Goal: Information Seeking & Learning: Compare options

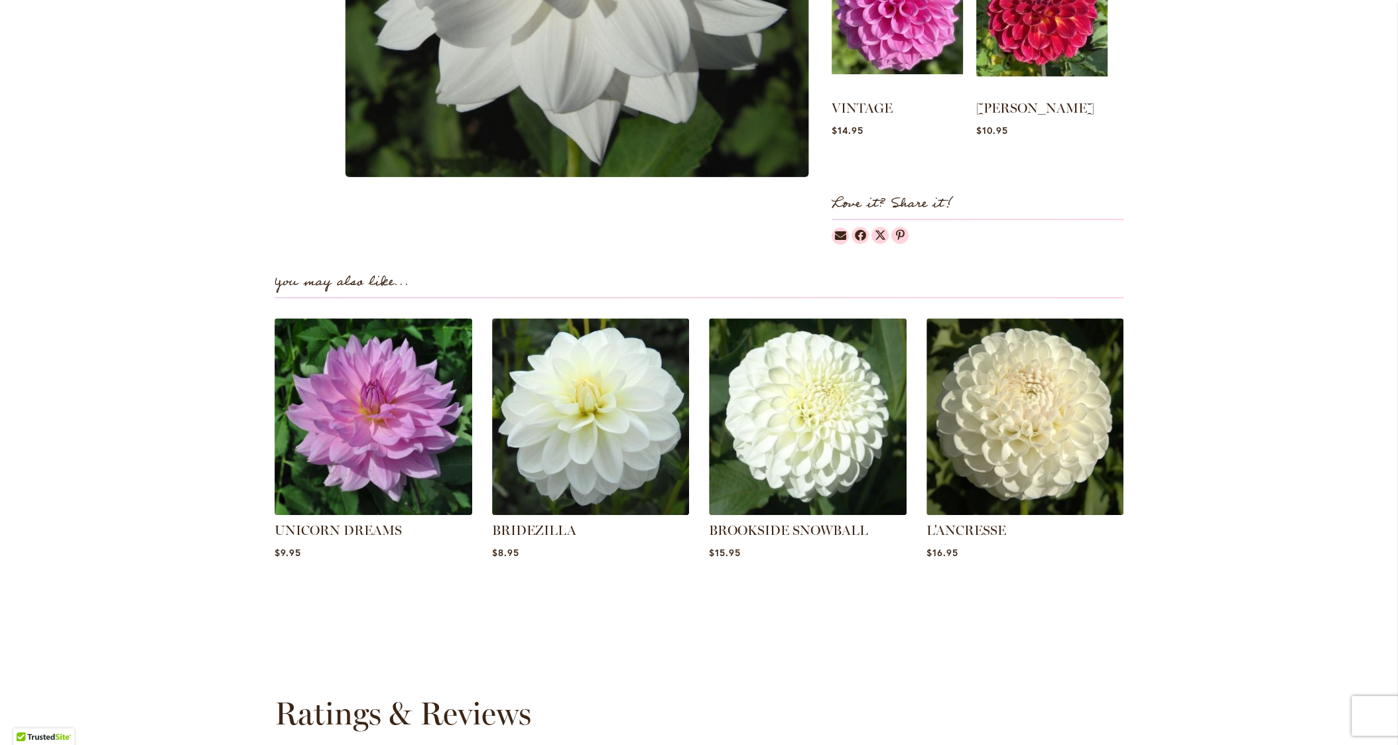
scroll to position [700, 0]
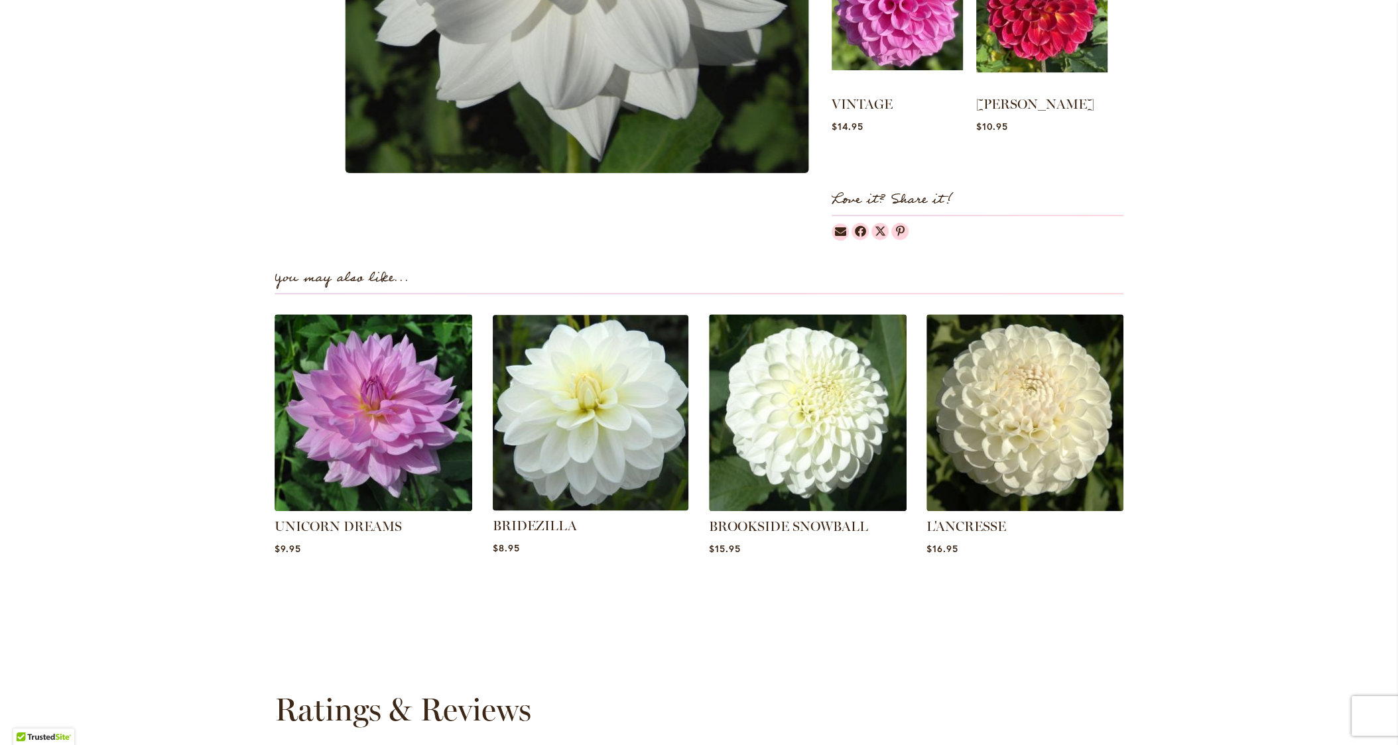
click at [566, 432] on img at bounding box center [590, 413] width 206 height 206
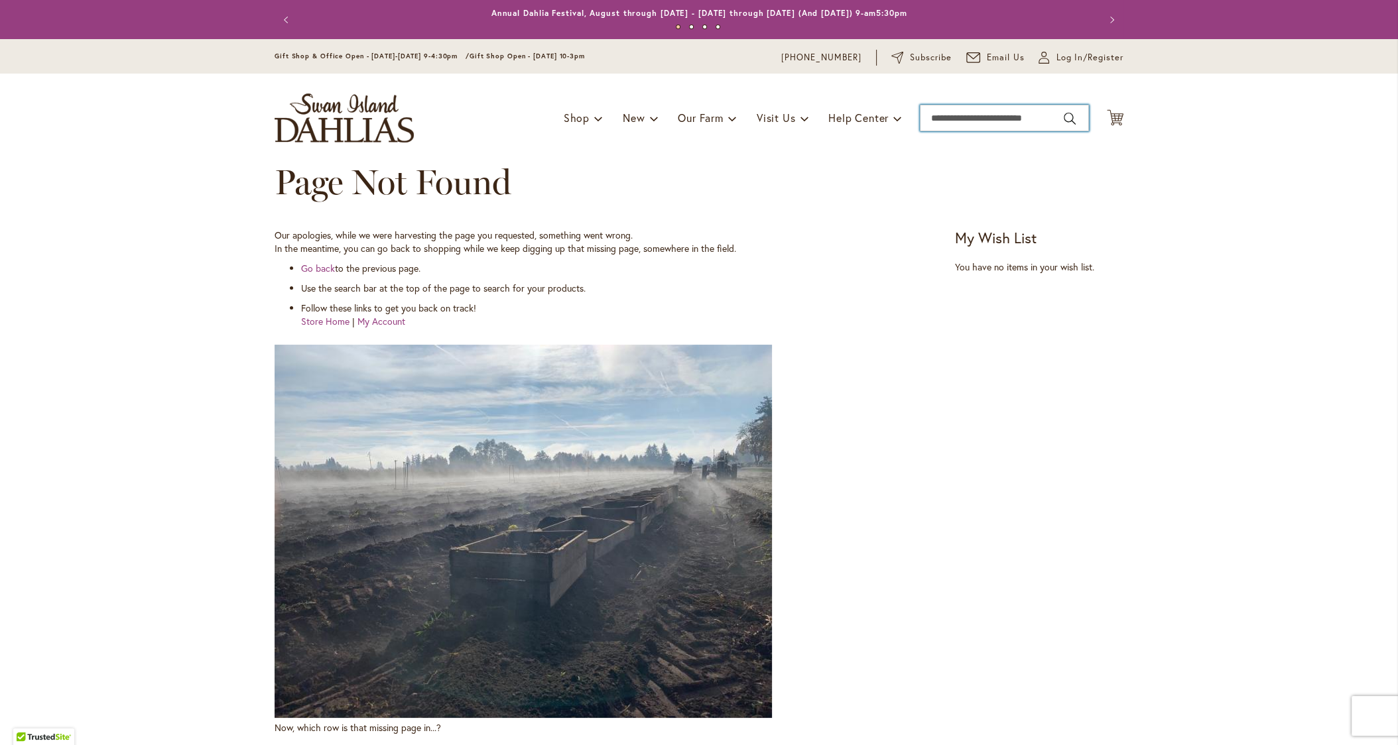
click at [983, 119] on input "Search" at bounding box center [1004, 118] width 169 height 27
type input "****"
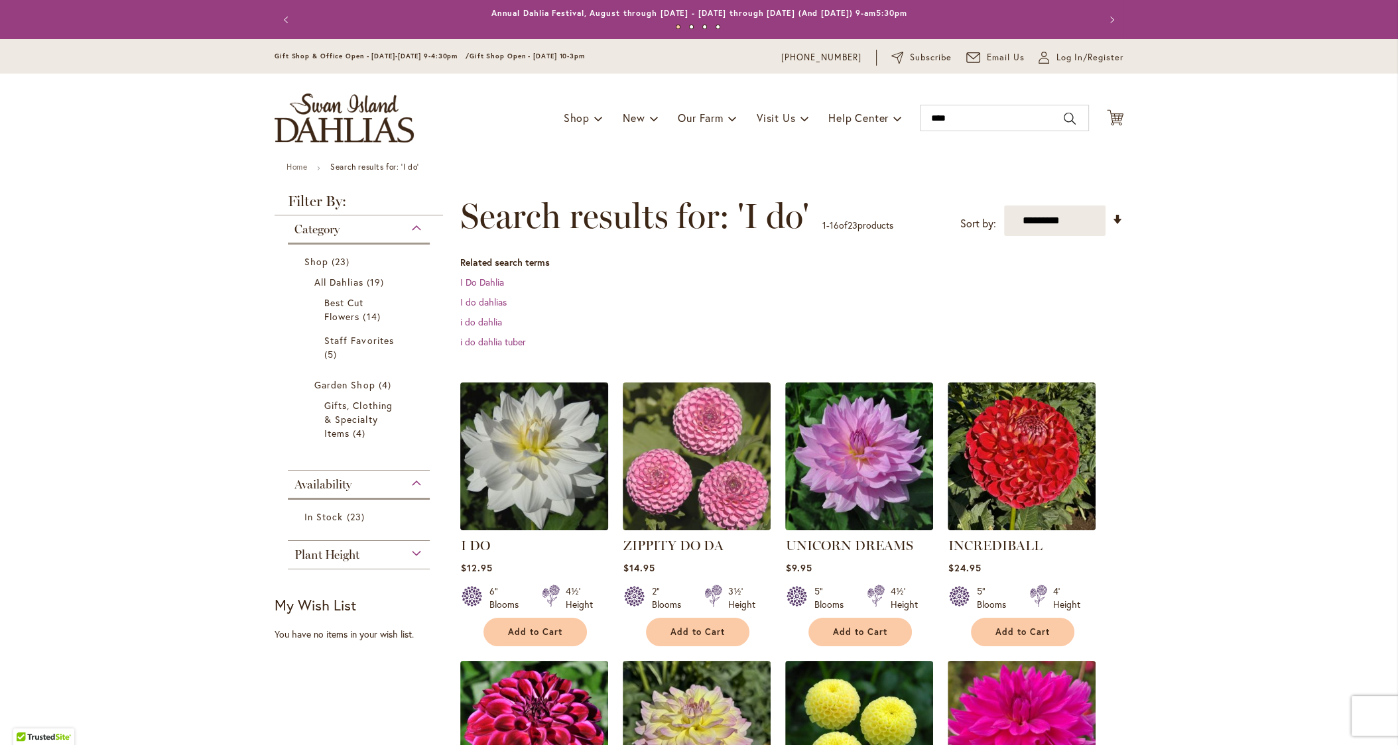
click at [562, 473] on img at bounding box center [534, 456] width 155 height 155
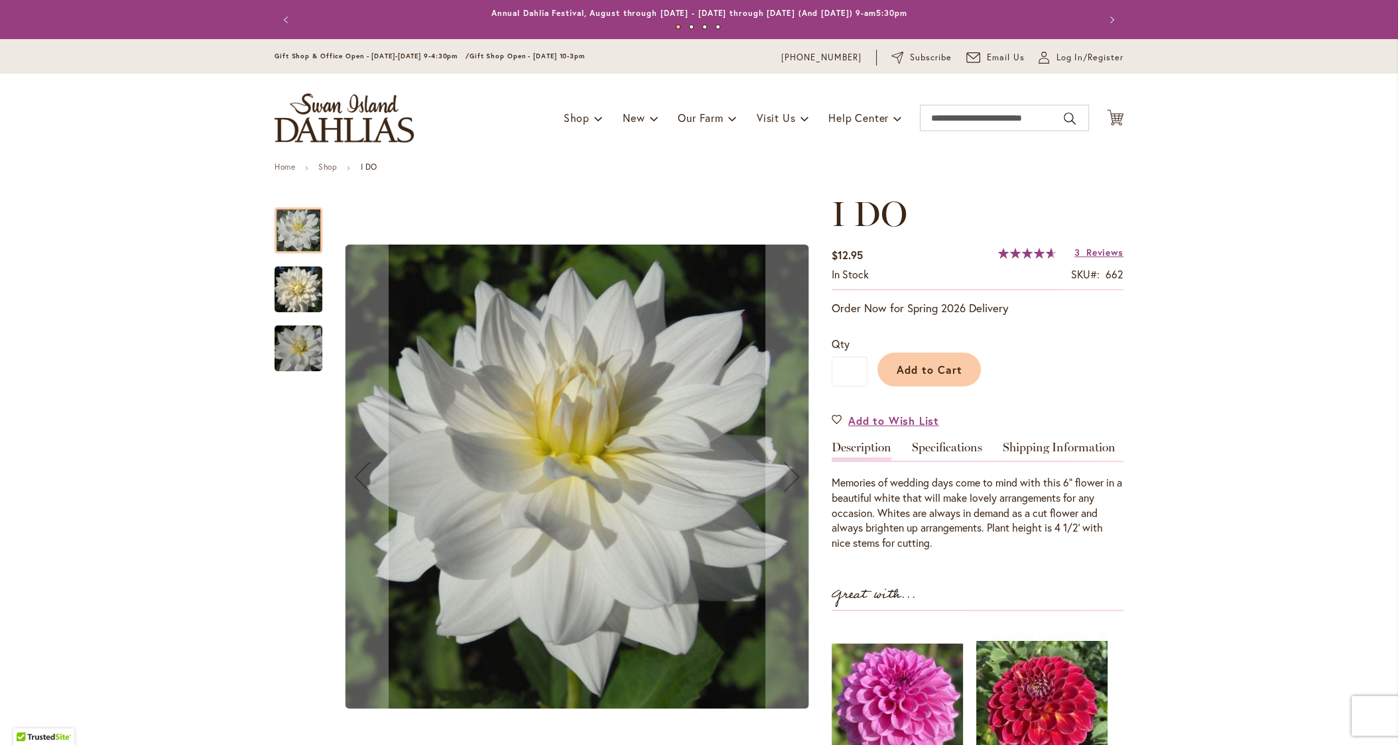
click at [307, 301] on img "I DO" at bounding box center [298, 289] width 48 height 51
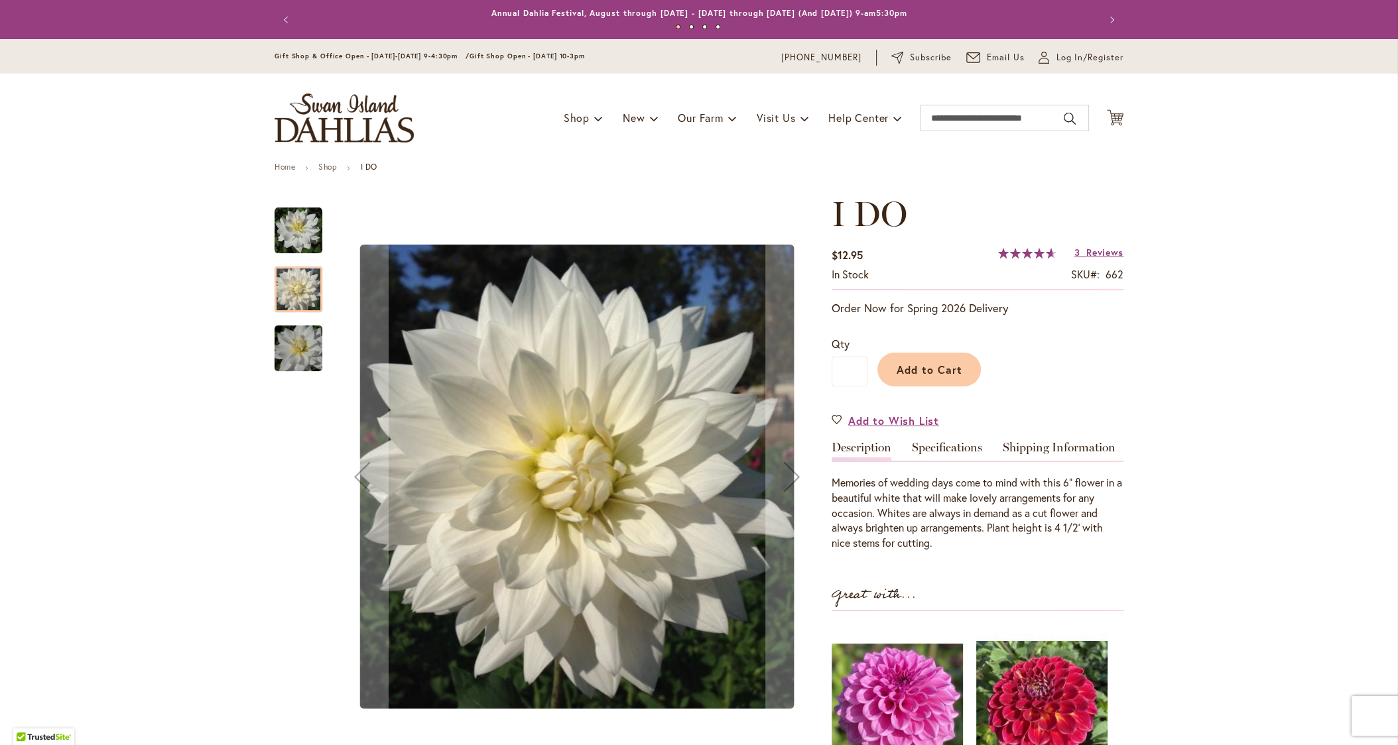
click at [297, 343] on img "I DO" at bounding box center [298, 349] width 95 height 64
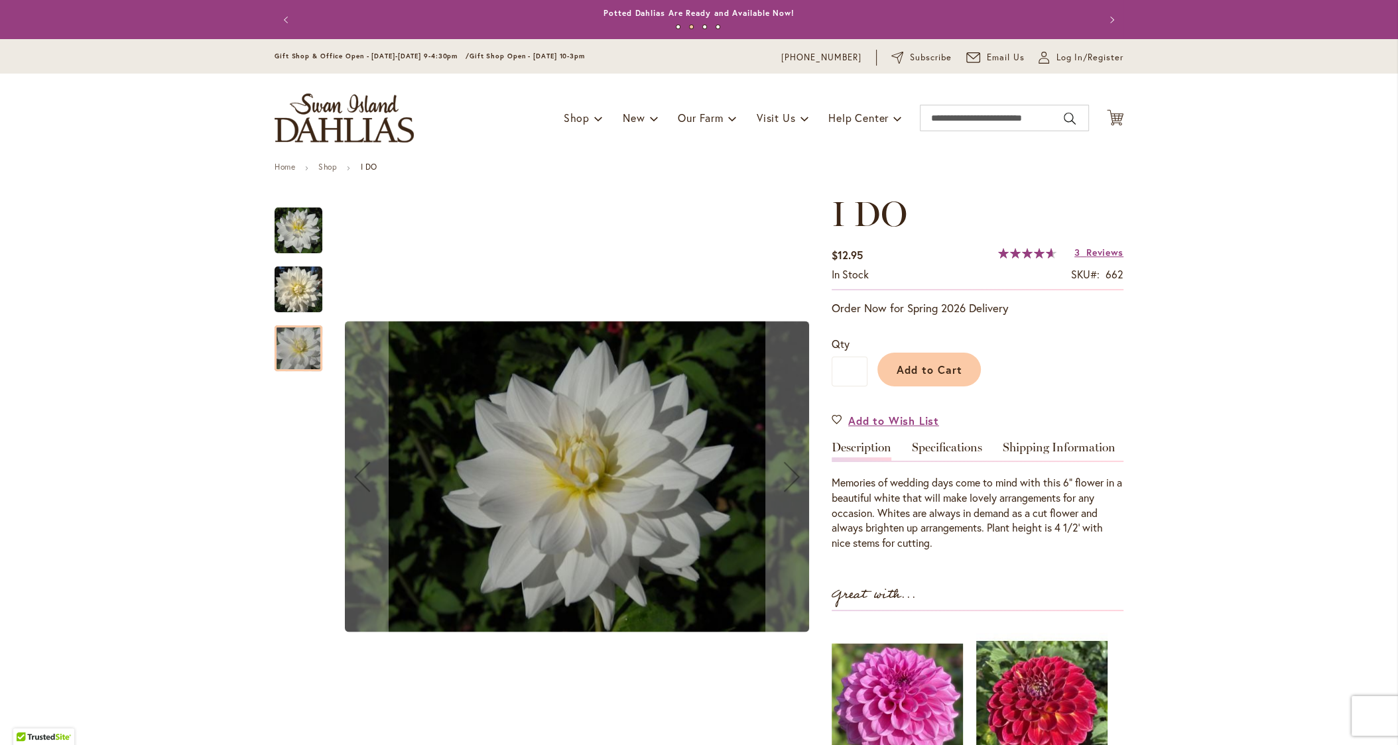
click at [300, 241] on img "I DO" at bounding box center [298, 231] width 48 height 48
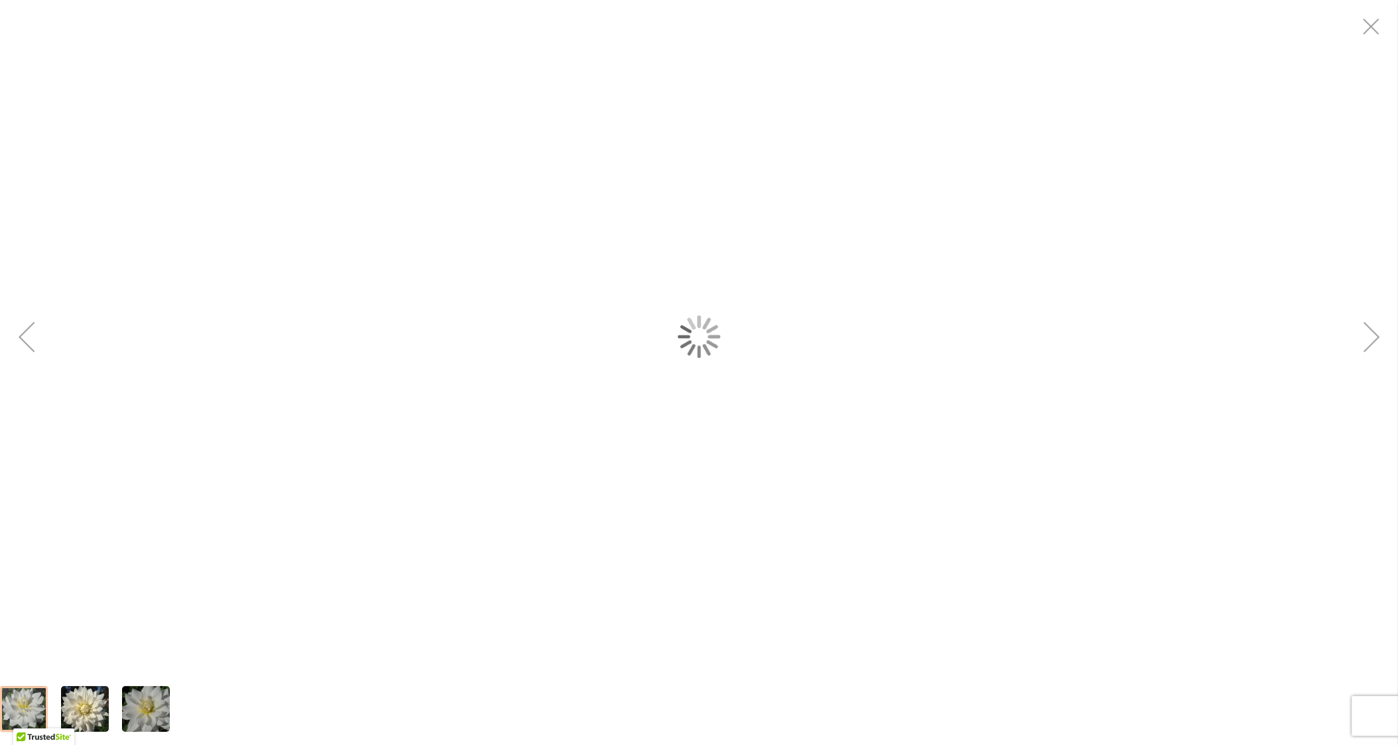
click at [591, 430] on div "I DO" at bounding box center [699, 336] width 1398 height 673
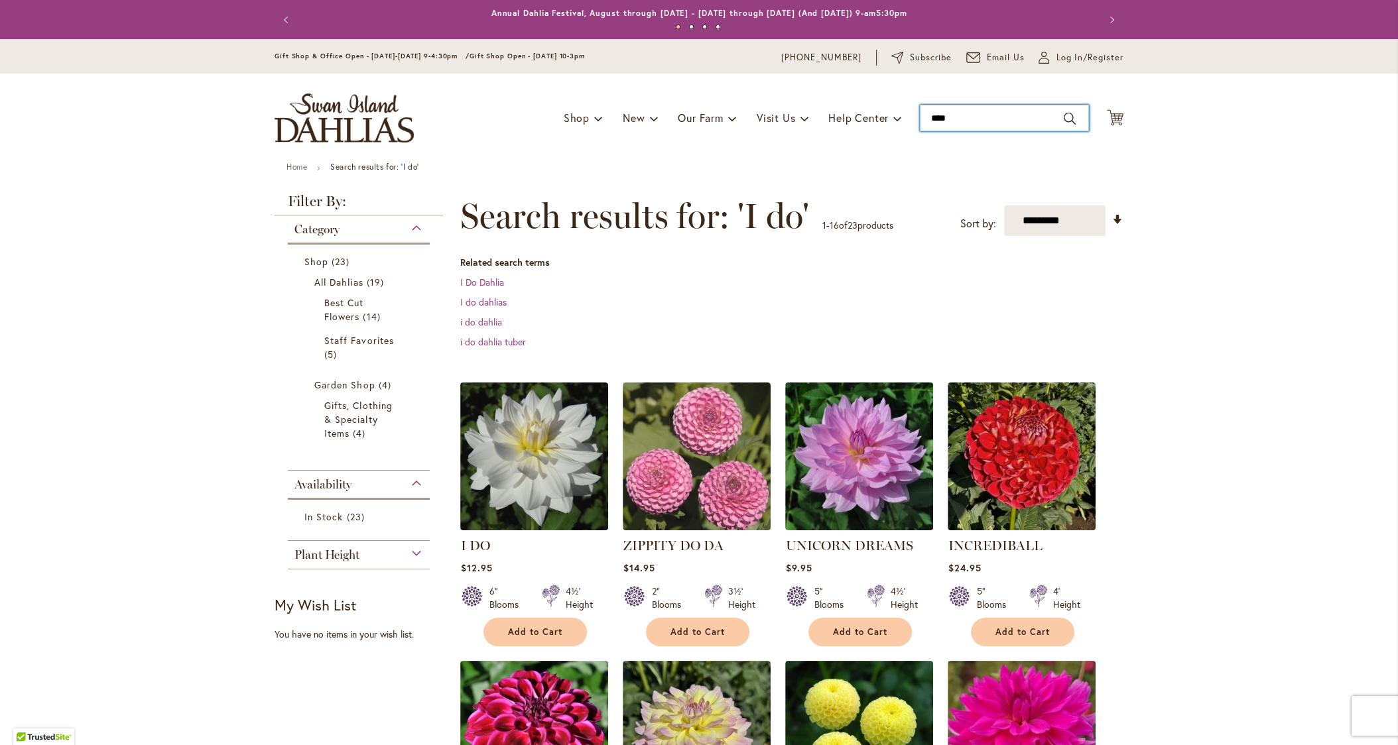
click at [947, 110] on input "****" at bounding box center [1004, 118] width 169 height 27
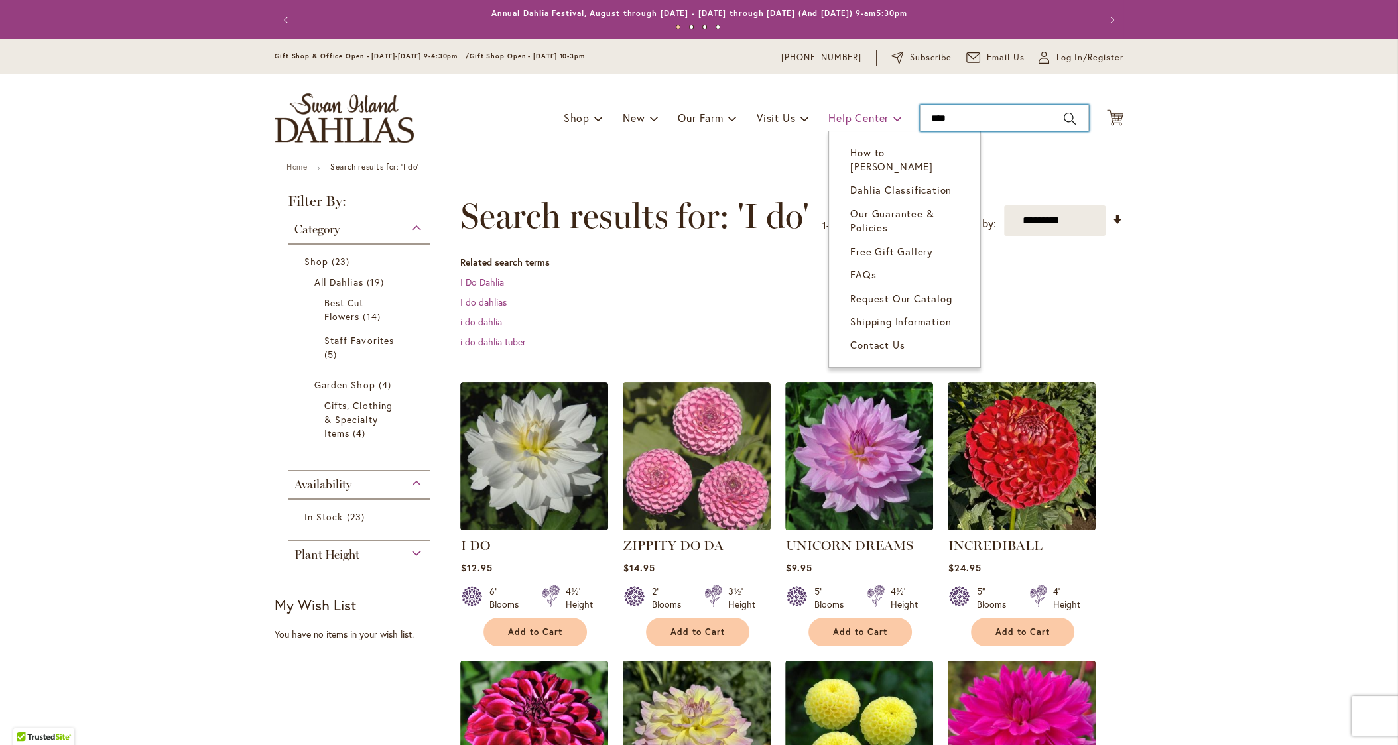
drag, startPoint x: 953, startPoint y: 116, endPoint x: 878, endPoint y: 108, distance: 75.3
click at [878, 108] on div "Toggle Nav Shop Dahlia Tubers Collections Fresh Cut Dahlias Gardening Supplies …" at bounding box center [698, 118] width 875 height 89
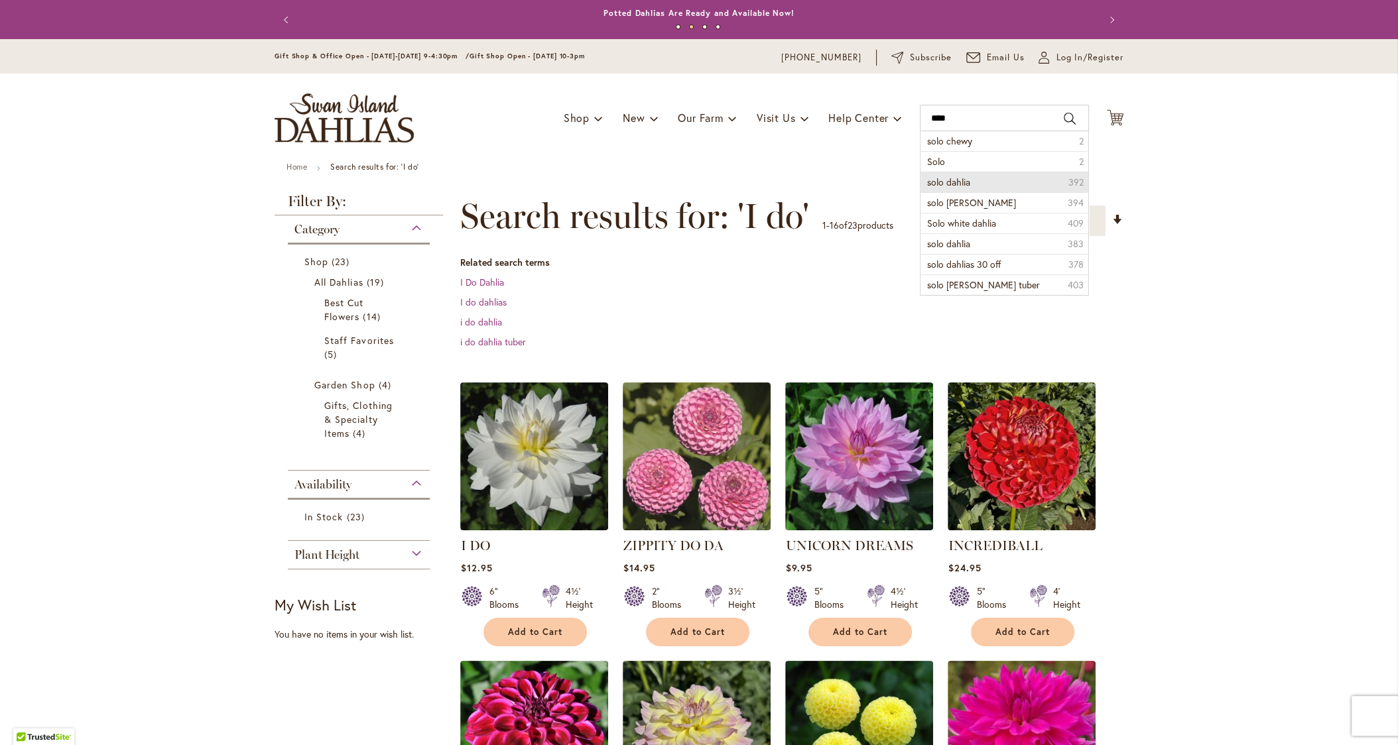
click at [947, 179] on span "solo dahlia" at bounding box center [948, 182] width 43 height 13
type input "**********"
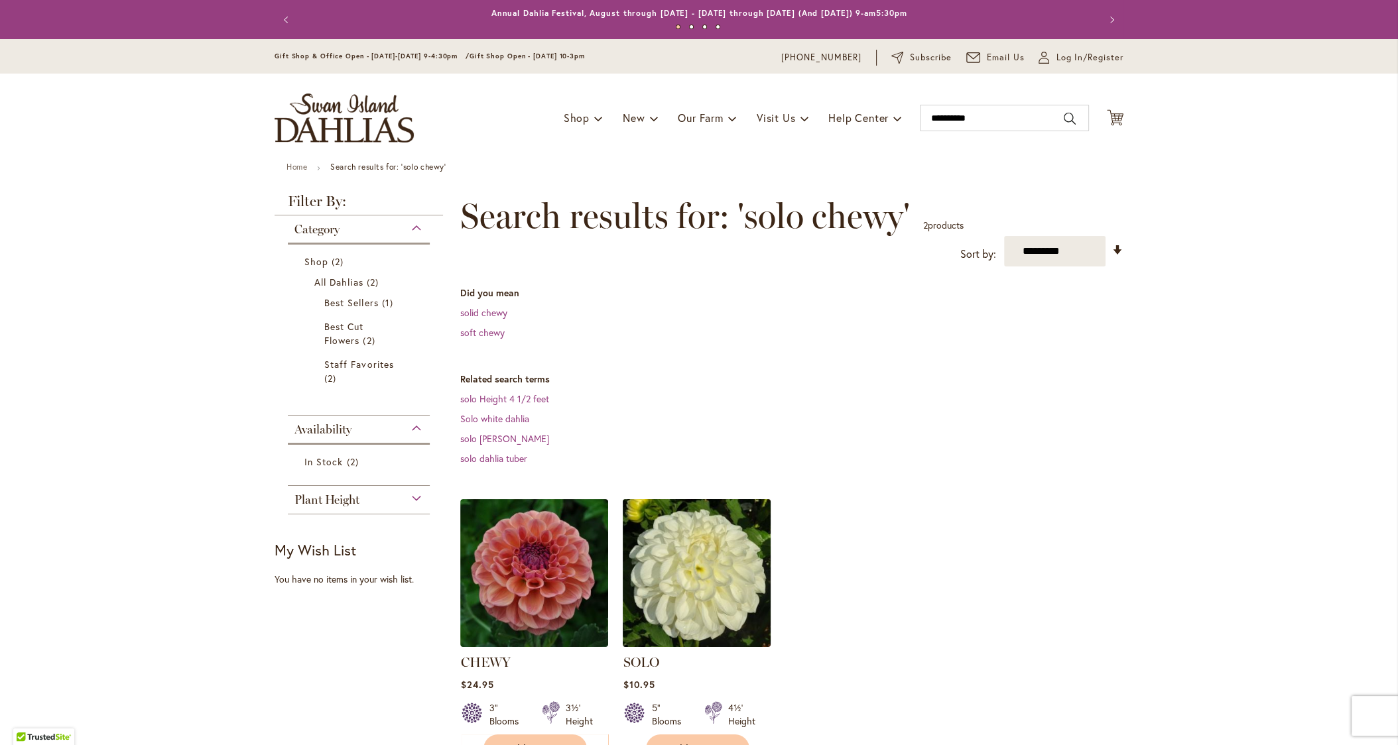
click at [663, 573] on img at bounding box center [696, 572] width 155 height 155
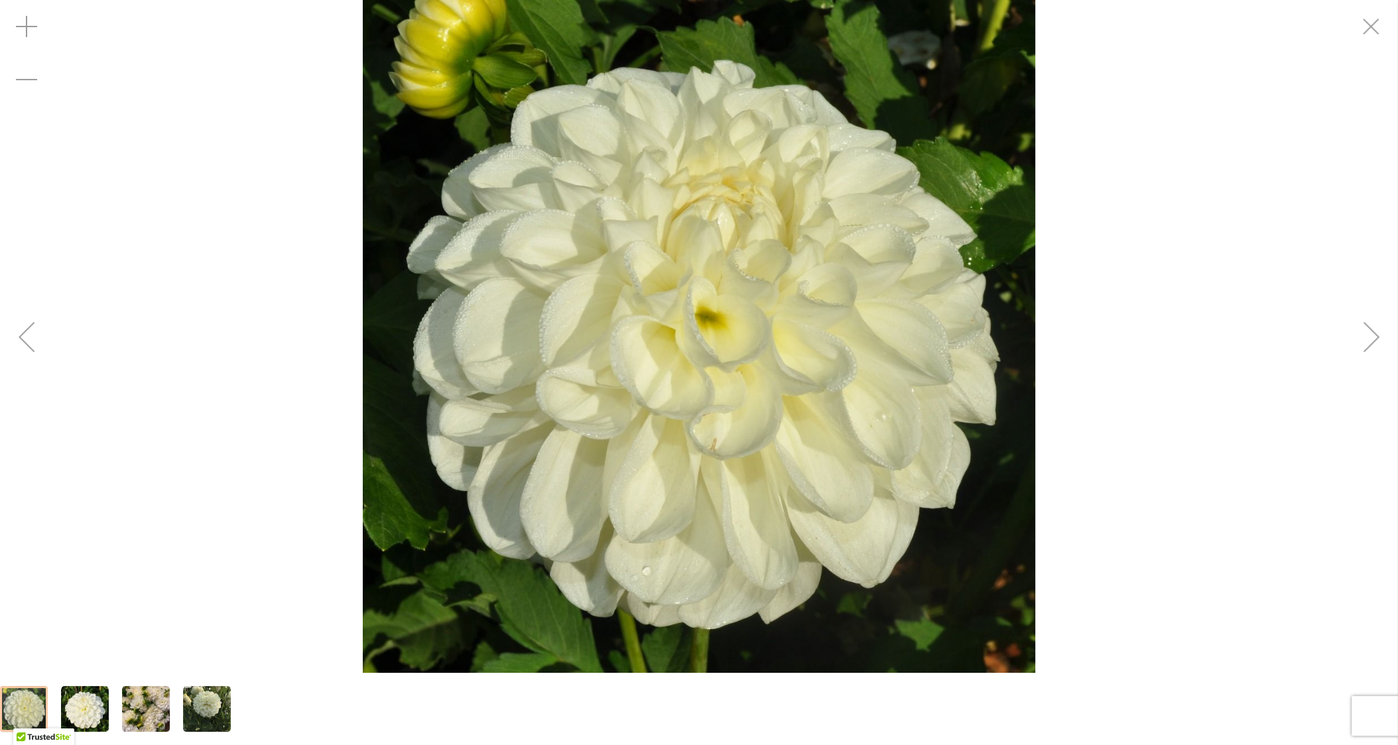
click at [662, 345] on img "SOLO" at bounding box center [699, 336] width 672 height 673
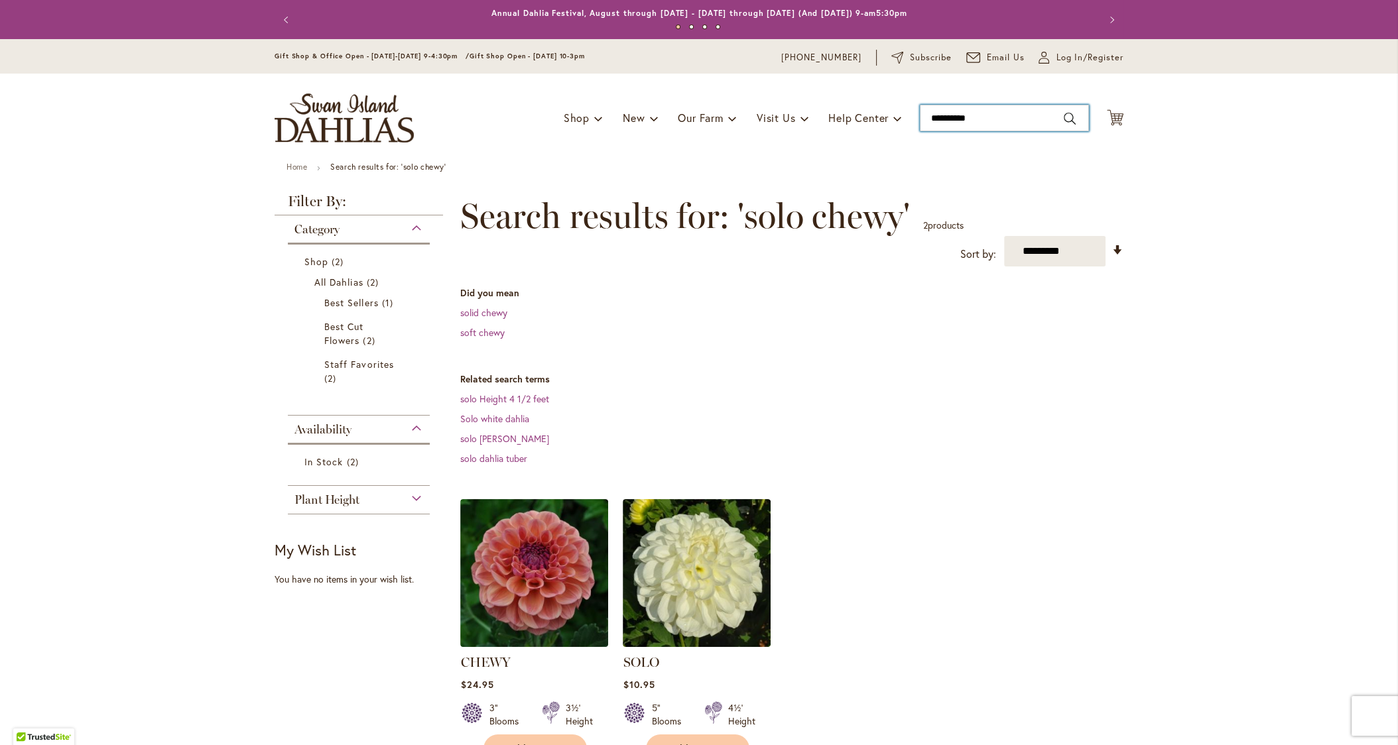
click at [945, 117] on input "**********" at bounding box center [1004, 118] width 169 height 27
drag, startPoint x: 1002, startPoint y: 121, endPoint x: 845, endPoint y: 125, distance: 157.2
click at [845, 125] on div "Toggle Nav Shop Dahlia Tubers Collections Fresh Cut Dahlias Gardening Supplies …" at bounding box center [698, 118] width 875 height 89
type input "*"
type input "****"
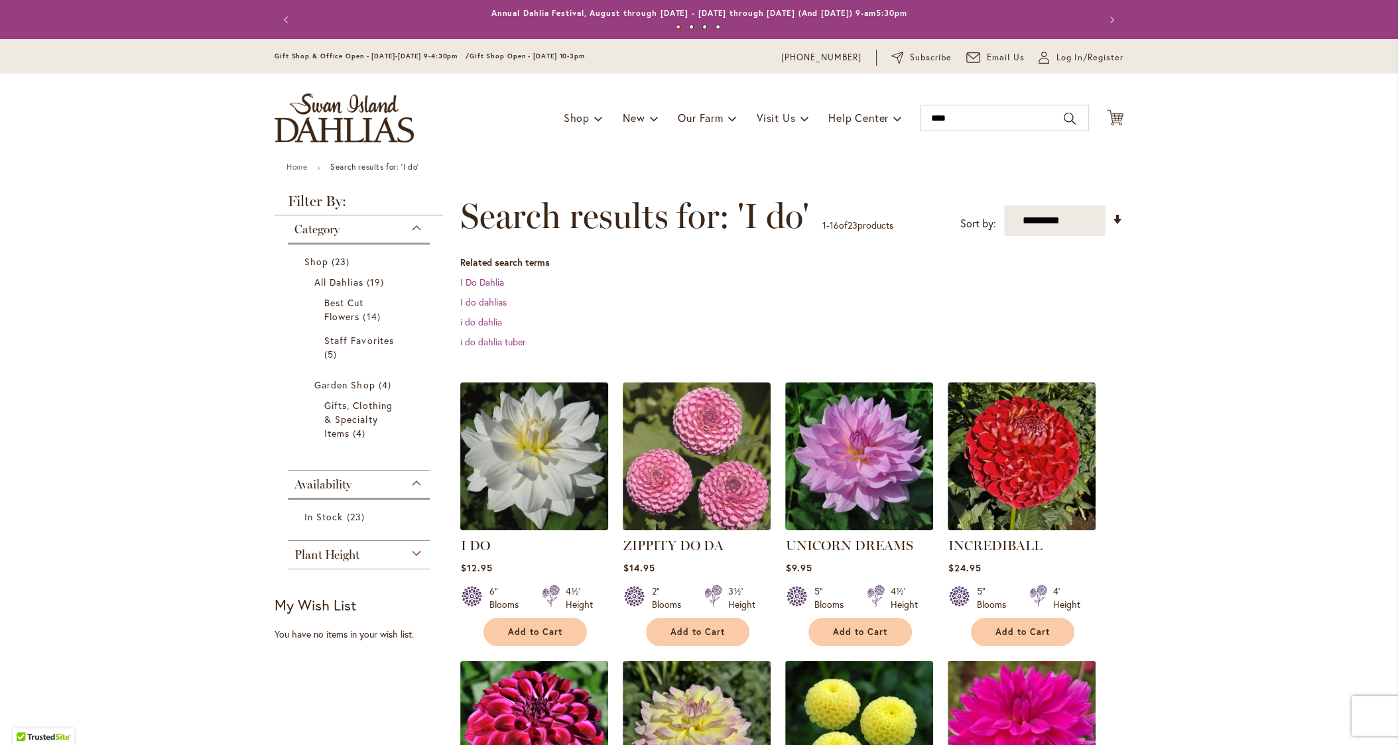
click at [548, 498] on img at bounding box center [534, 456] width 155 height 155
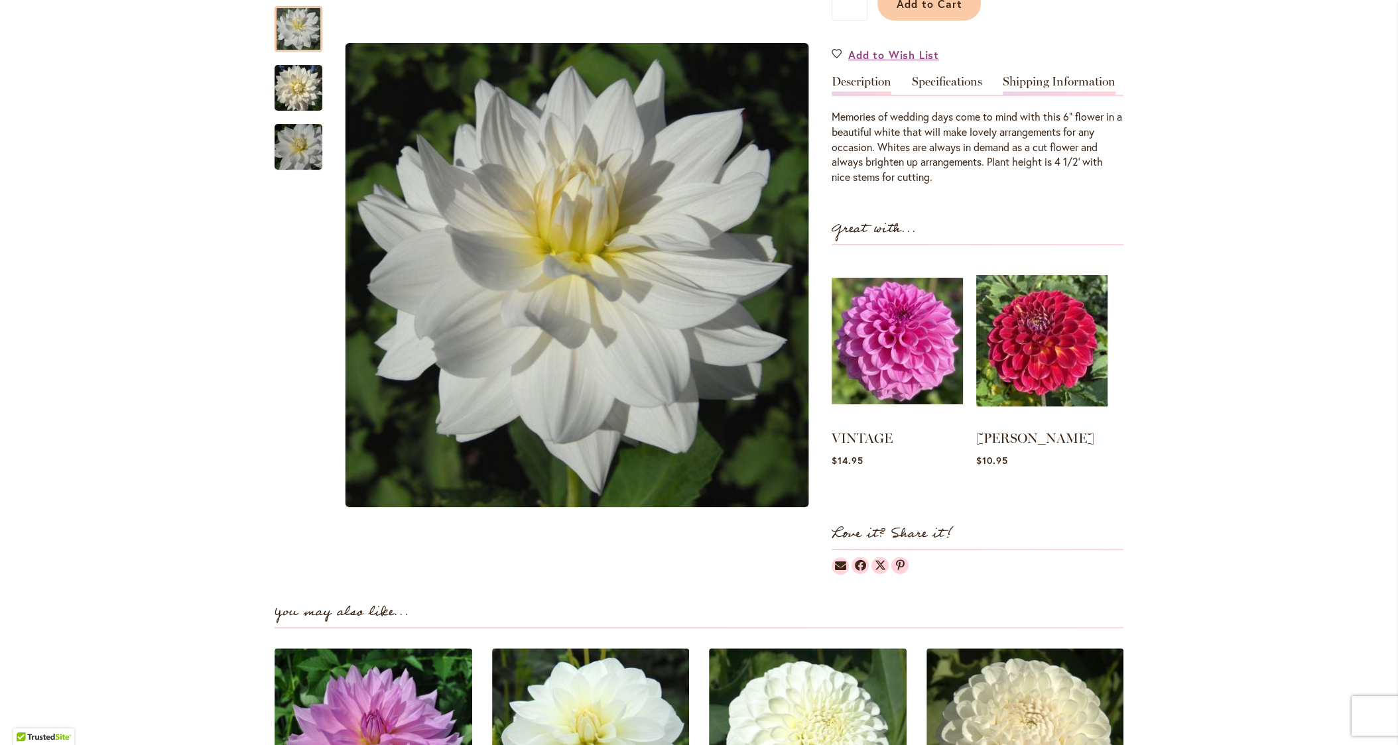
scroll to position [177, 0]
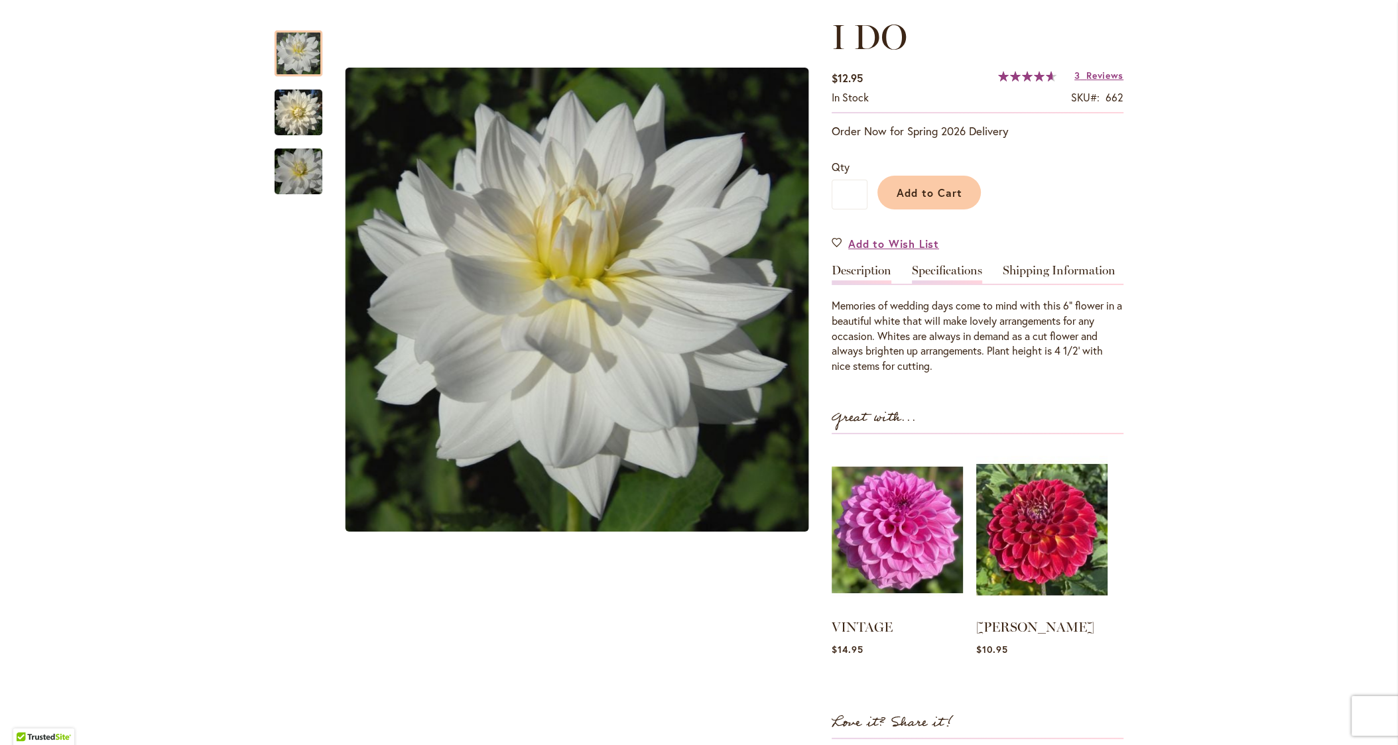
click at [960, 269] on link "Specifications" at bounding box center [947, 274] width 70 height 19
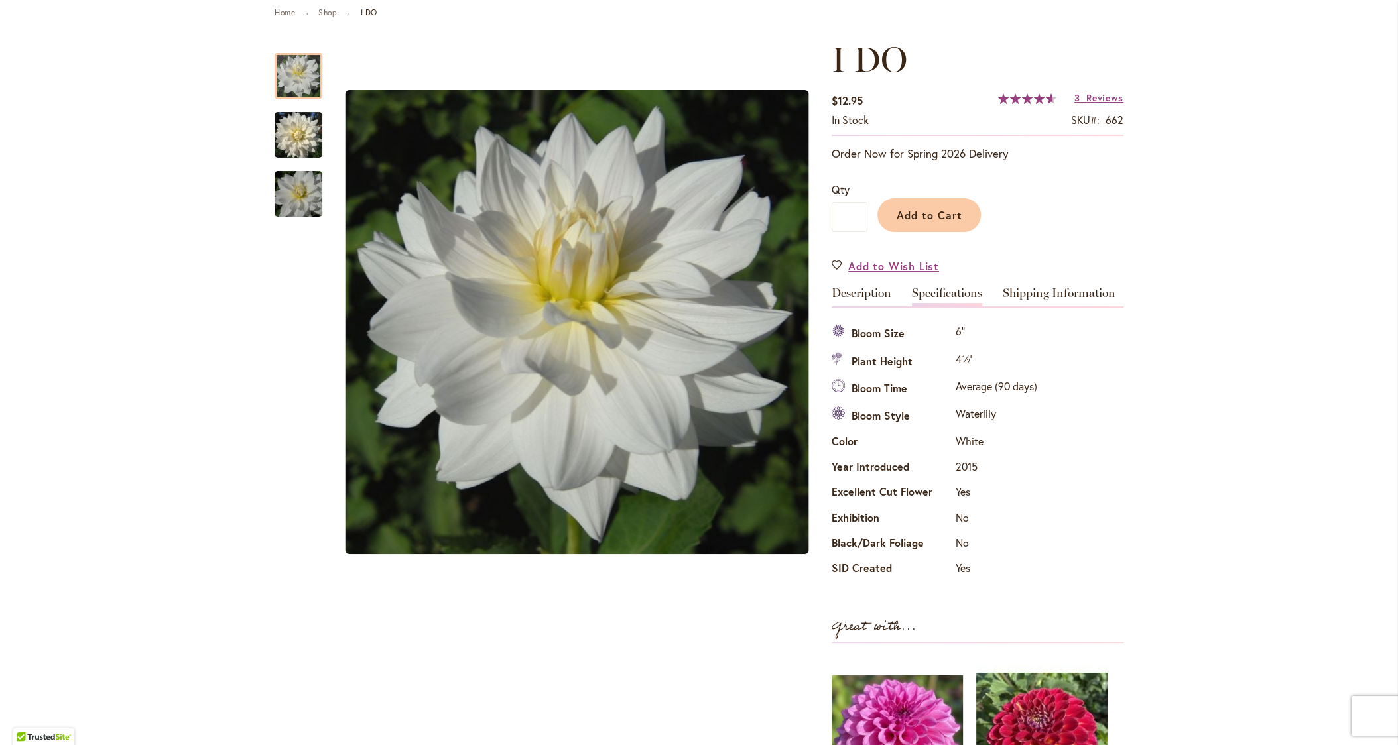
scroll to position [0, 0]
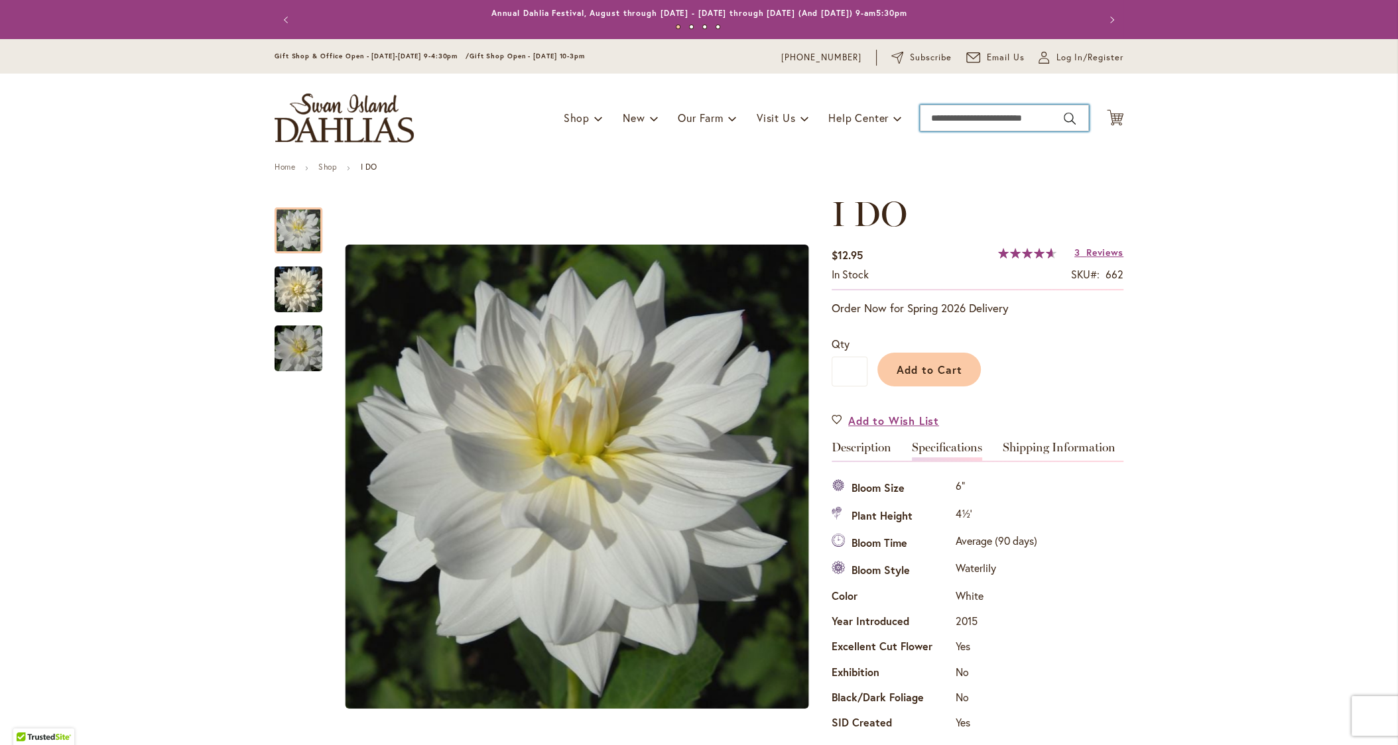
click at [1017, 111] on input "Search" at bounding box center [1004, 118] width 169 height 27
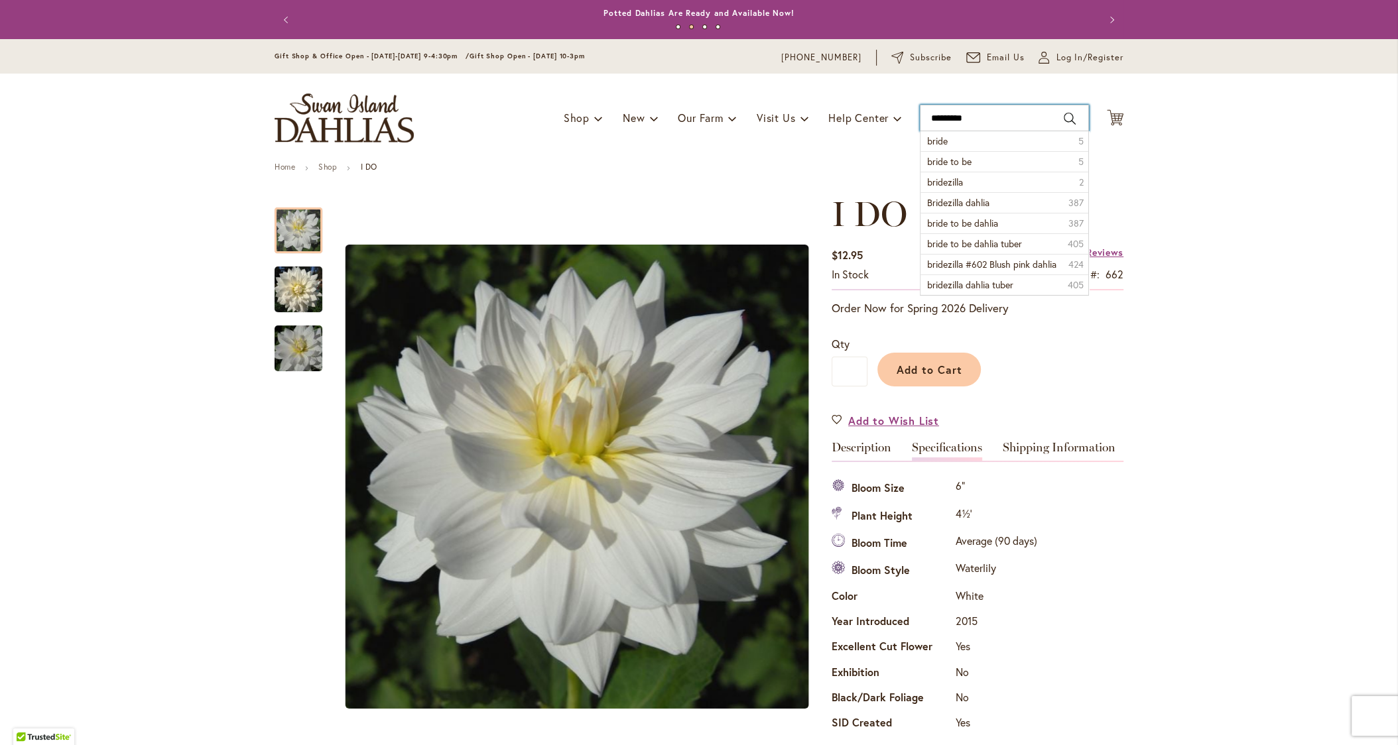
type input "**********"
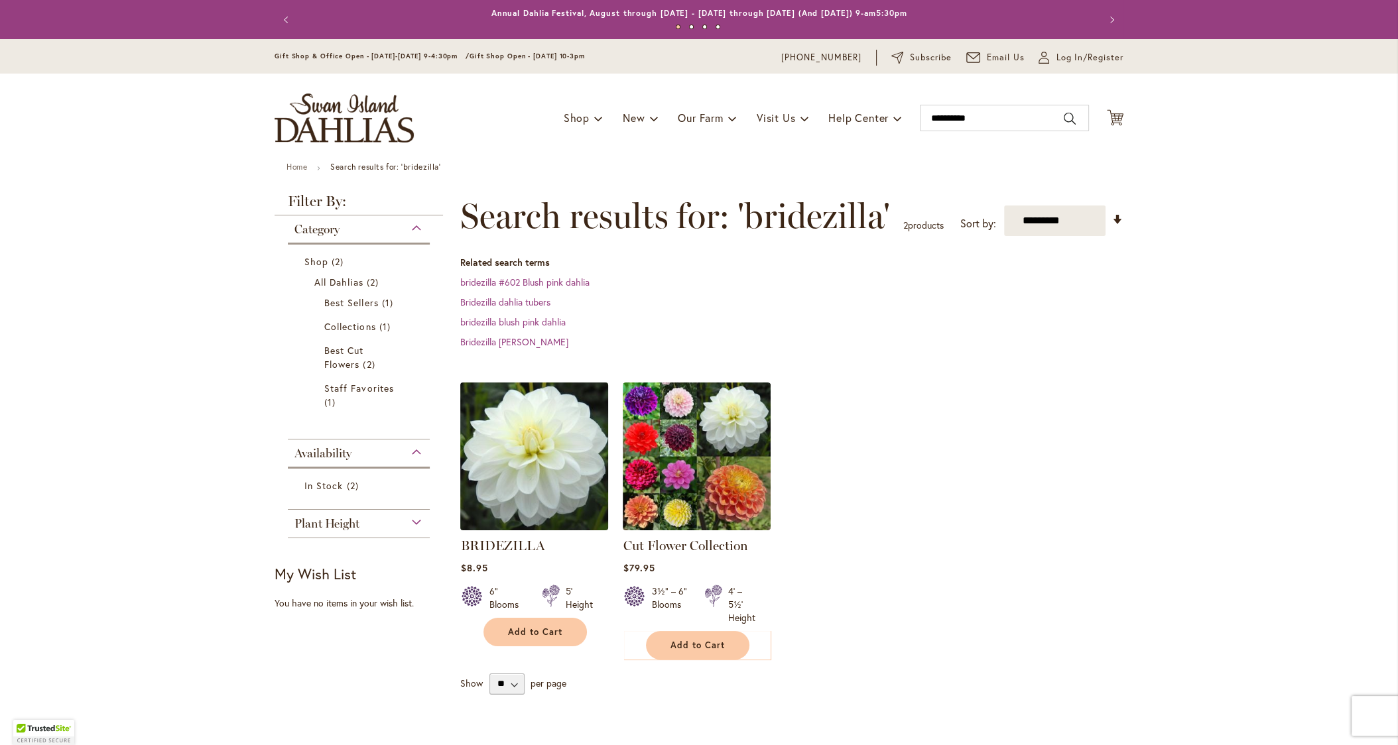
click at [536, 486] on img at bounding box center [534, 456] width 155 height 155
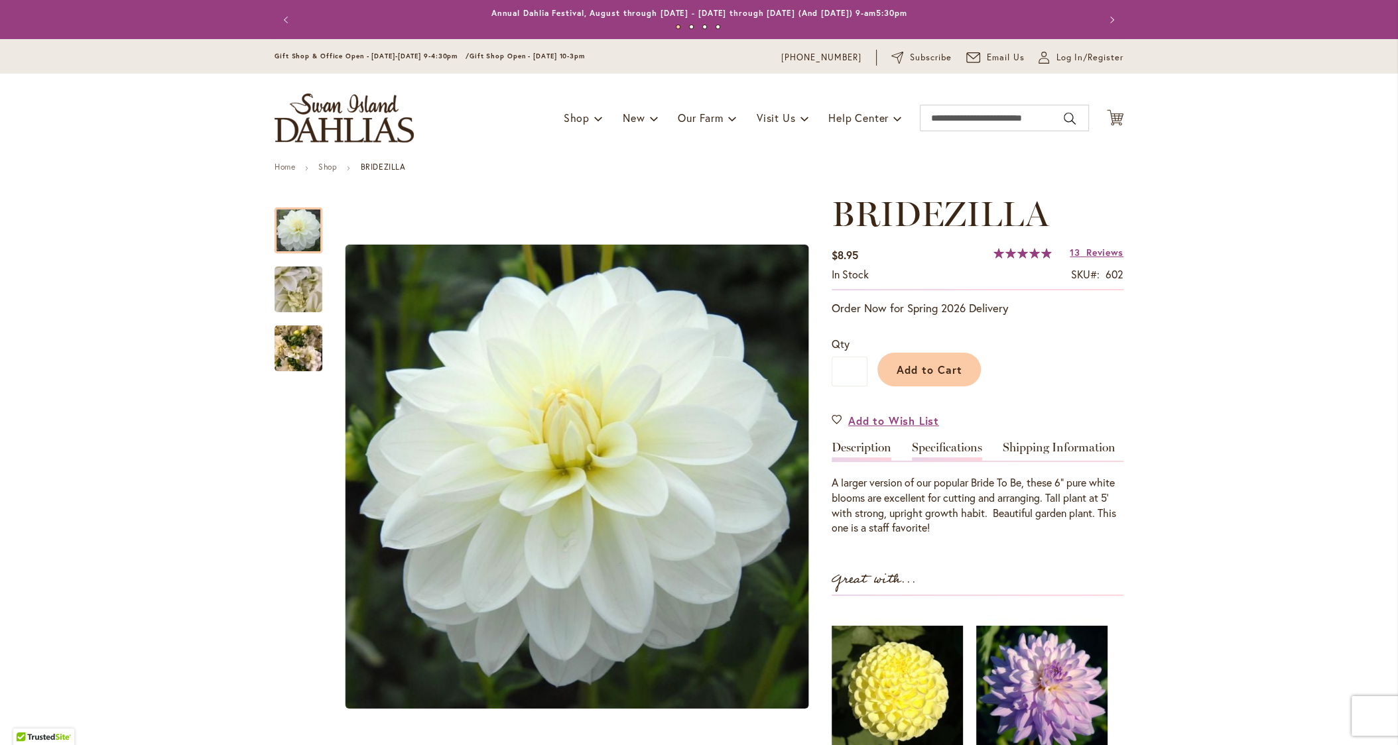
click at [944, 448] on link "Specifications" at bounding box center [947, 451] width 70 height 19
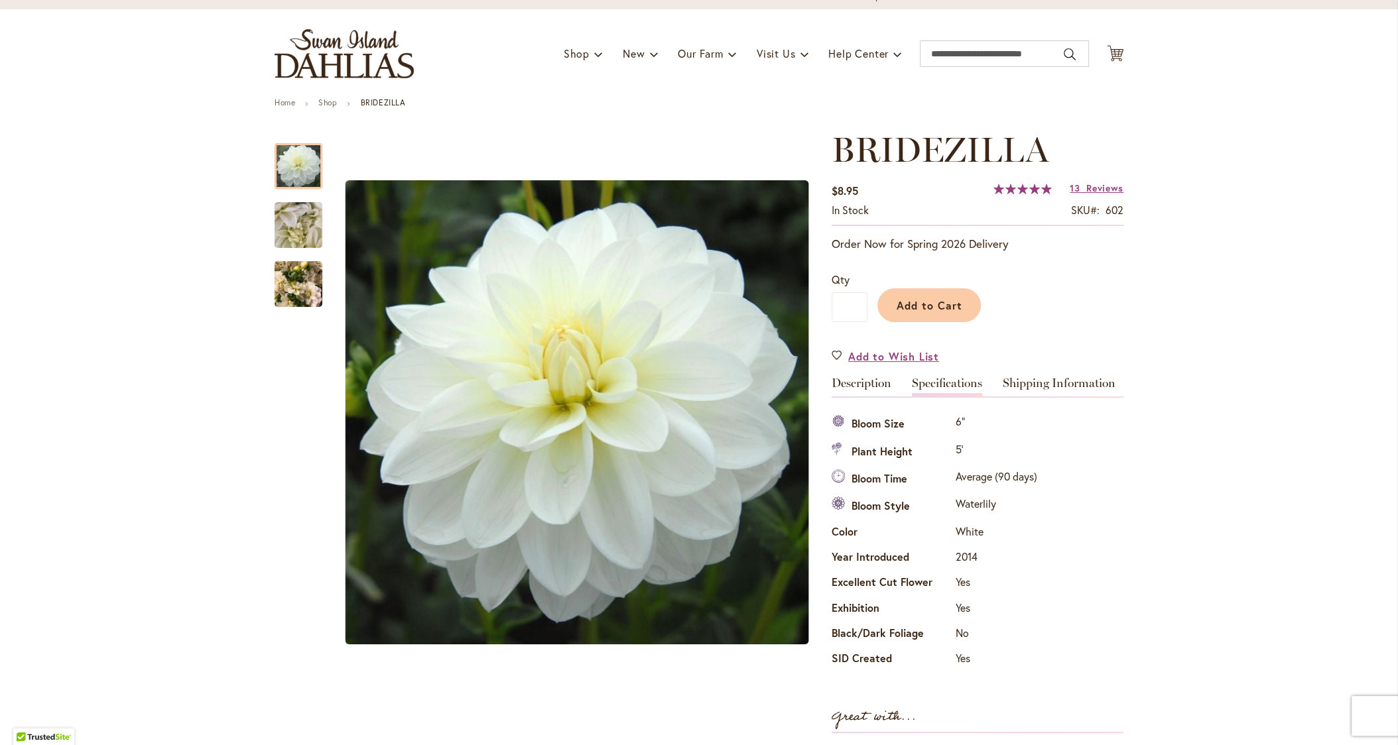
scroll to position [66, 0]
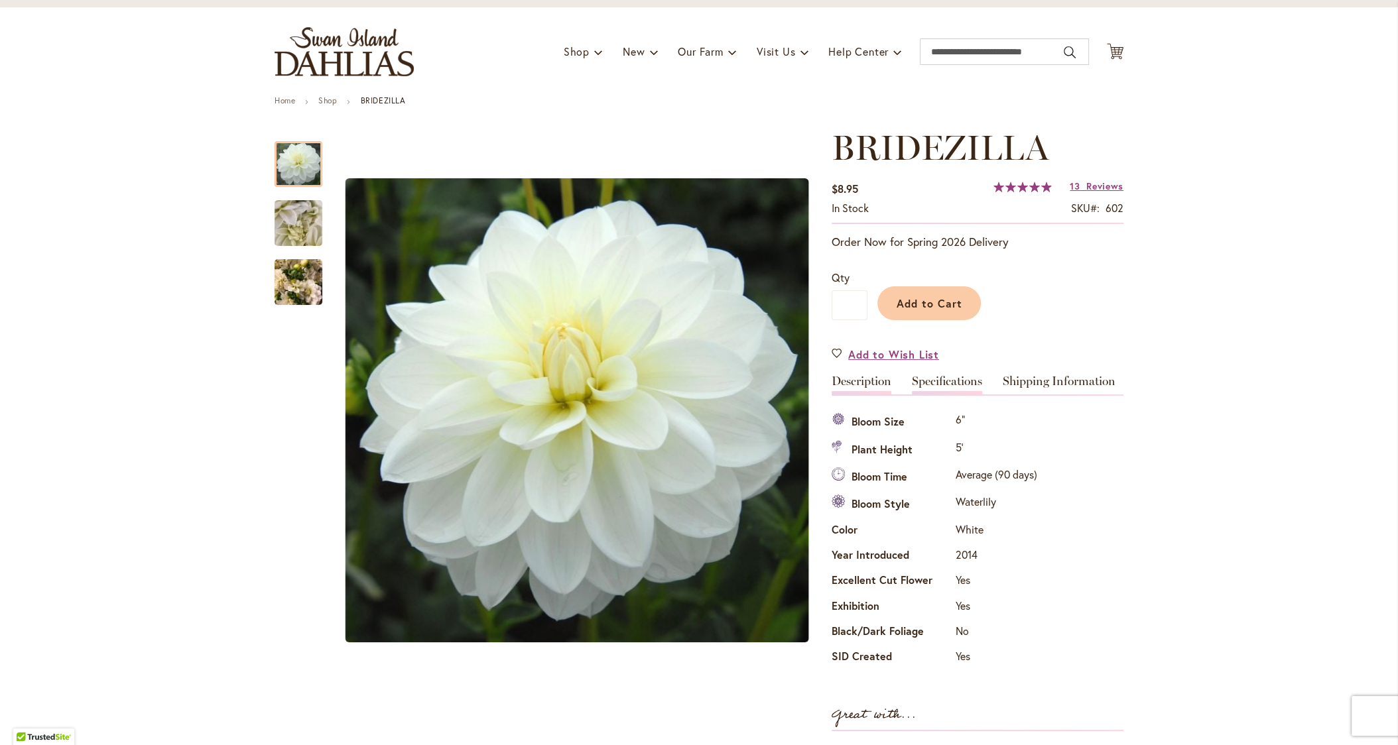
click at [864, 384] on link "Description" at bounding box center [861, 384] width 60 height 19
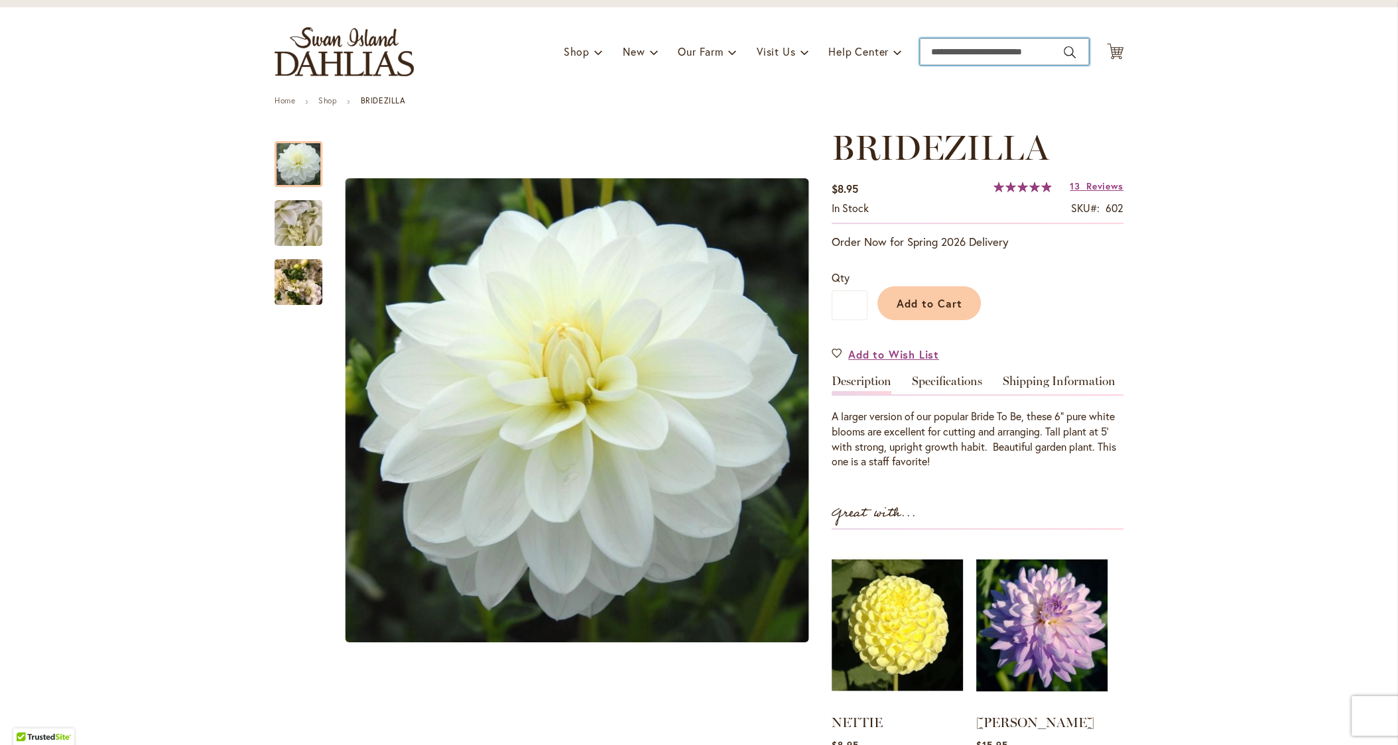
click at [937, 47] on input "Search" at bounding box center [1004, 51] width 169 height 27
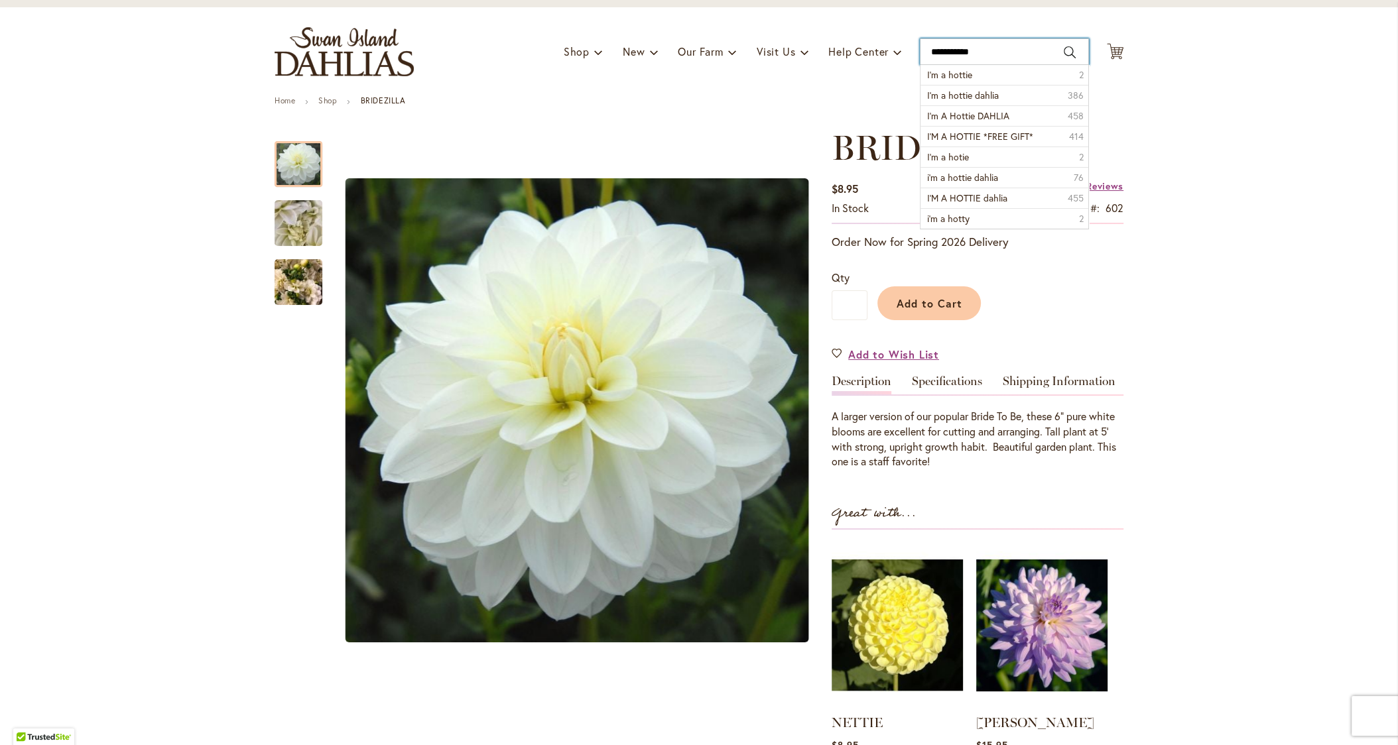
type input "**********"
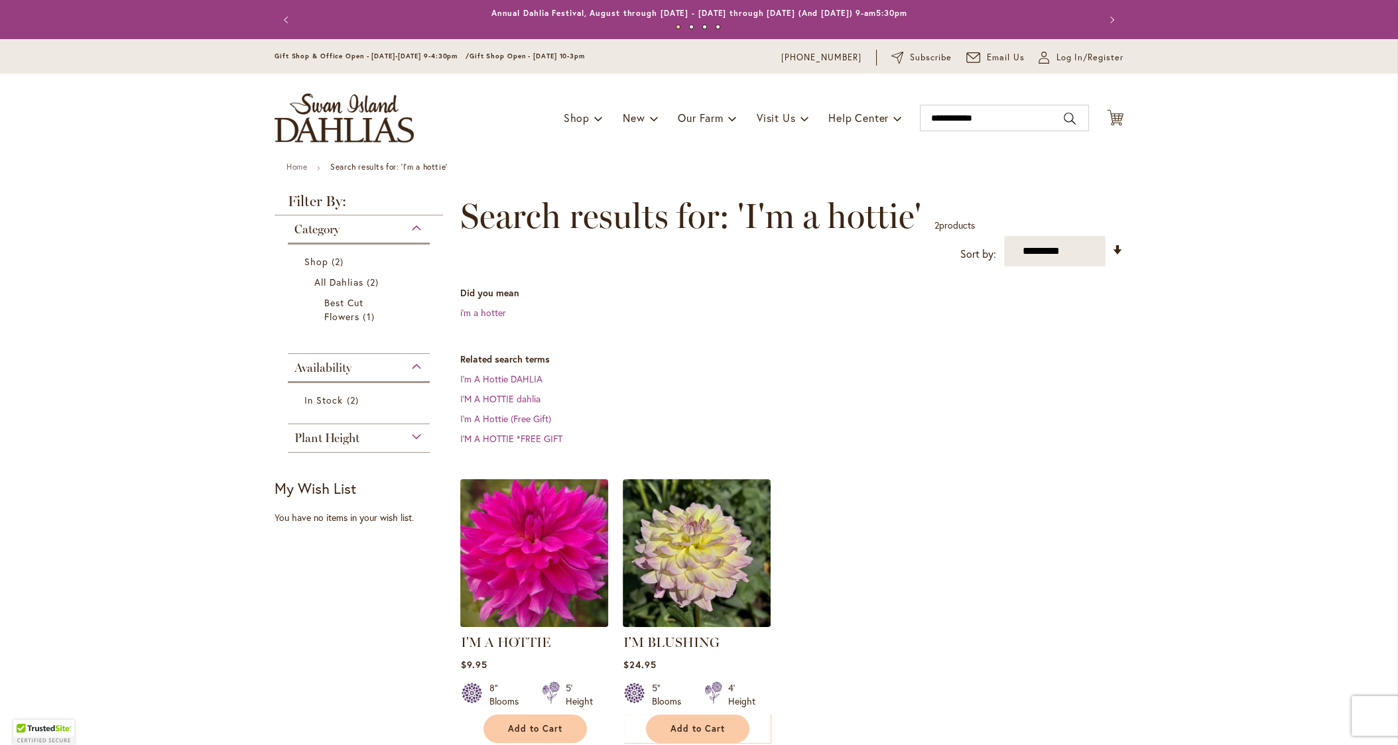
click at [538, 510] on img at bounding box center [534, 552] width 155 height 155
click at [952, 103] on div "Toggle Nav Shop Dahlia Tubers Collections Fresh Cut Dahlias Gardening Supplies …" at bounding box center [698, 118] width 875 height 89
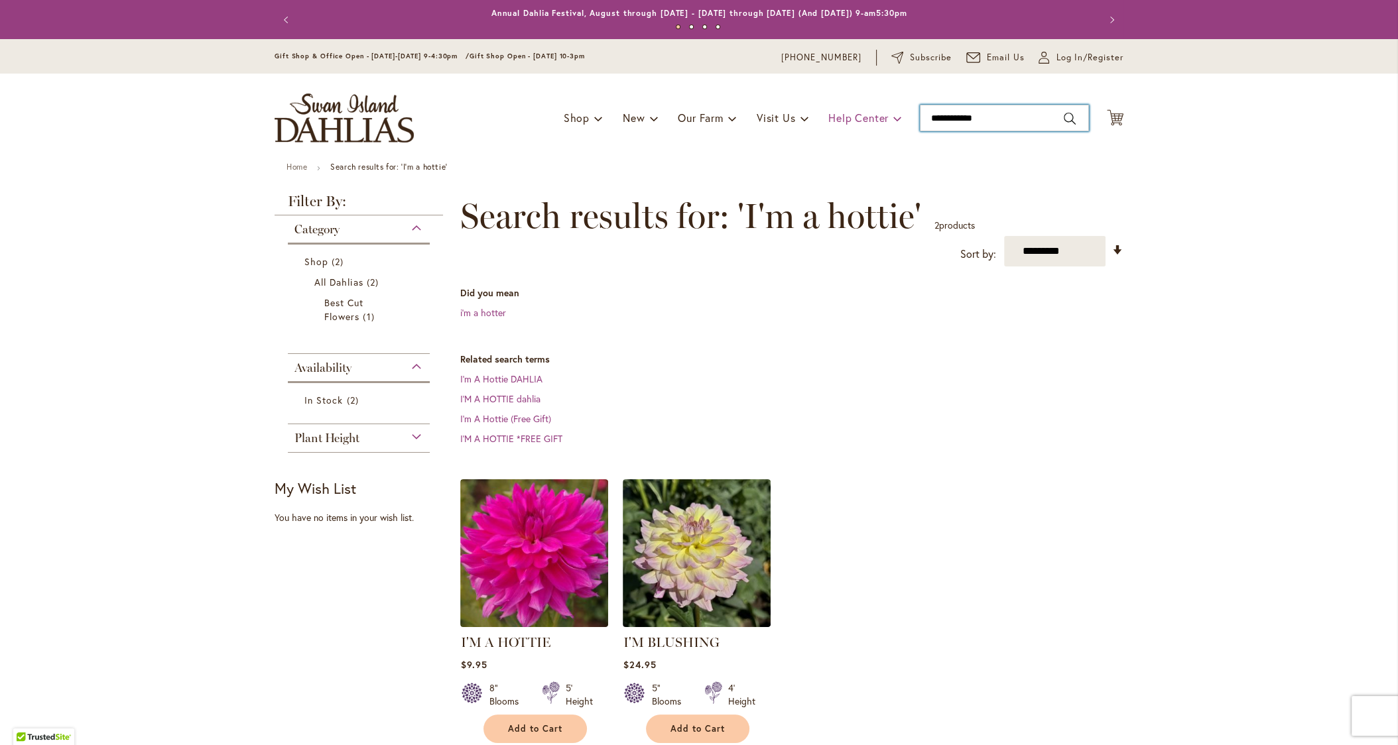
drag, startPoint x: 1004, startPoint y: 121, endPoint x: 850, endPoint y: 114, distance: 154.6
click at [850, 114] on div "Toggle Nav Shop Dahlia Tubers Collections Fresh Cut Dahlias Gardening Supplies …" at bounding box center [698, 118] width 875 height 89
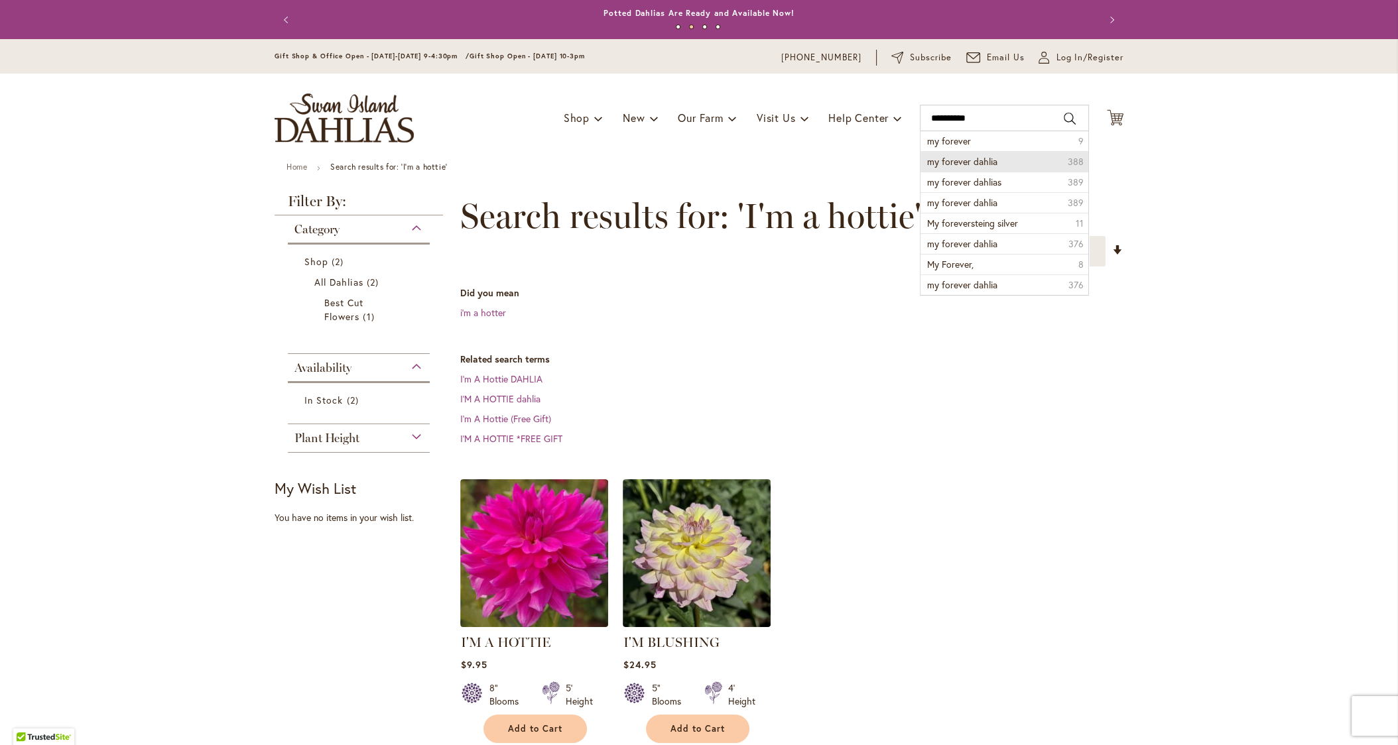
click at [975, 156] on span "my forever dahlia" at bounding box center [962, 161] width 70 height 13
type input "**********"
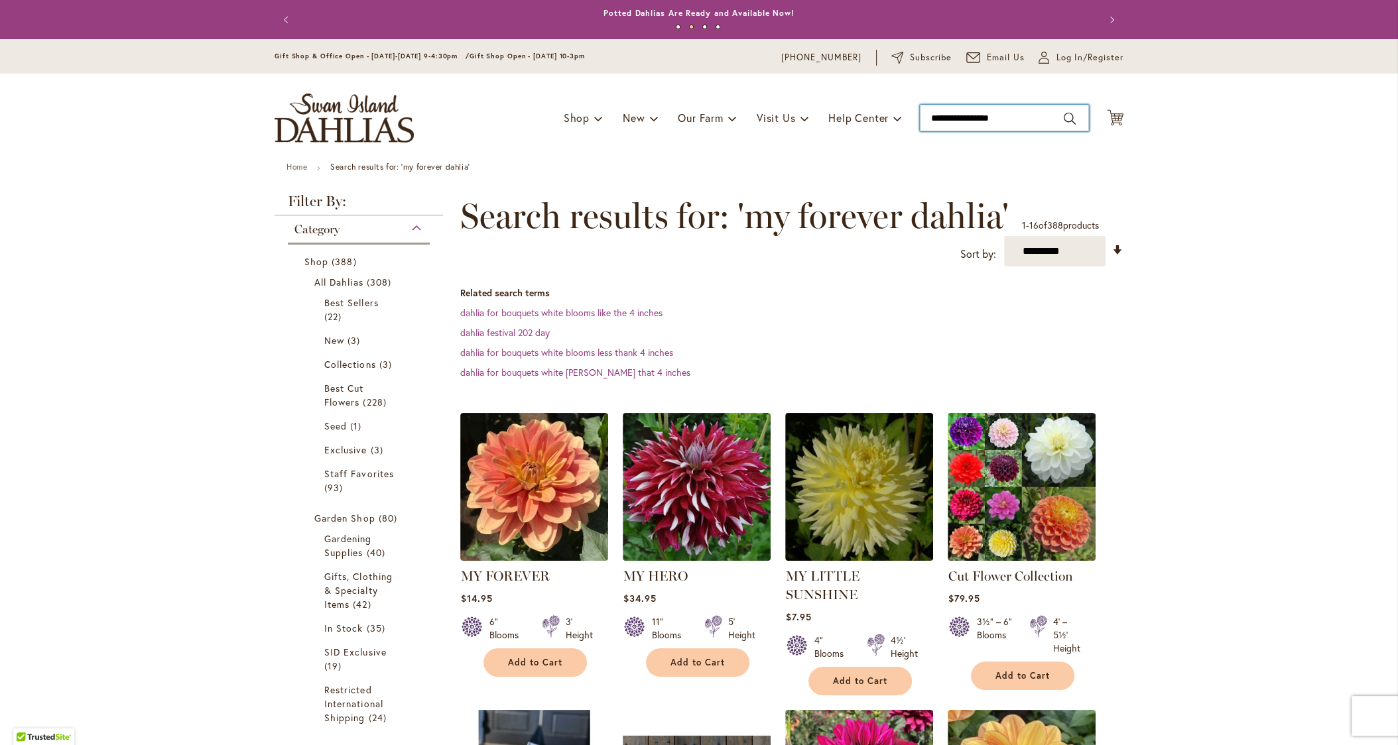
click at [1020, 123] on input "**********" at bounding box center [1004, 118] width 169 height 27
type input "**********"
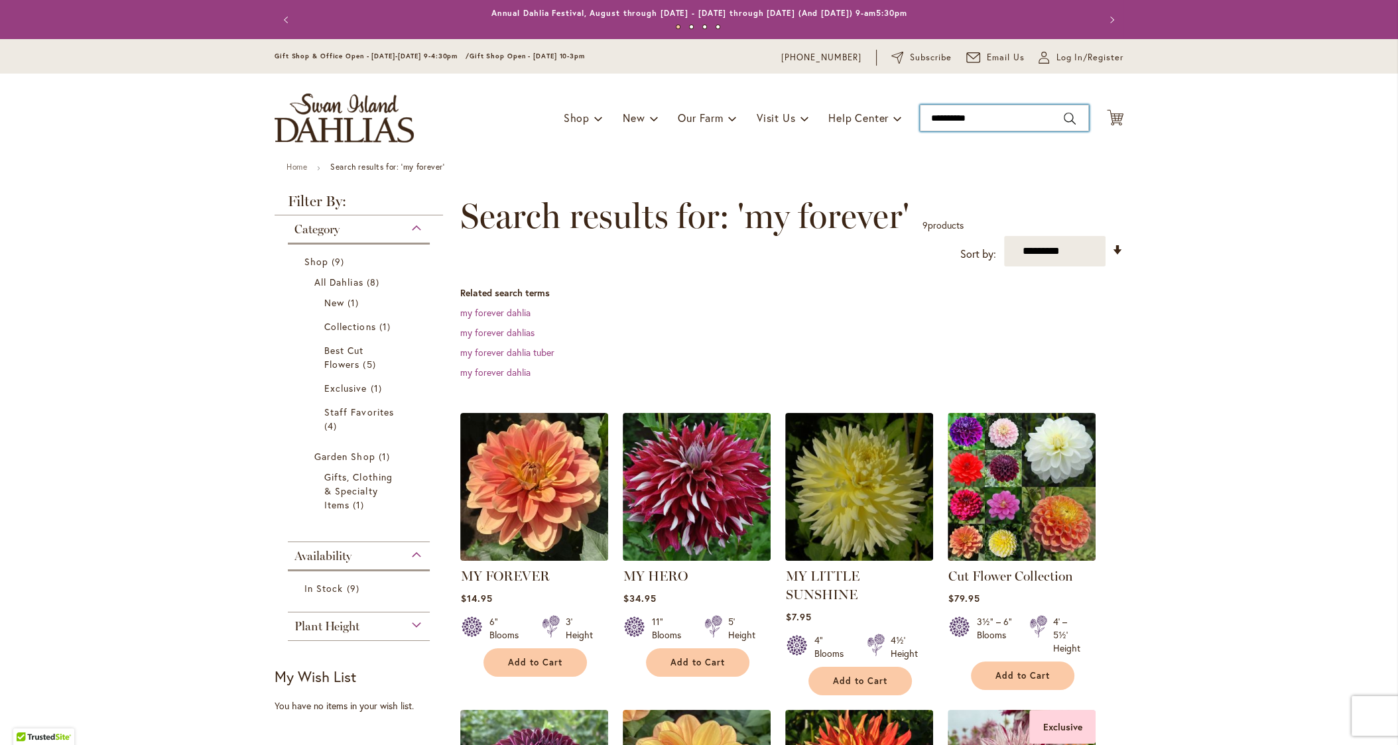
click at [969, 121] on input "**********" at bounding box center [1004, 118] width 169 height 27
drag, startPoint x: 1015, startPoint y: 161, endPoint x: 1009, endPoint y: 152, distance: 10.5
click at [1014, 158] on div "Toggle Nav Shop Dahlia Tubers Collections Fresh Cut Dahlias Gardening Supplies …" at bounding box center [698, 118] width 875 height 89
type input "**********"
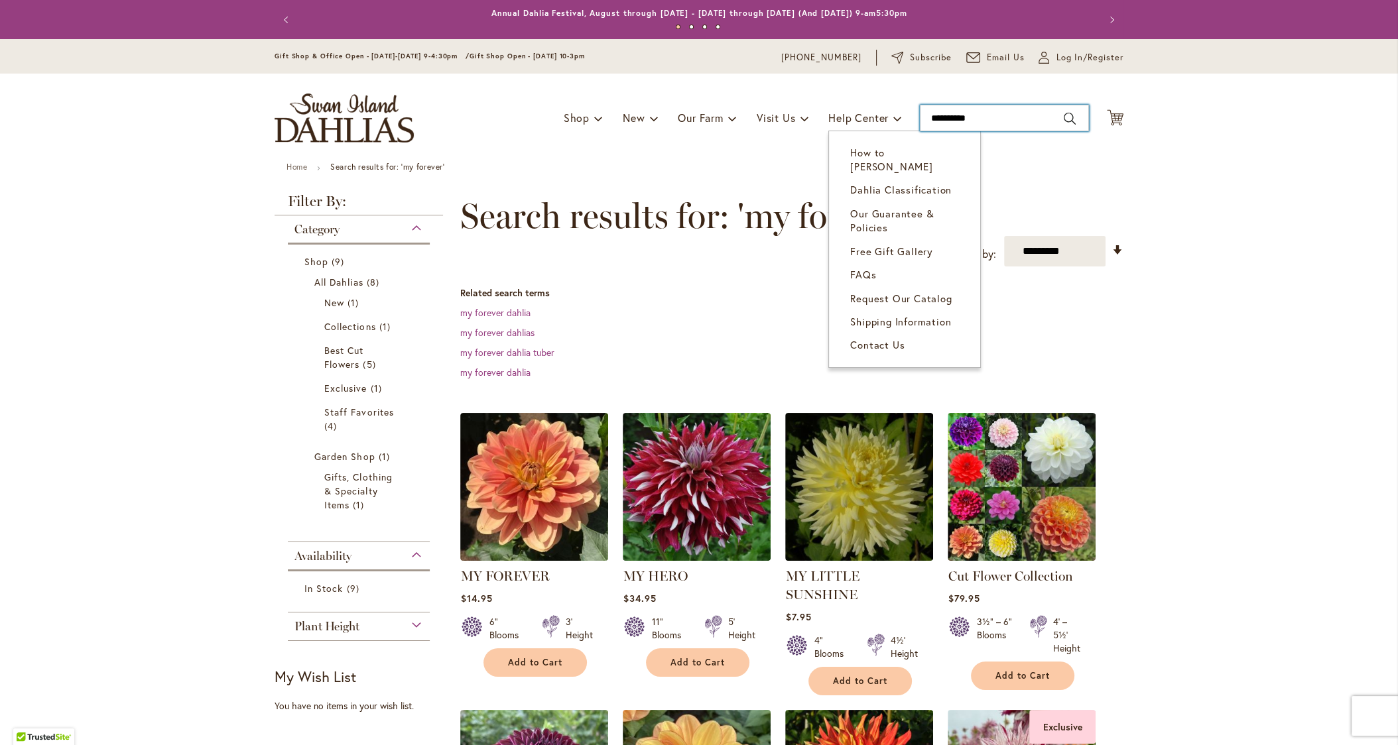
drag, startPoint x: 993, startPoint y: 114, endPoint x: 814, endPoint y: 117, distance: 179.0
click at [815, 117] on div "Toggle Nav Shop Dahlia Tubers Collections Fresh Cut Dahlias Gardening Supplies …" at bounding box center [698, 118] width 875 height 89
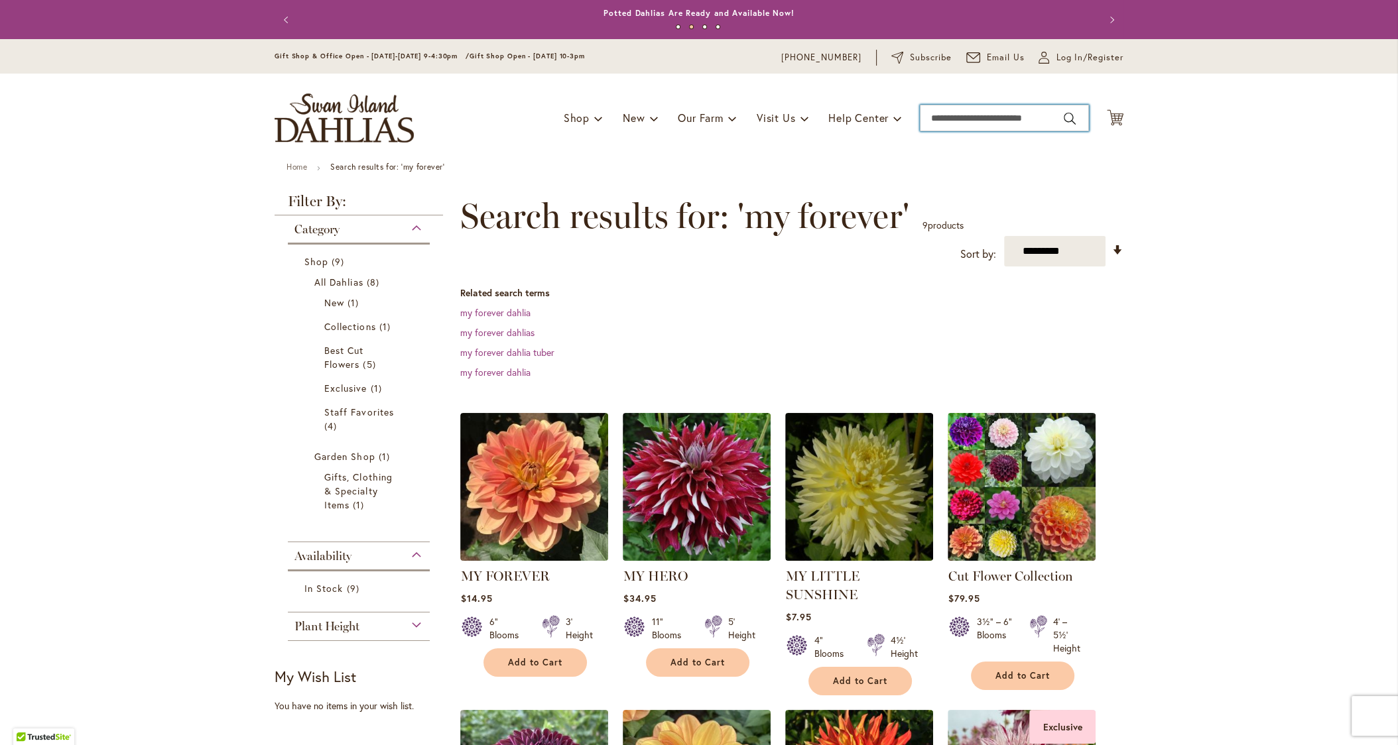
click at [957, 107] on input "Search" at bounding box center [1004, 118] width 169 height 27
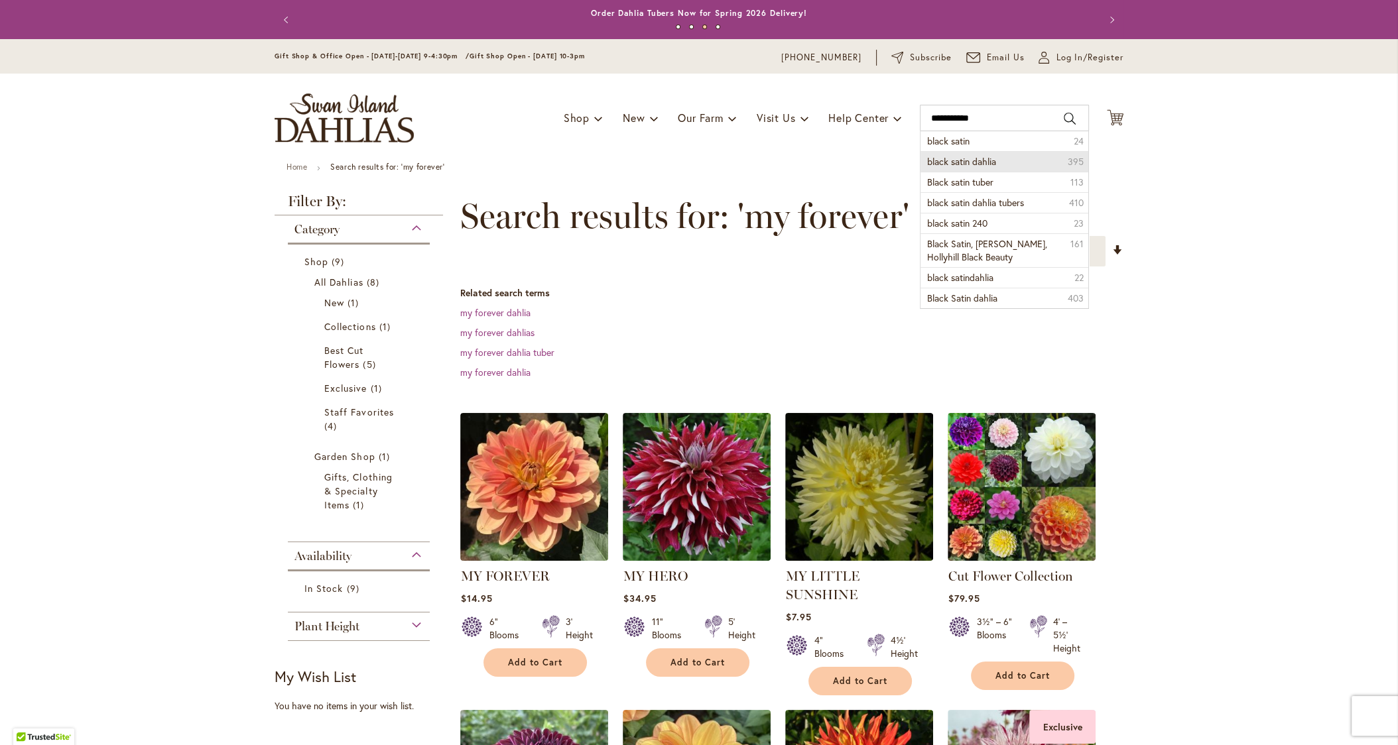
click at [970, 160] on span "black satin dahlia" at bounding box center [961, 161] width 69 height 13
type input "**********"
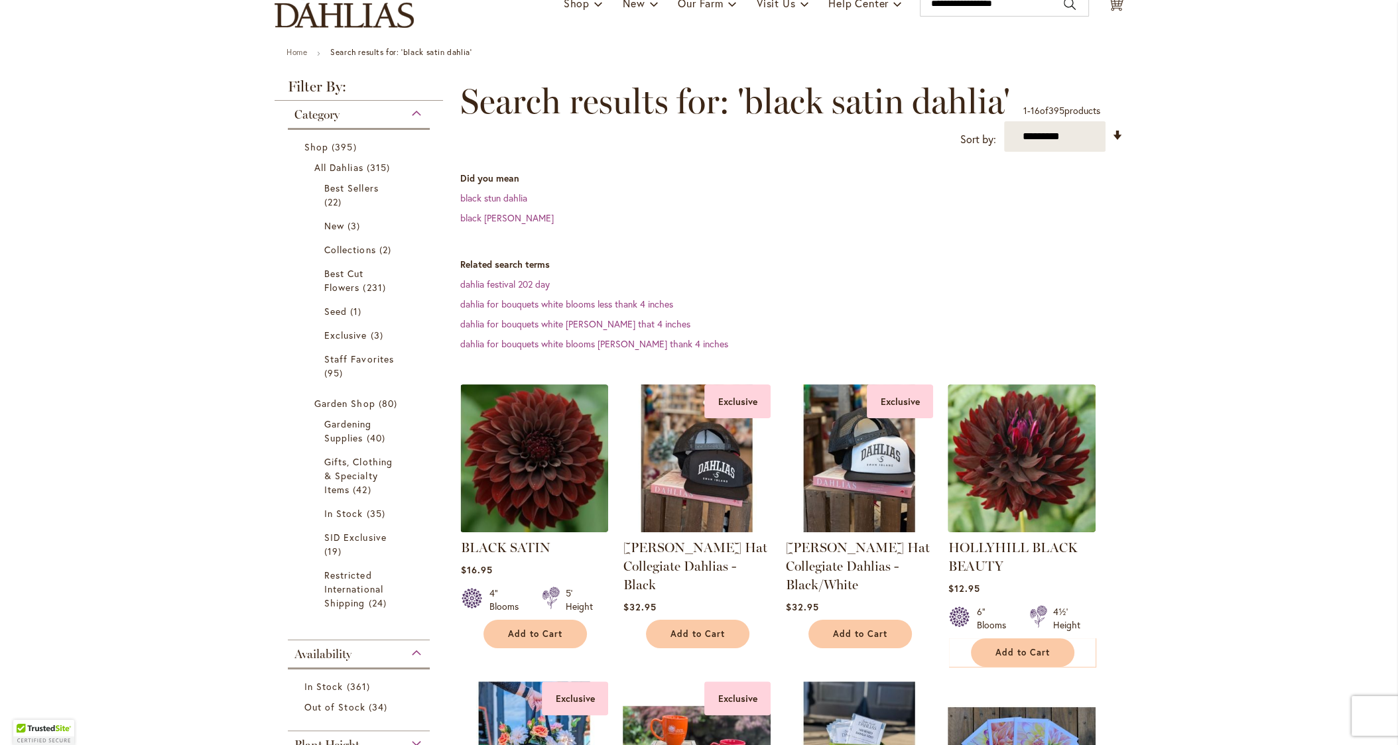
scroll to position [115, 0]
click at [513, 484] on img at bounding box center [534, 457] width 155 height 155
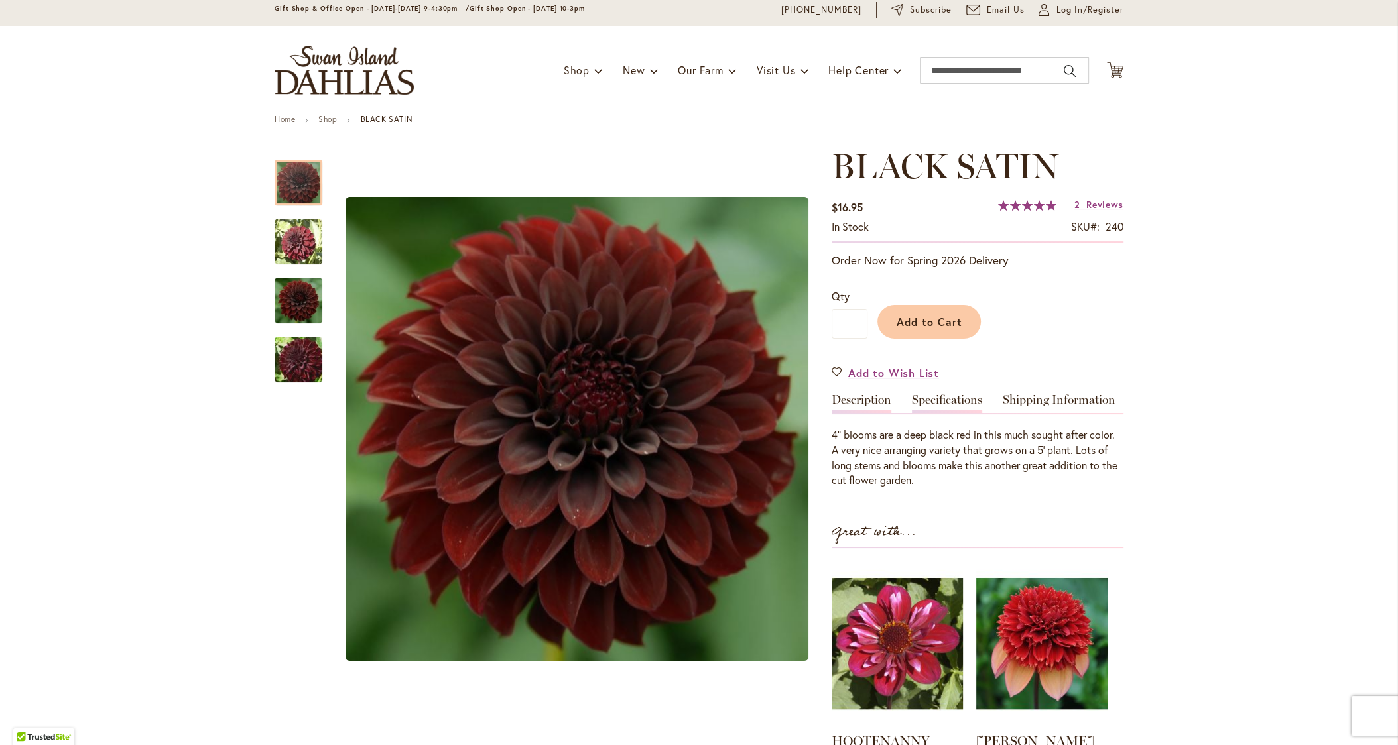
click at [937, 403] on link "Specifications" at bounding box center [947, 403] width 70 height 19
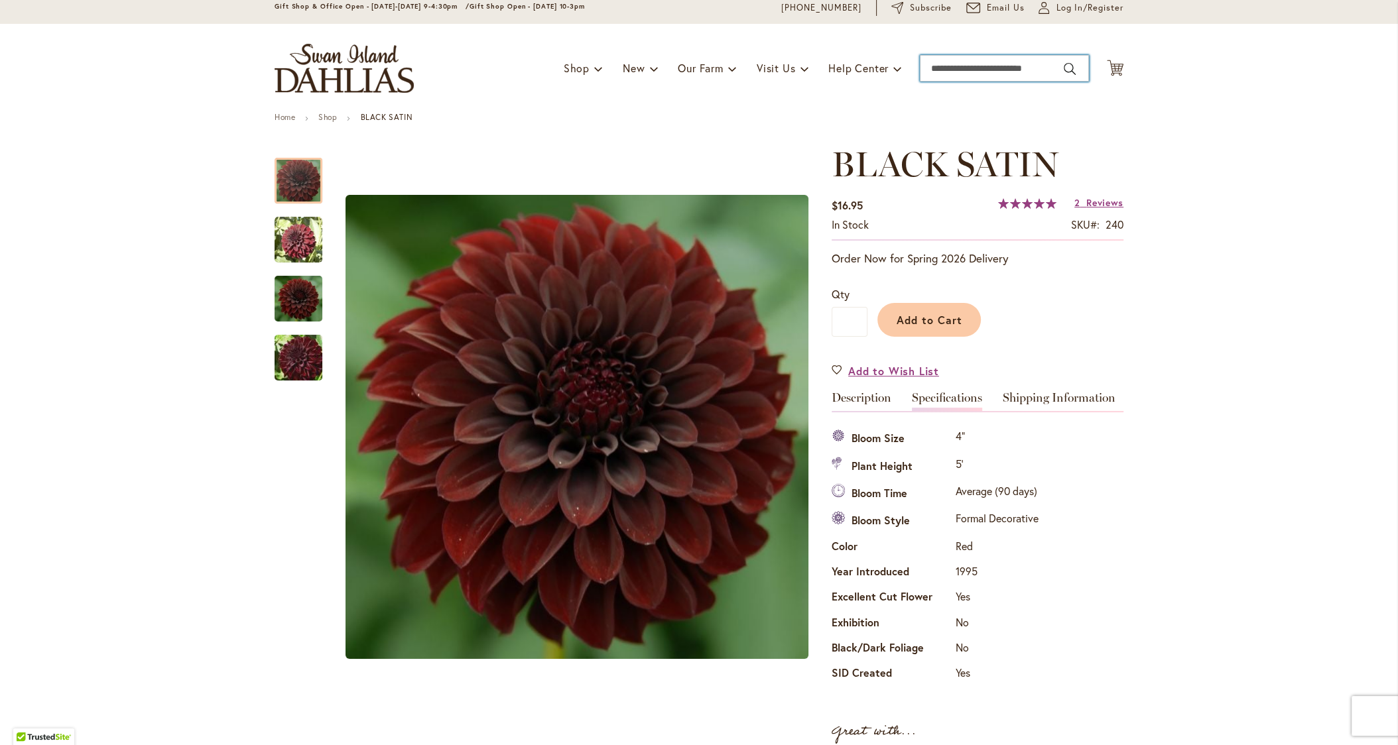
click at [941, 70] on input "Search" at bounding box center [1004, 68] width 169 height 27
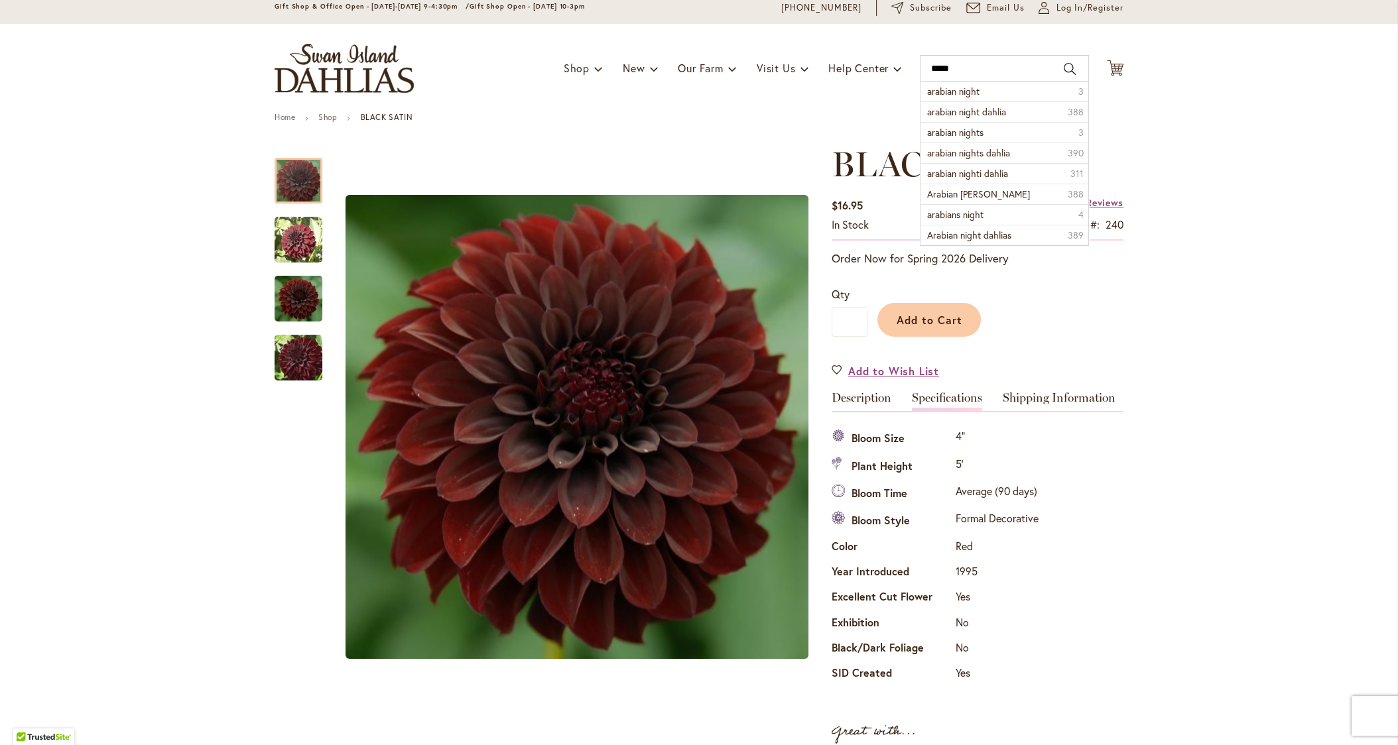
click at [968, 114] on span "arabian night dahlia" at bounding box center [966, 111] width 79 height 13
type input "**********"
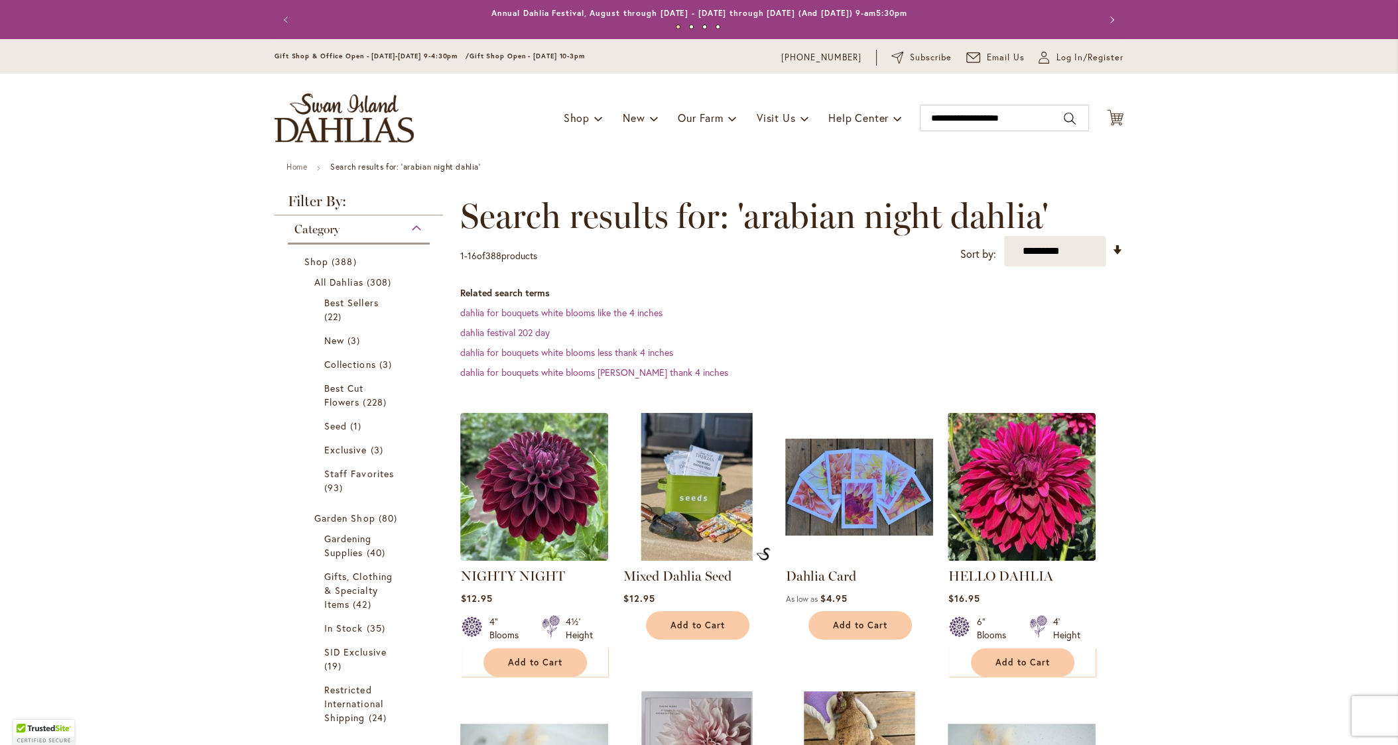
click at [551, 527] on img at bounding box center [534, 487] width 148 height 148
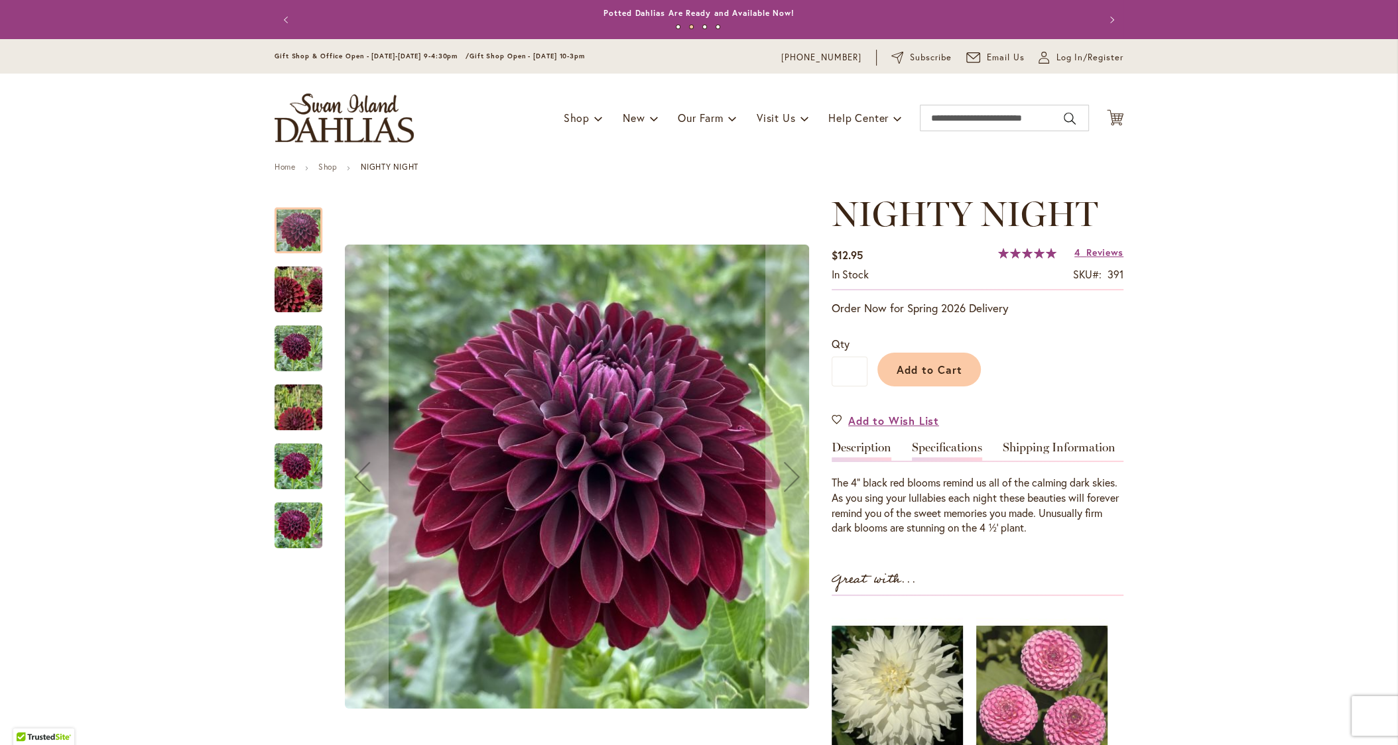
drag, startPoint x: 0, startPoint y: 0, endPoint x: 960, endPoint y: 457, distance: 1063.5
click at [960, 457] on link "Specifications" at bounding box center [947, 451] width 70 height 19
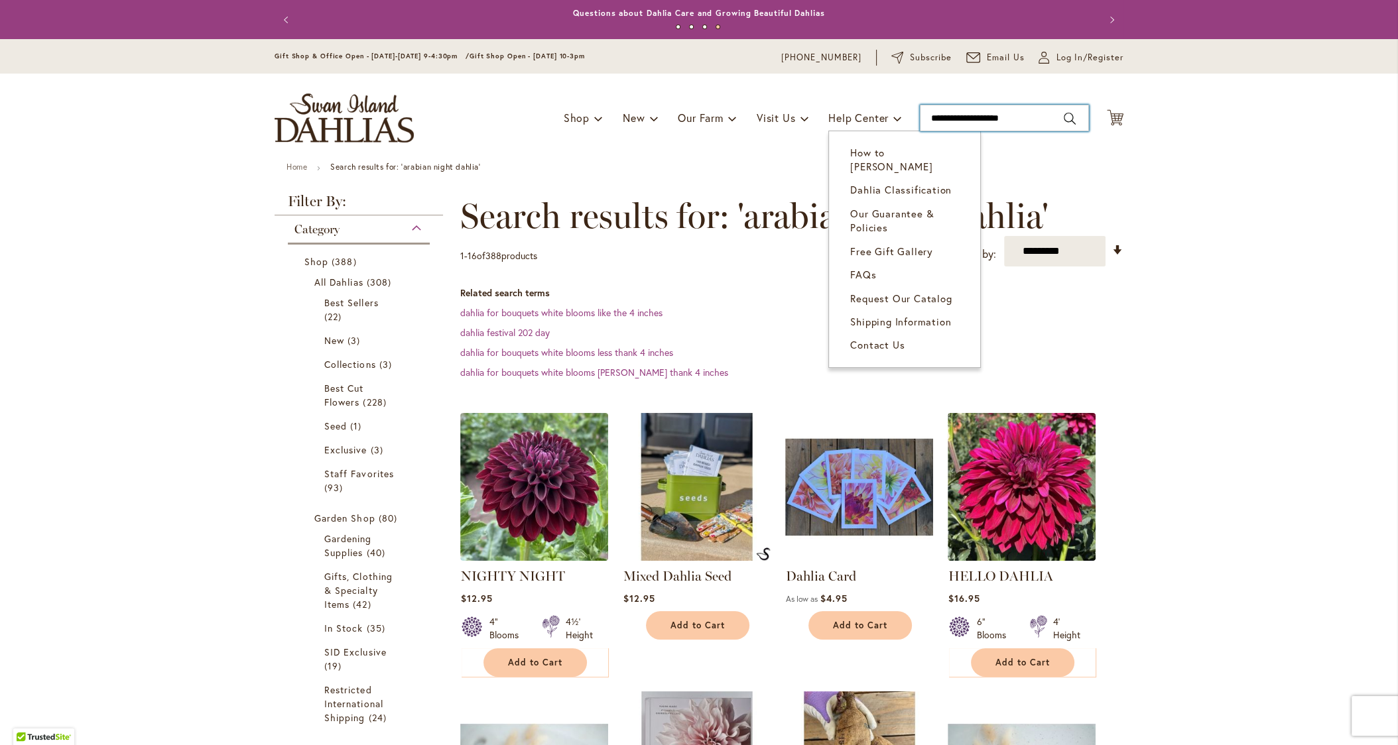
drag, startPoint x: 1018, startPoint y: 120, endPoint x: 822, endPoint y: 110, distance: 196.5
click at [822, 110] on div "Toggle Nav Shop Dahlia Tubers Collections Fresh Cut Dahlias Gardening Supplies …" at bounding box center [698, 118] width 875 height 89
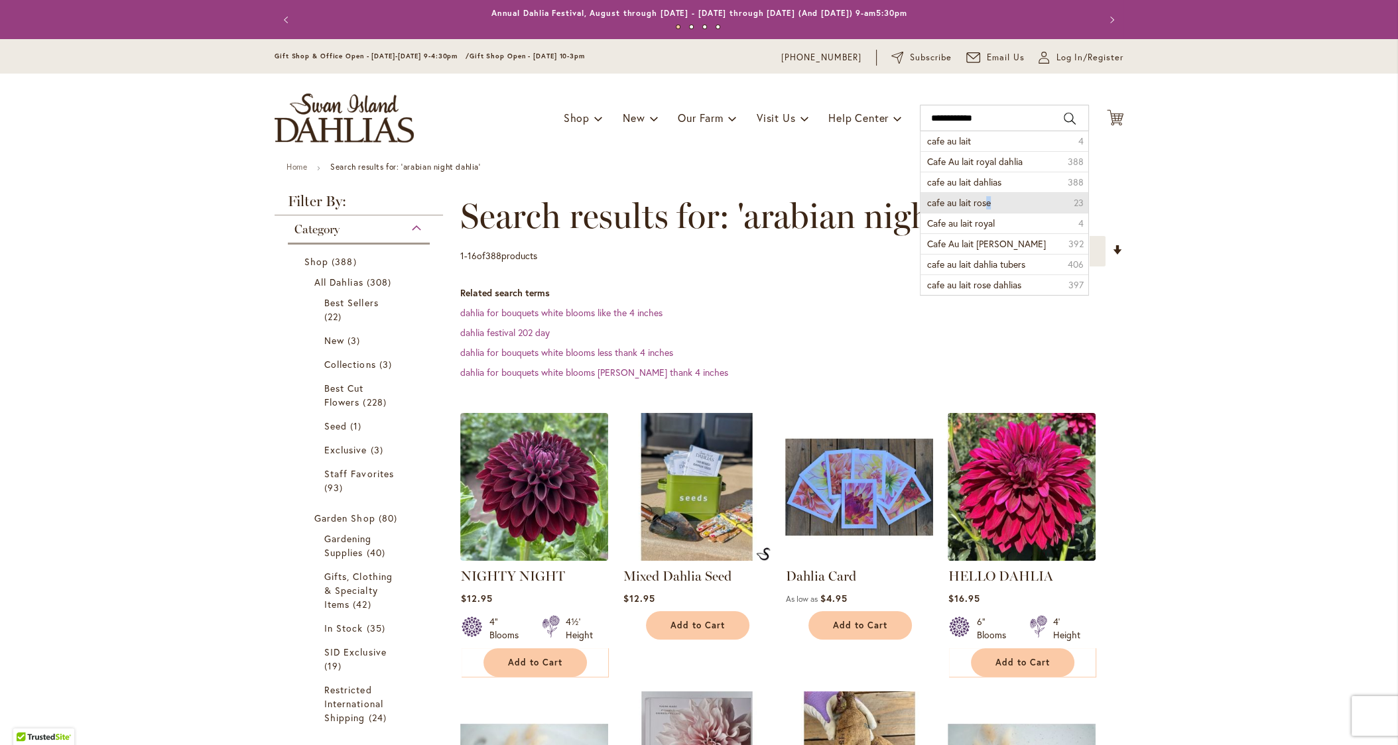
click at [983, 201] on span "cafe au lait rose" at bounding box center [959, 202] width 64 height 13
type input "**********"
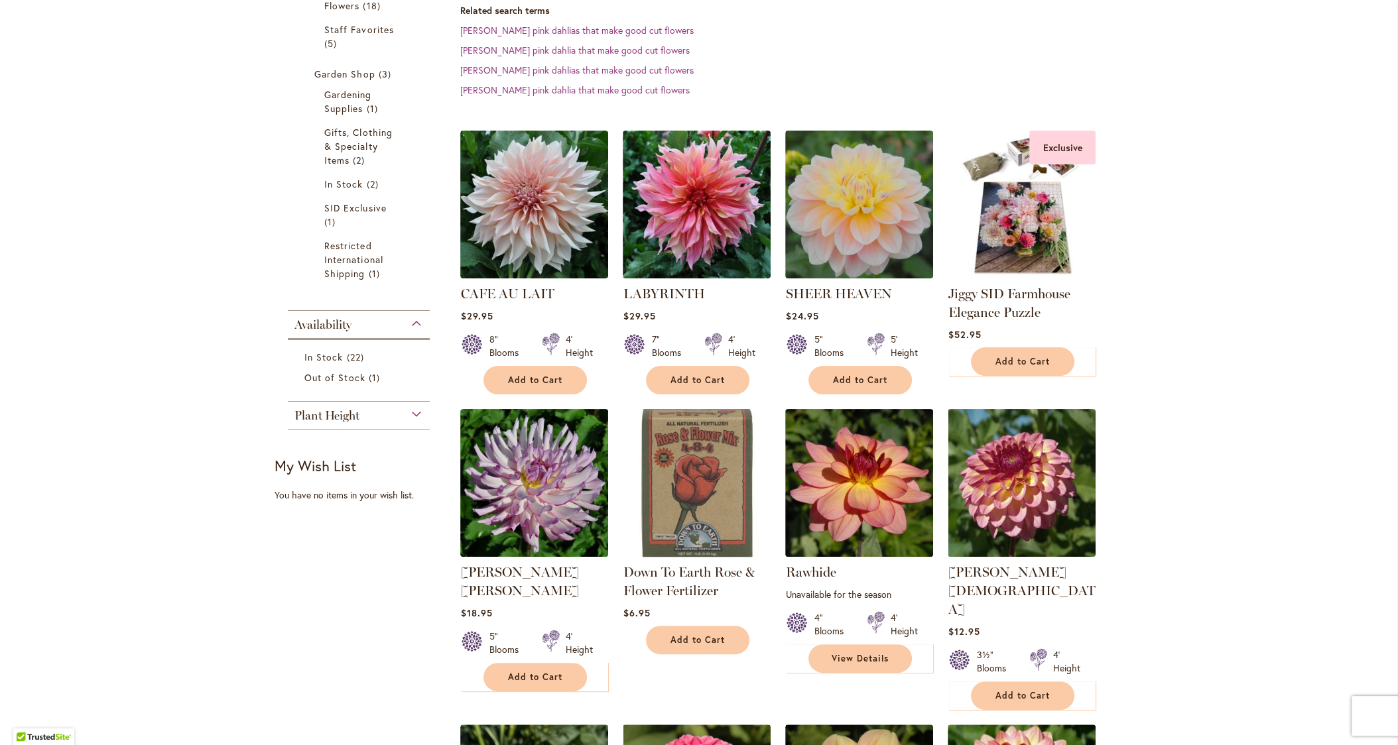
scroll to position [81, 0]
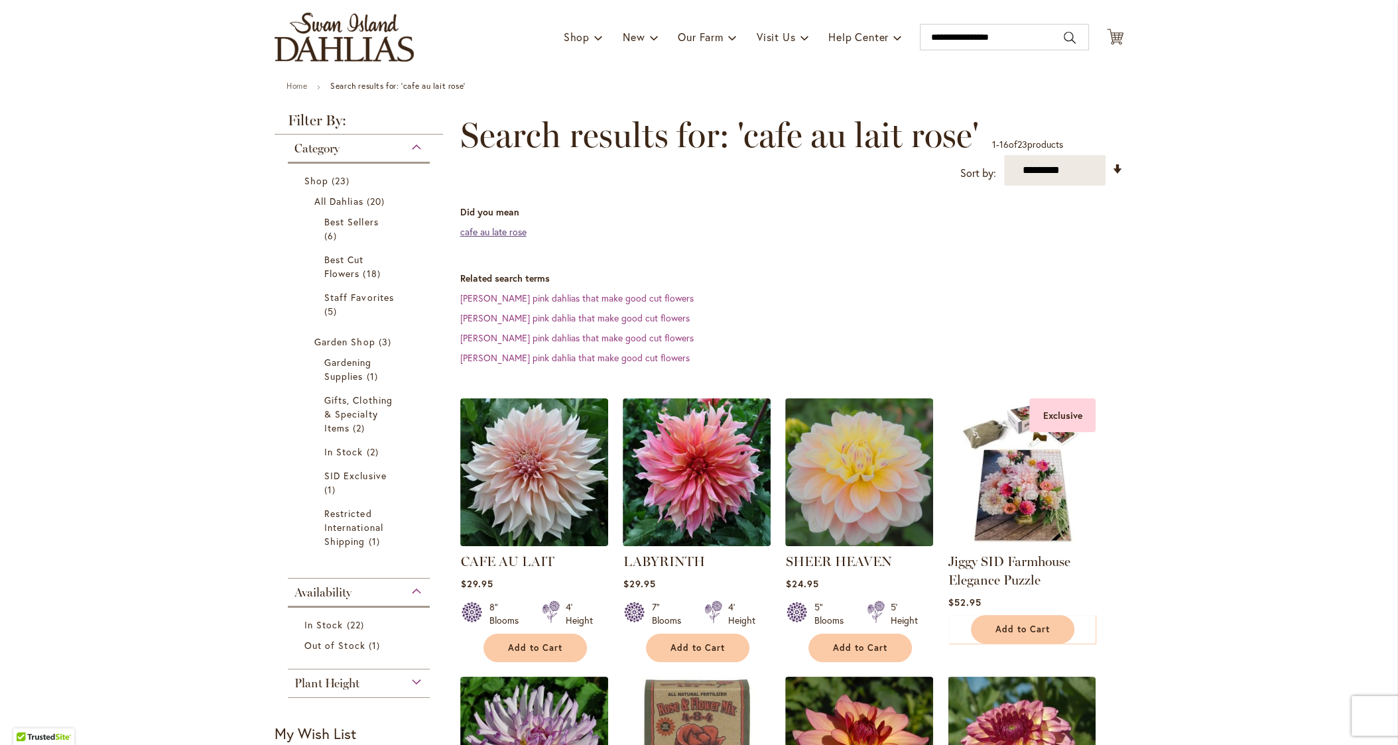
click at [499, 234] on link "cafe au late rose" at bounding box center [492, 231] width 66 height 13
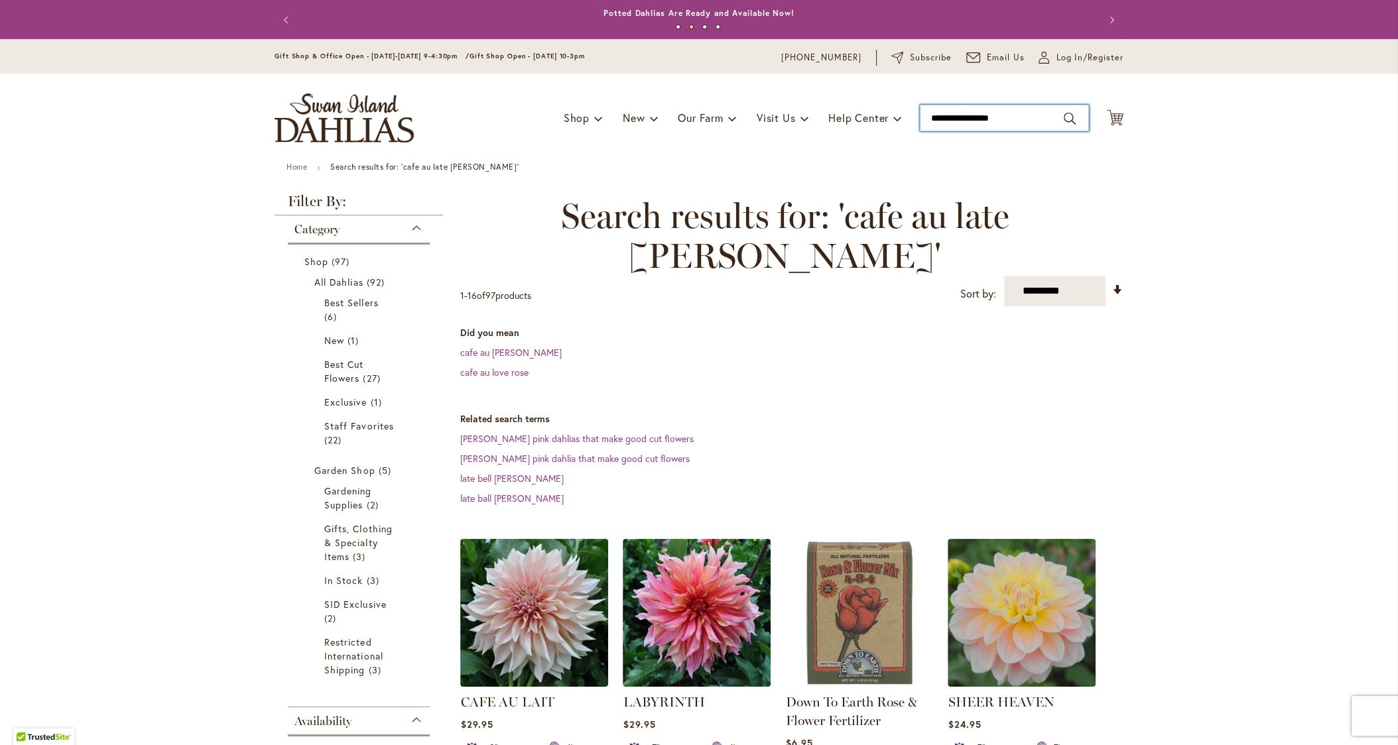
click at [1009, 121] on input "**********" at bounding box center [1004, 118] width 169 height 27
drag, startPoint x: 997, startPoint y: 121, endPoint x: 984, endPoint y: 121, distance: 13.3
click at [984, 121] on input "**********" at bounding box center [1004, 118] width 169 height 27
click at [1012, 119] on input "**********" at bounding box center [1004, 118] width 169 height 27
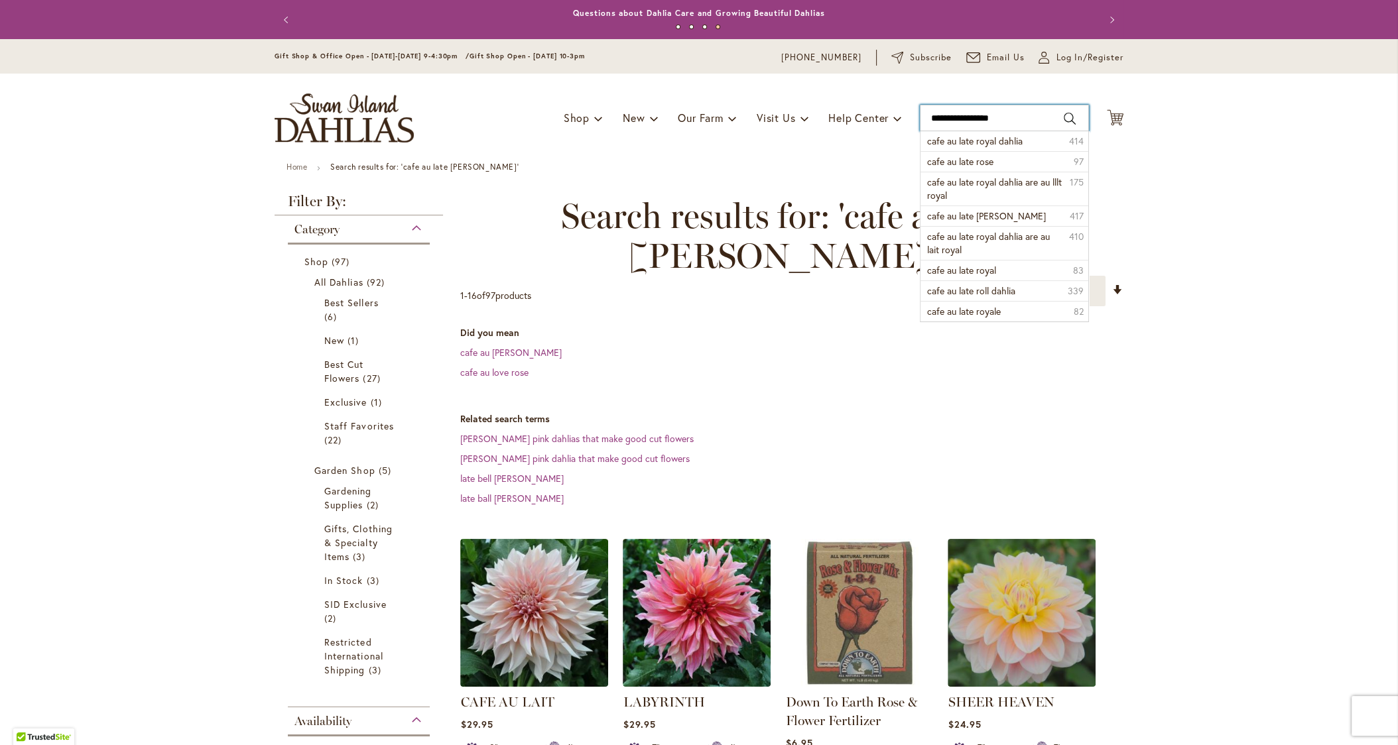
type input "**********"
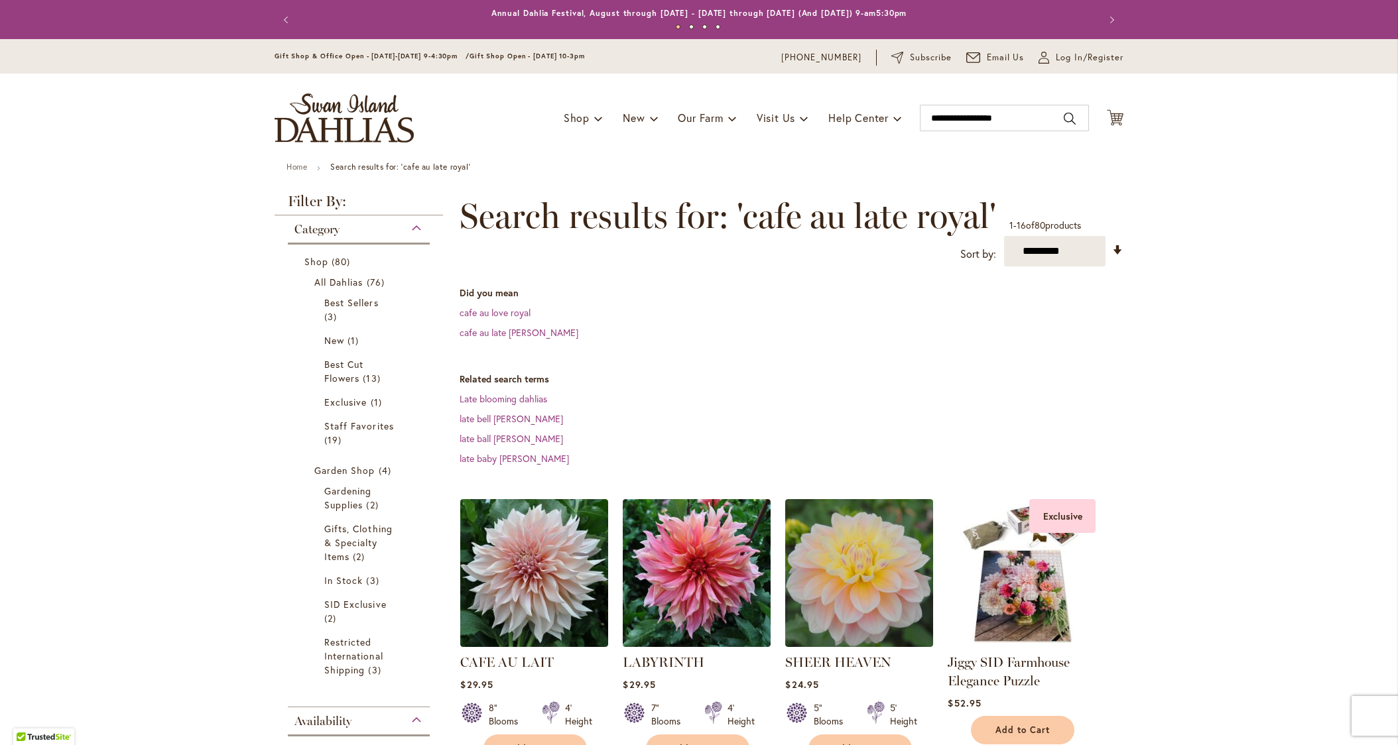
click at [985, 162] on ul "Home Search results for: 'cafe au late royal'" at bounding box center [698, 168] width 825 height 12
type input "**********"
click at [1014, 118] on input "**********" at bounding box center [1004, 118] width 169 height 27
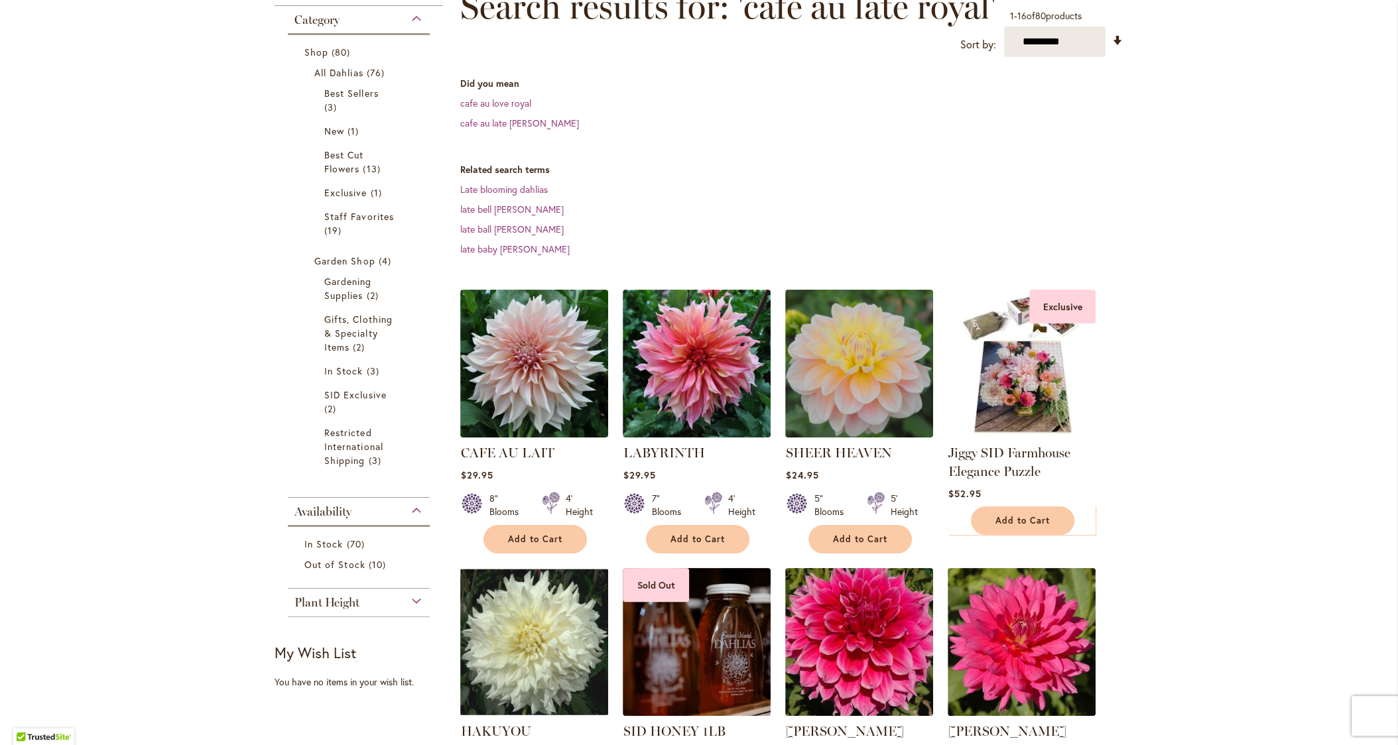
scroll to position [269, 0]
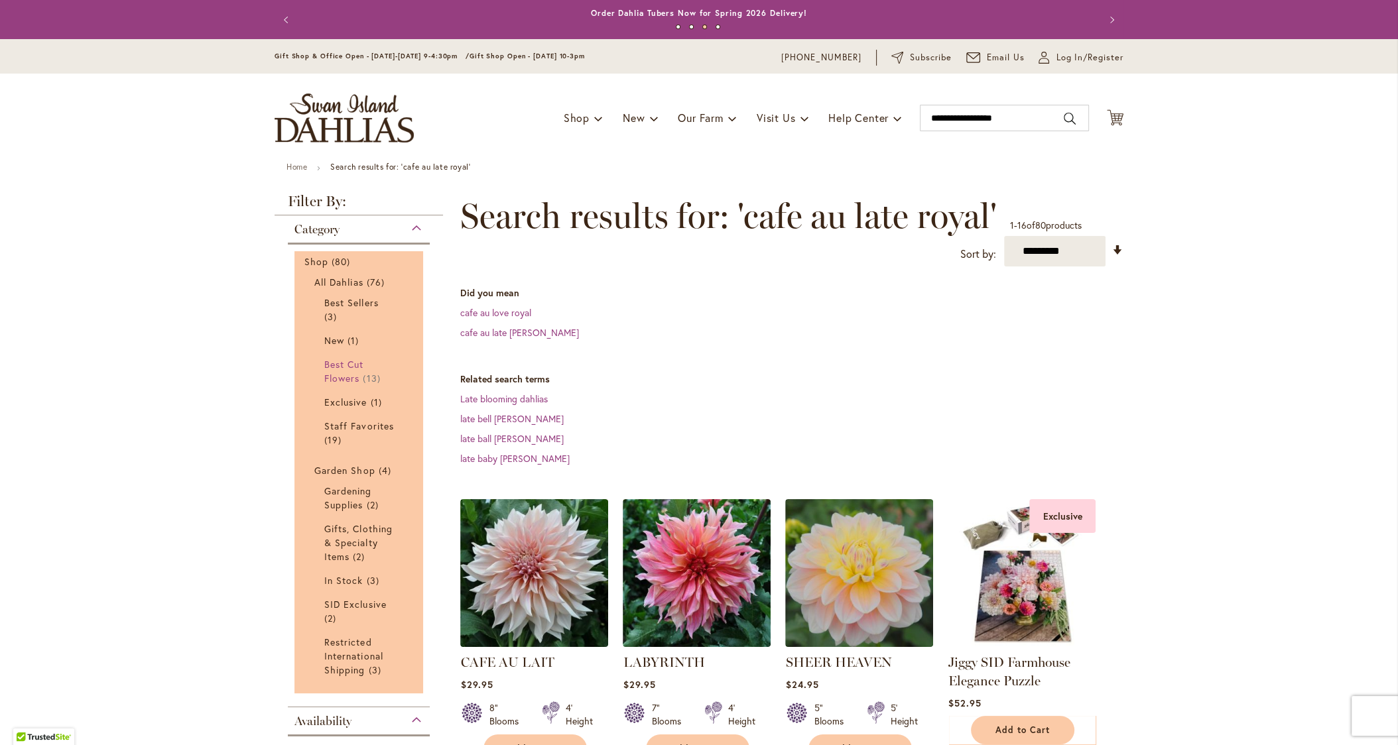
click at [355, 371] on span "Best Cut Flowers" at bounding box center [343, 371] width 39 height 27
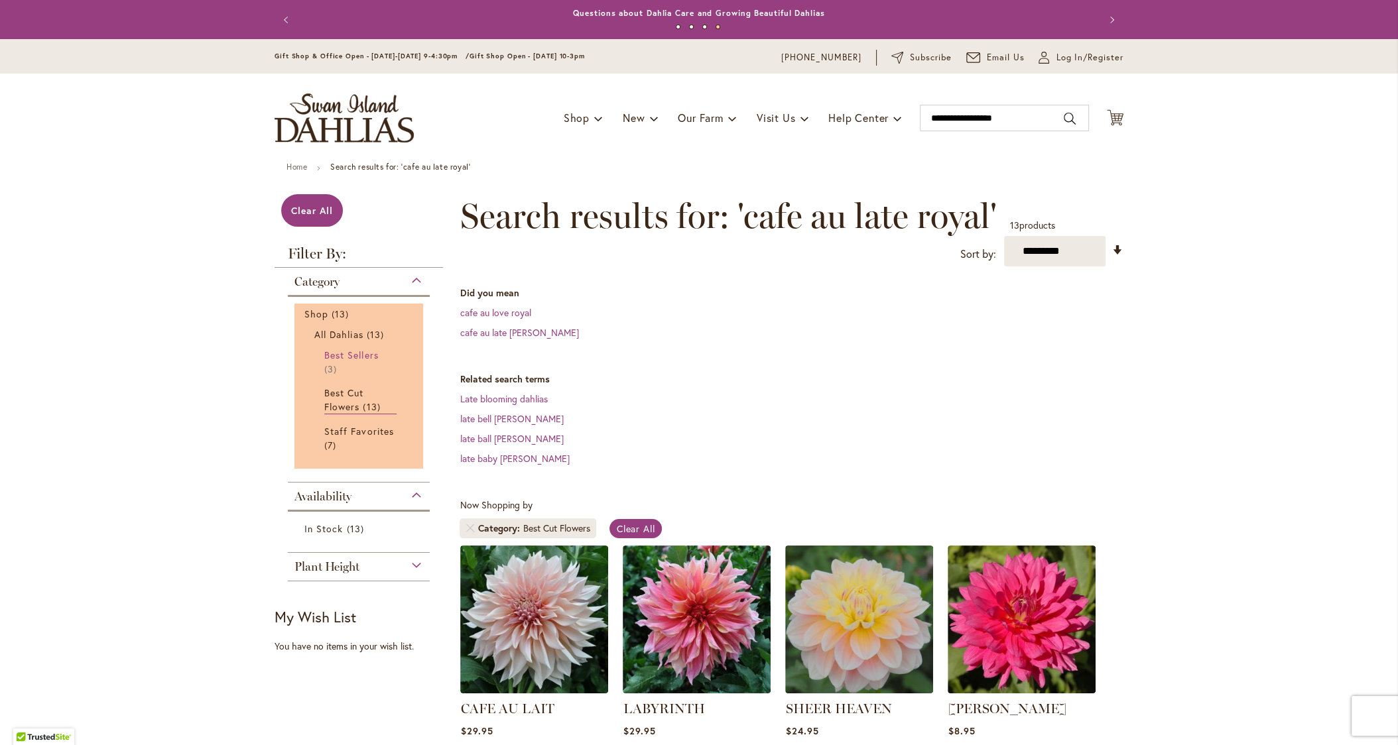
scroll to position [1, 0]
click at [365, 328] on link "All Dahlias 13 items" at bounding box center [360, 334] width 92 height 14
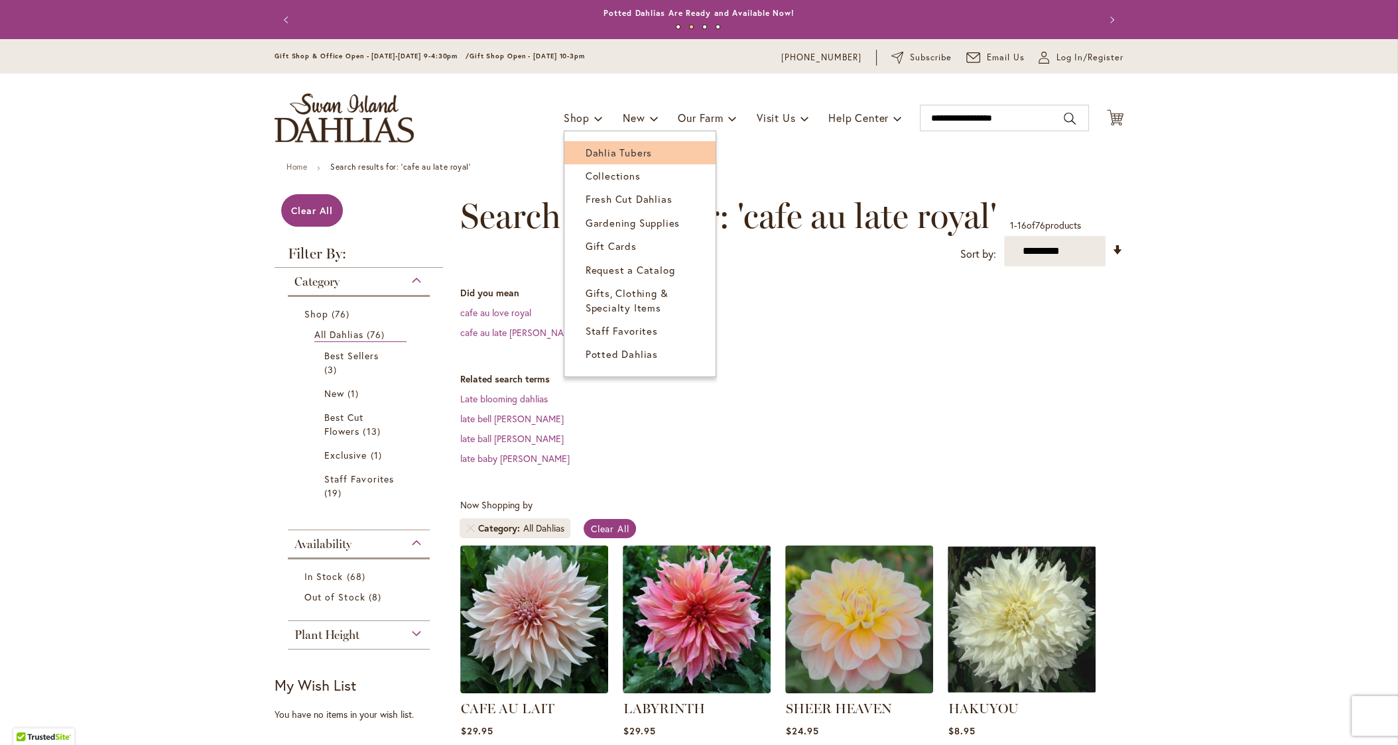
click at [585, 149] on span "Dahlia Tubers" at bounding box center [618, 152] width 66 height 13
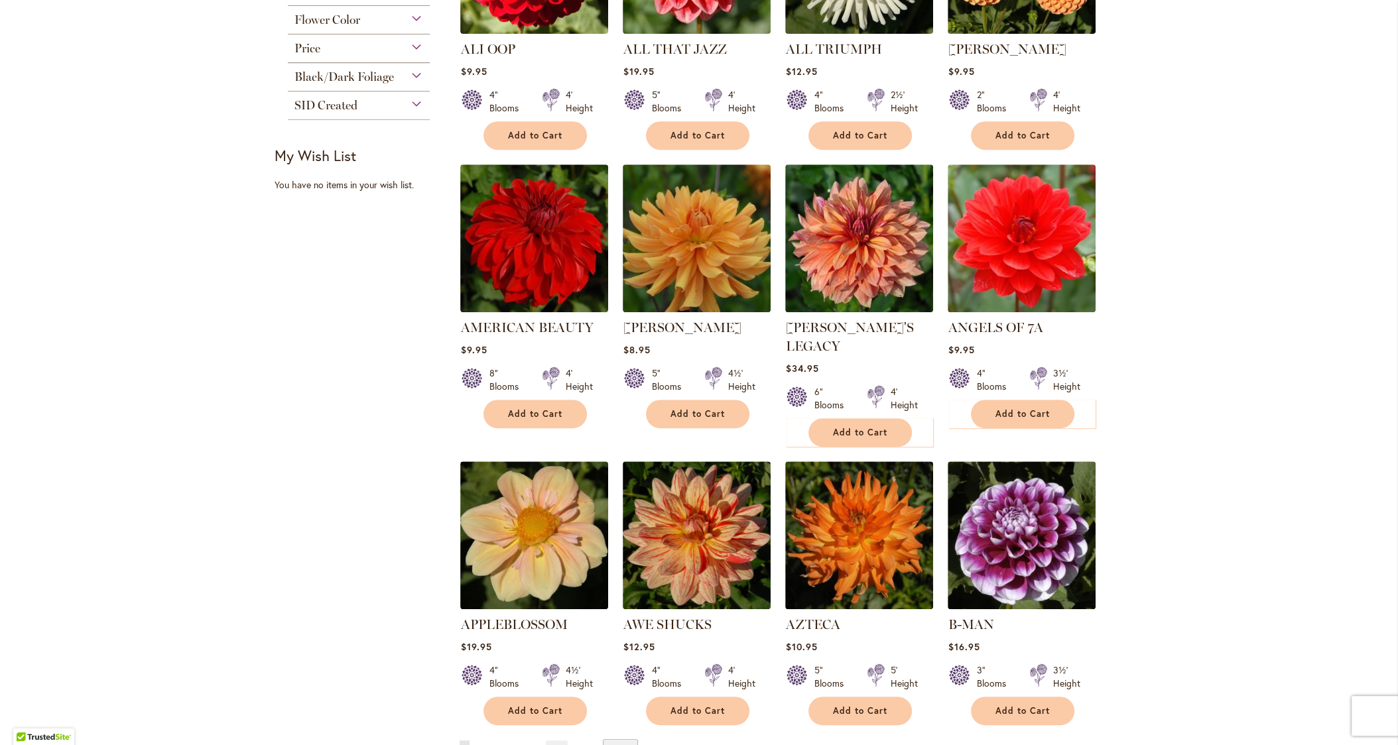
scroll to position [729, 0]
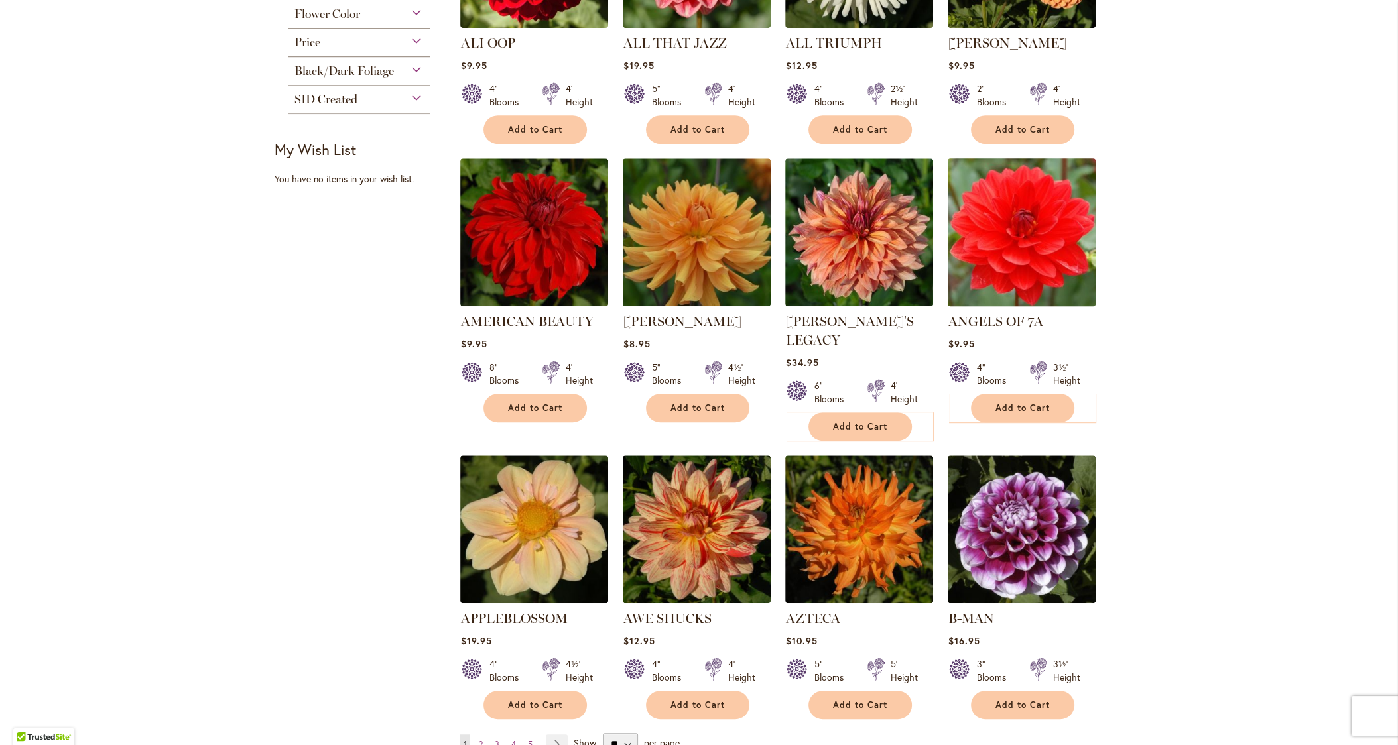
click at [1044, 277] on img at bounding box center [1021, 232] width 155 height 155
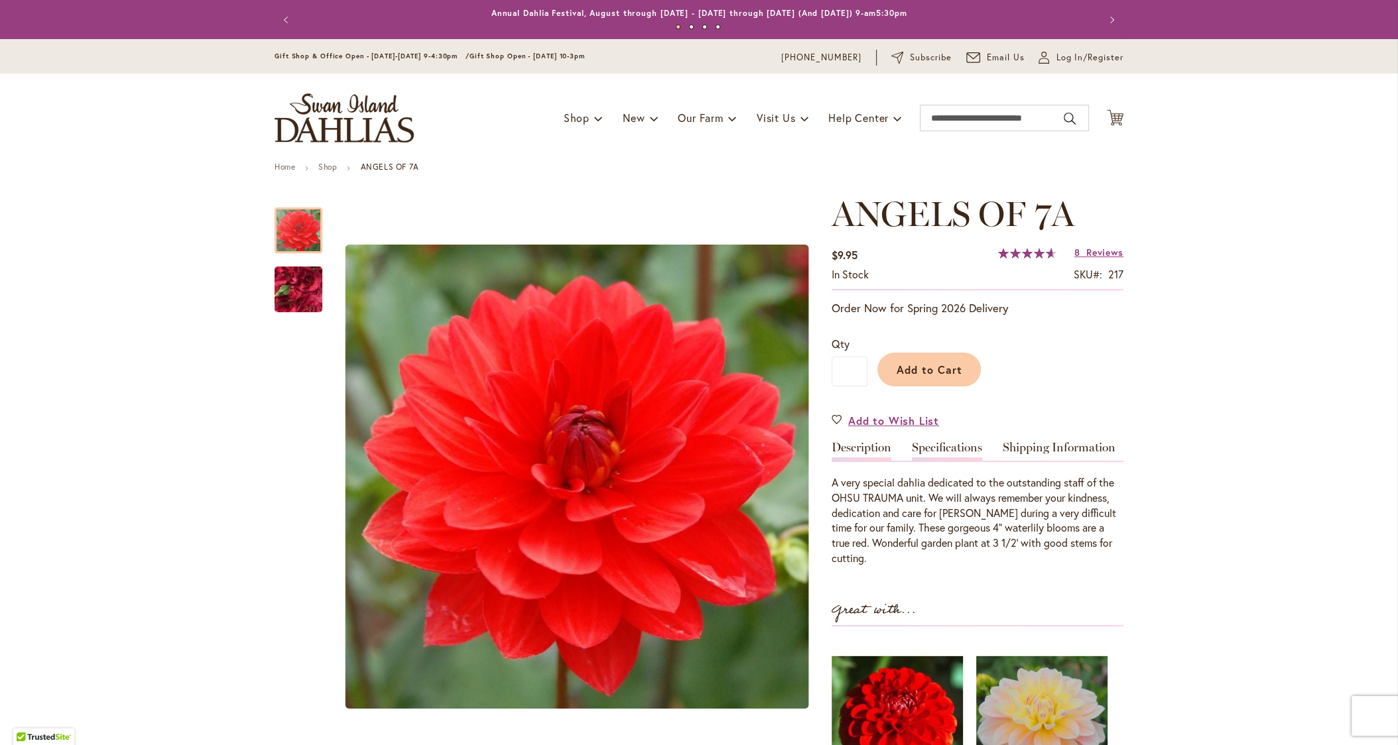
click at [959, 448] on link "Specifications" at bounding box center [947, 451] width 70 height 19
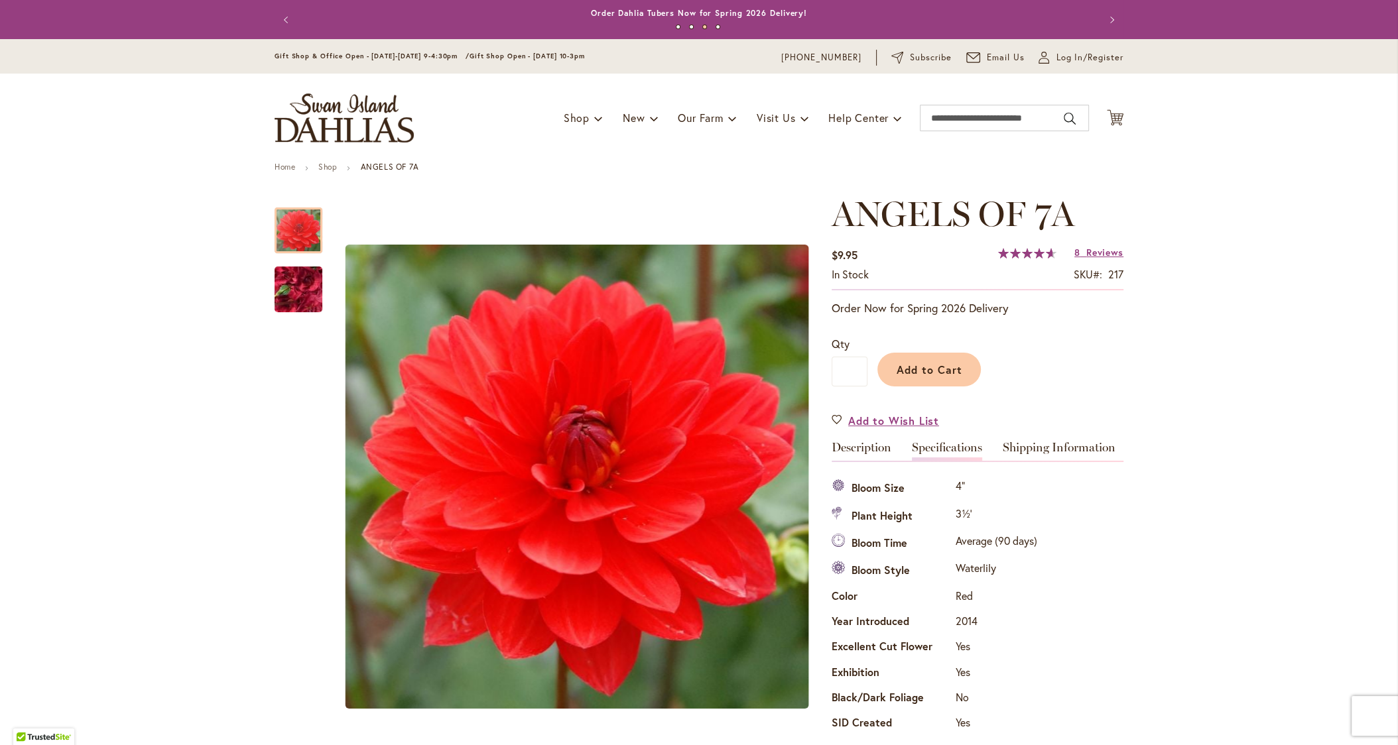
scroll to position [95, 0]
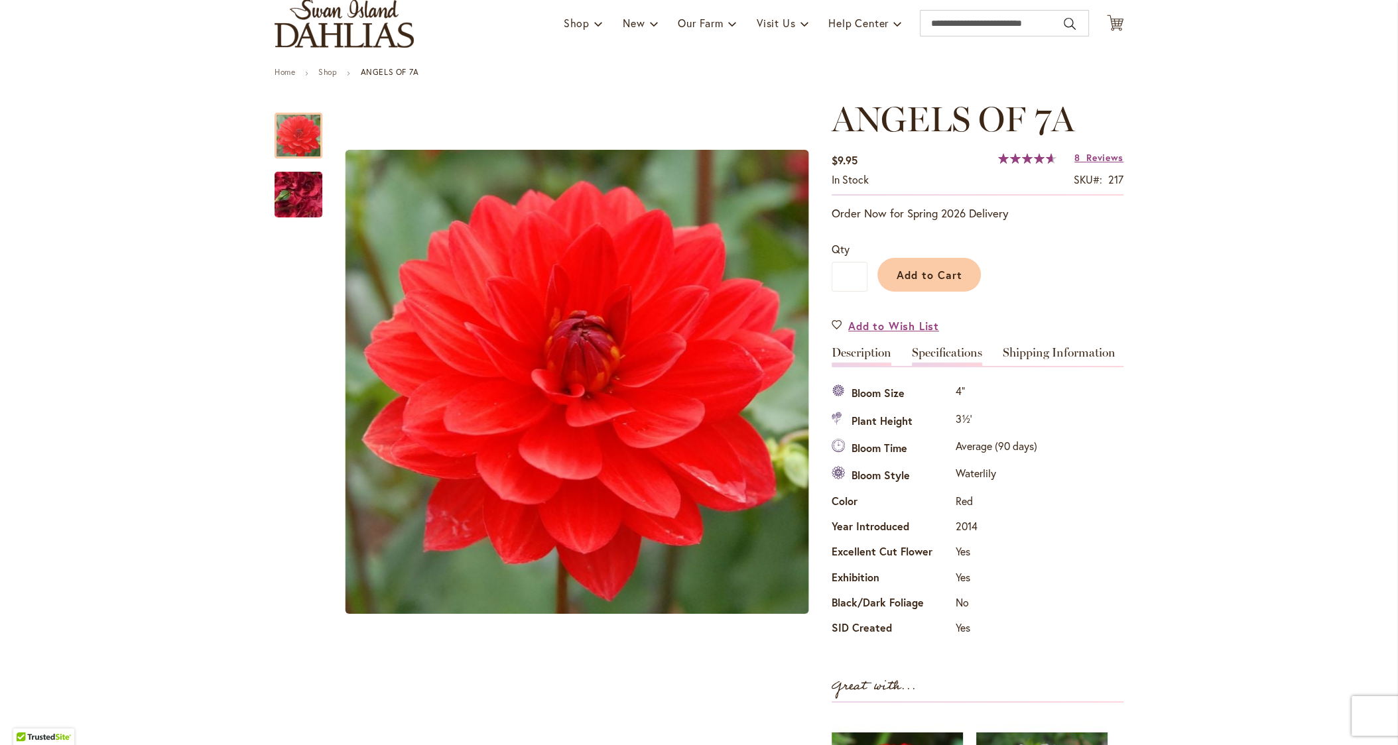
click at [863, 347] on link "Description" at bounding box center [861, 356] width 60 height 19
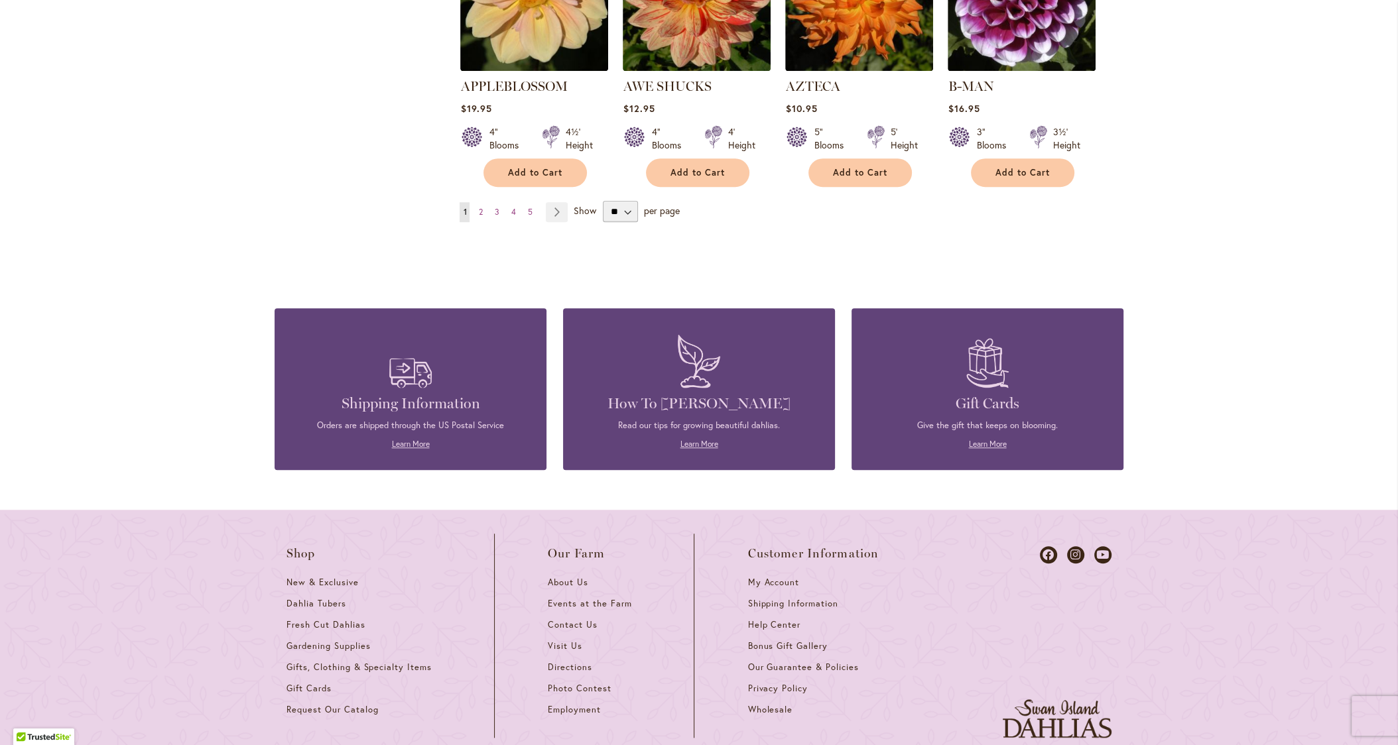
scroll to position [1261, 0]
click at [477, 203] on link "Page 2" at bounding box center [480, 213] width 11 height 20
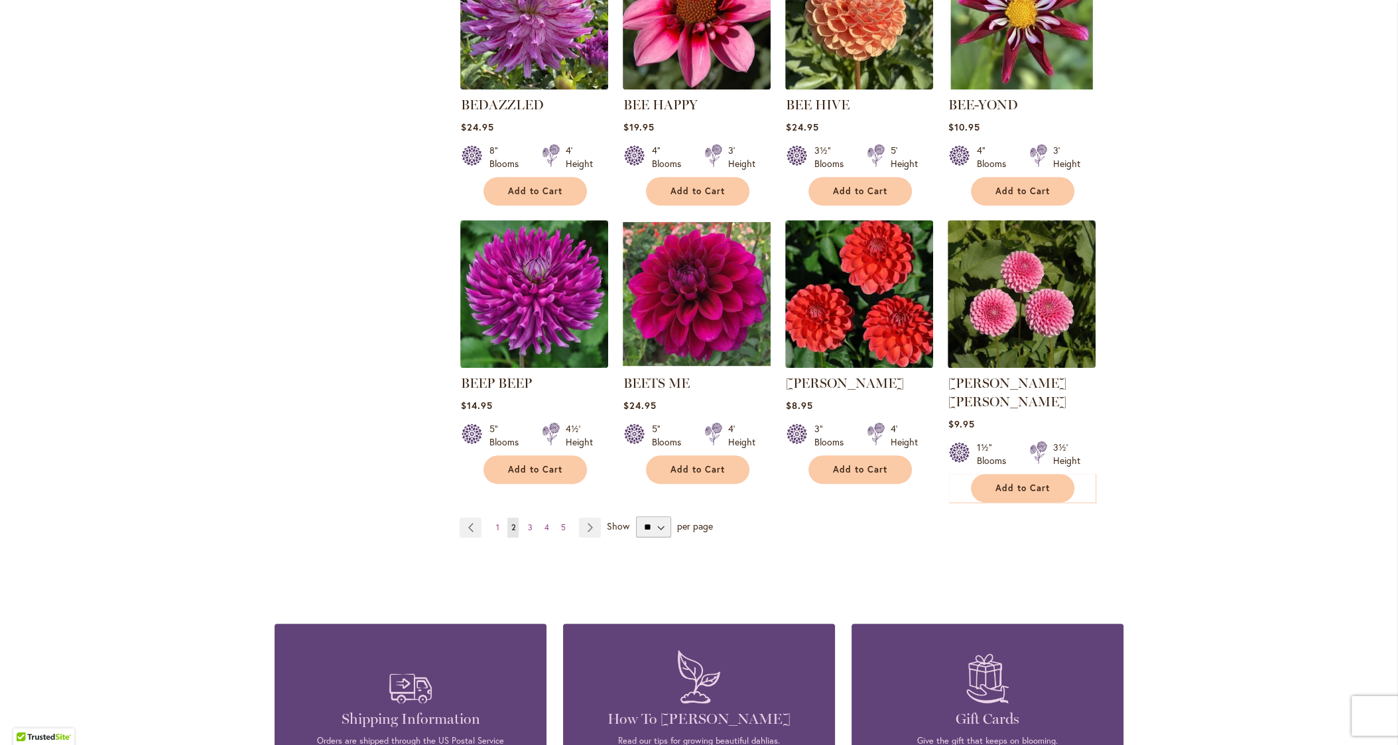
scroll to position [947, 0]
click at [530, 522] on span "3" at bounding box center [529, 527] width 5 height 10
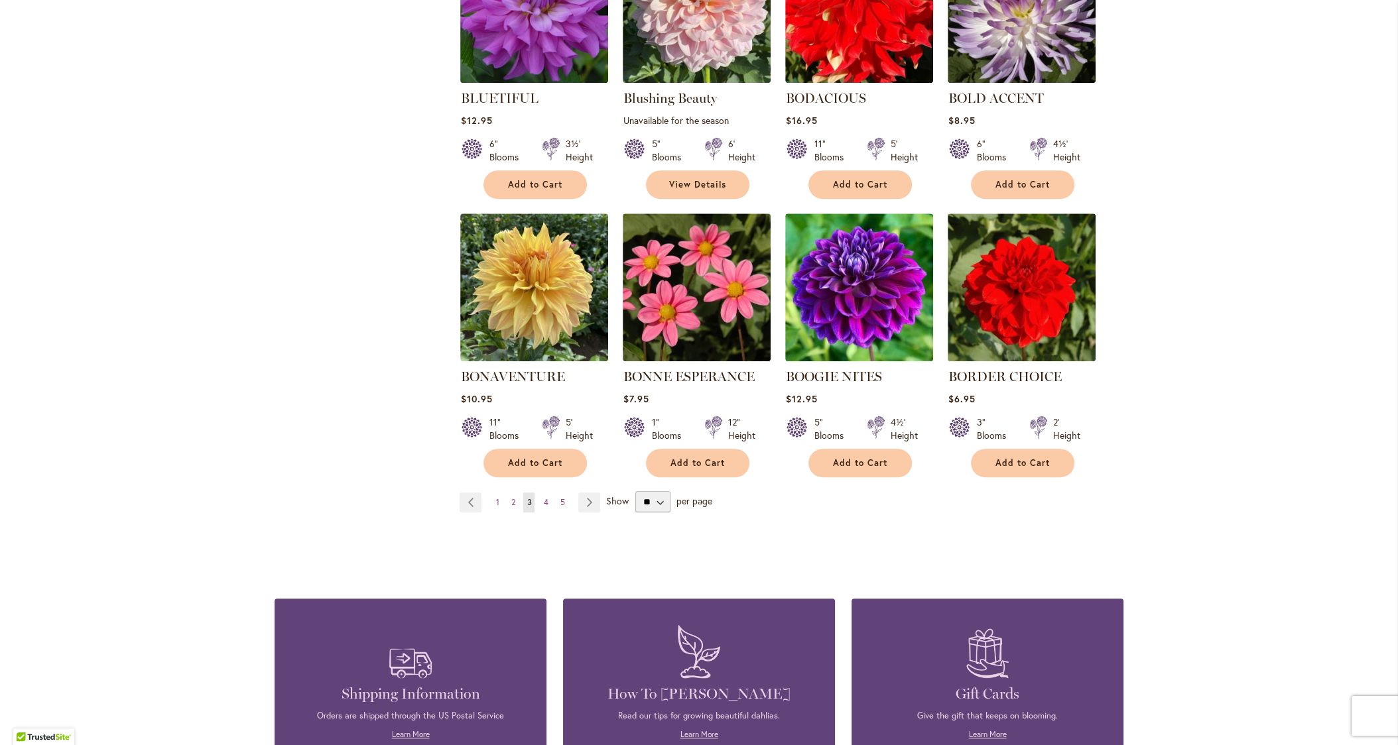
scroll to position [963, 0]
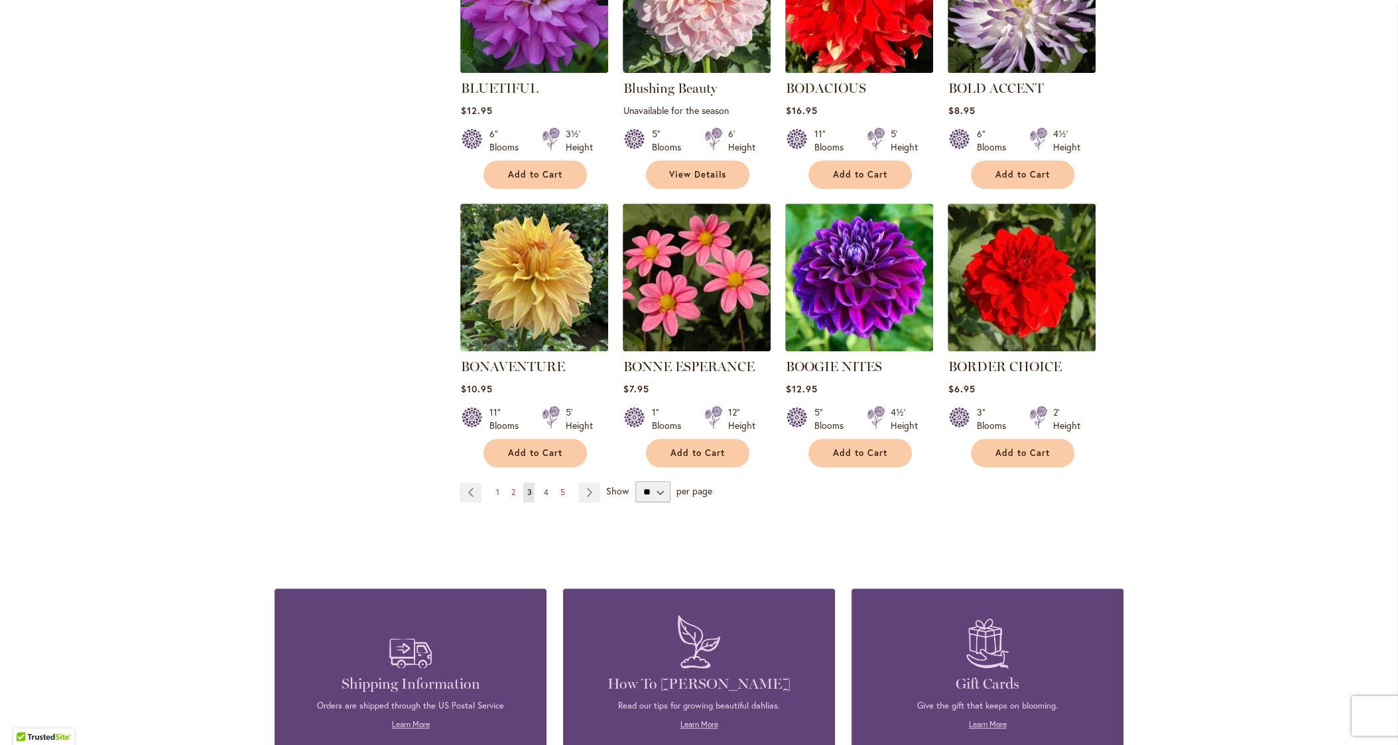
click at [546, 489] on span "4" at bounding box center [545, 492] width 5 height 10
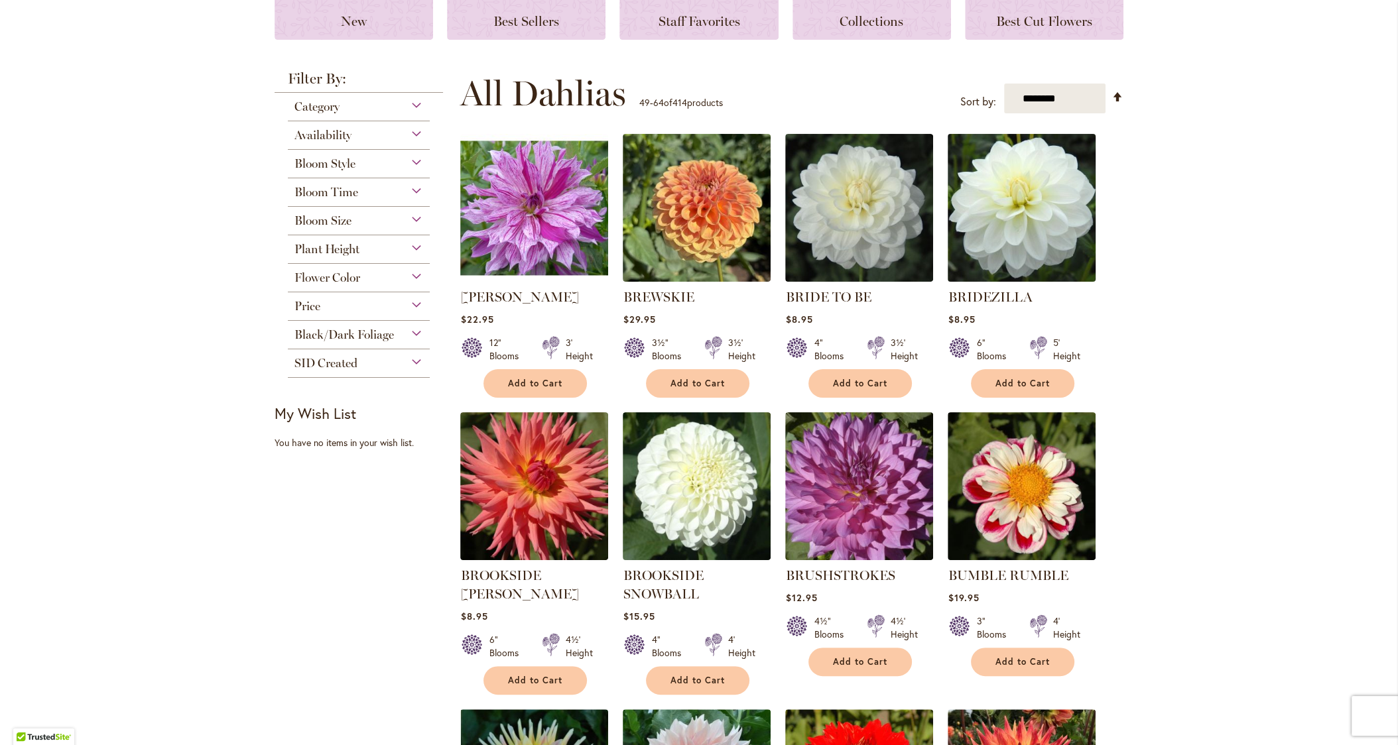
scroll to position [200, 0]
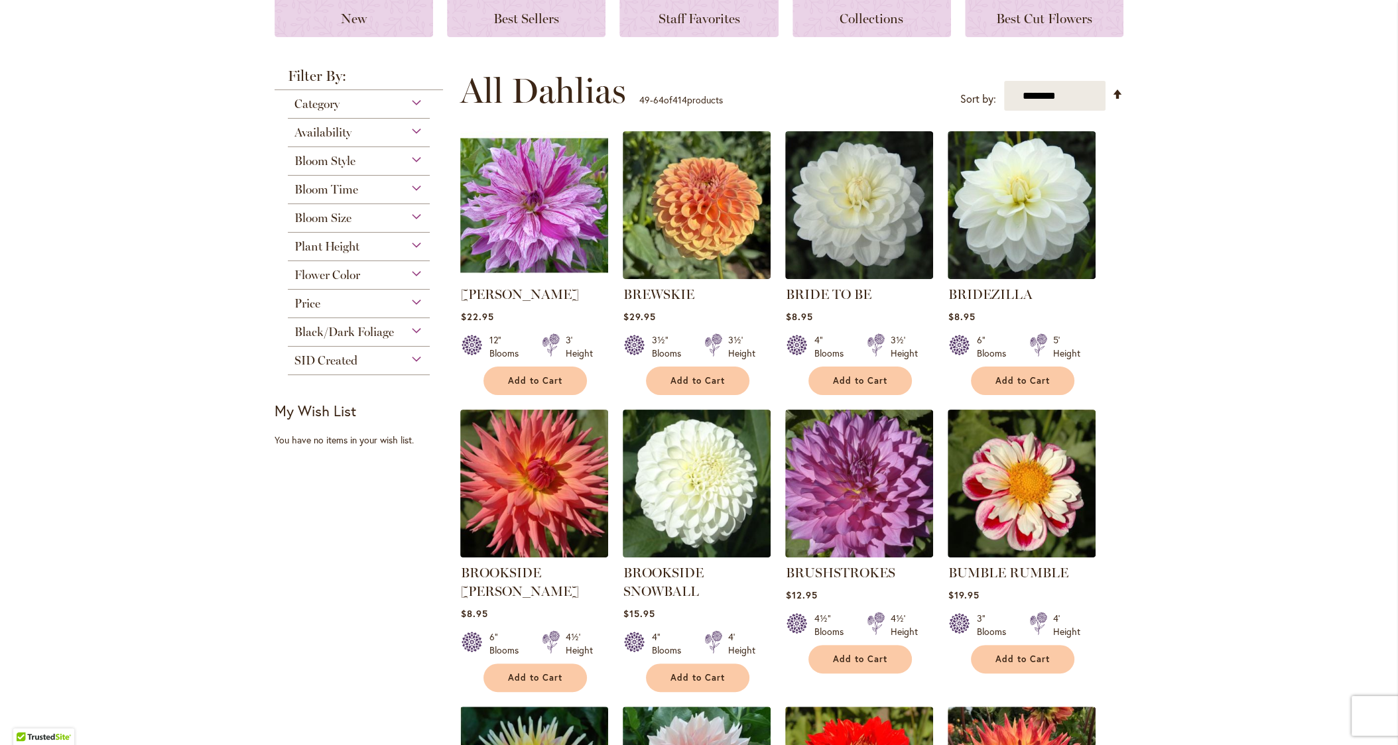
click at [373, 265] on div "Flower Color" at bounding box center [359, 271] width 142 height 21
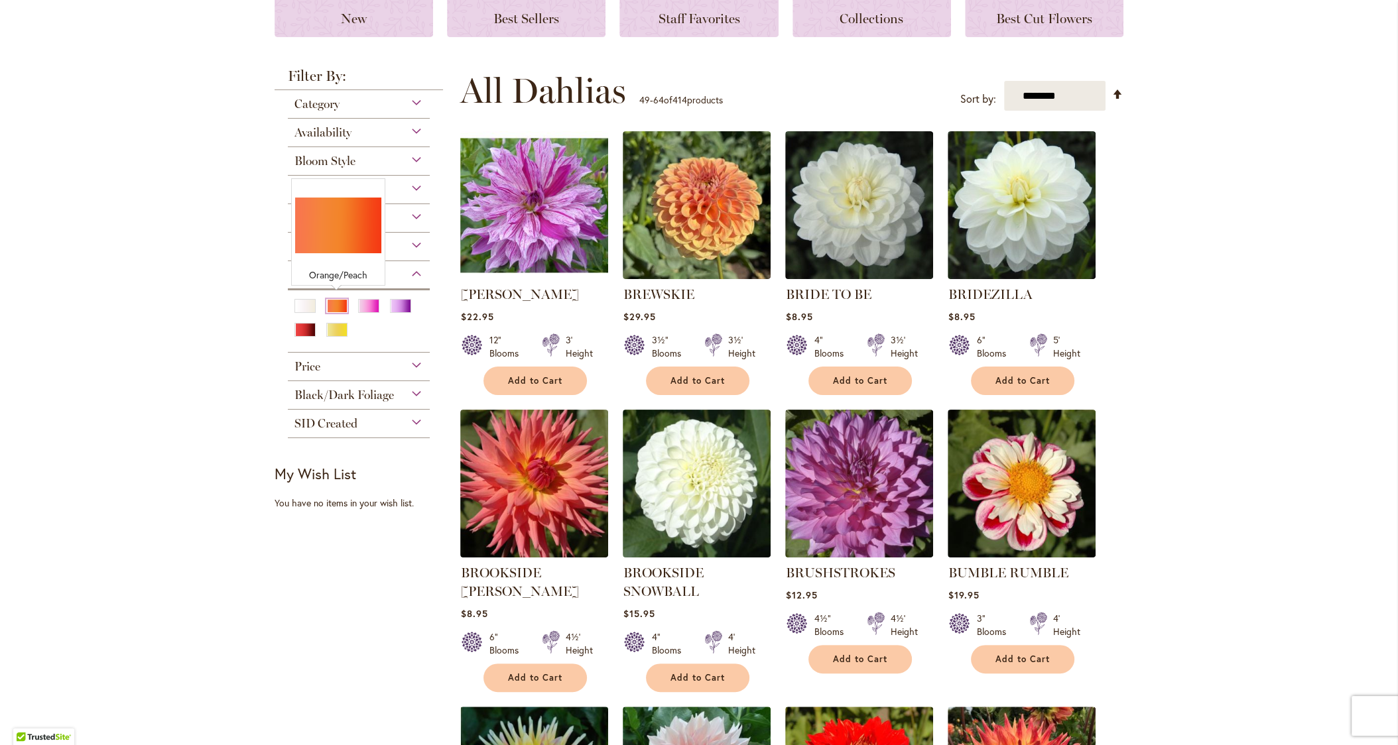
click at [332, 304] on div "Orange/Peach" at bounding box center [336, 306] width 21 height 14
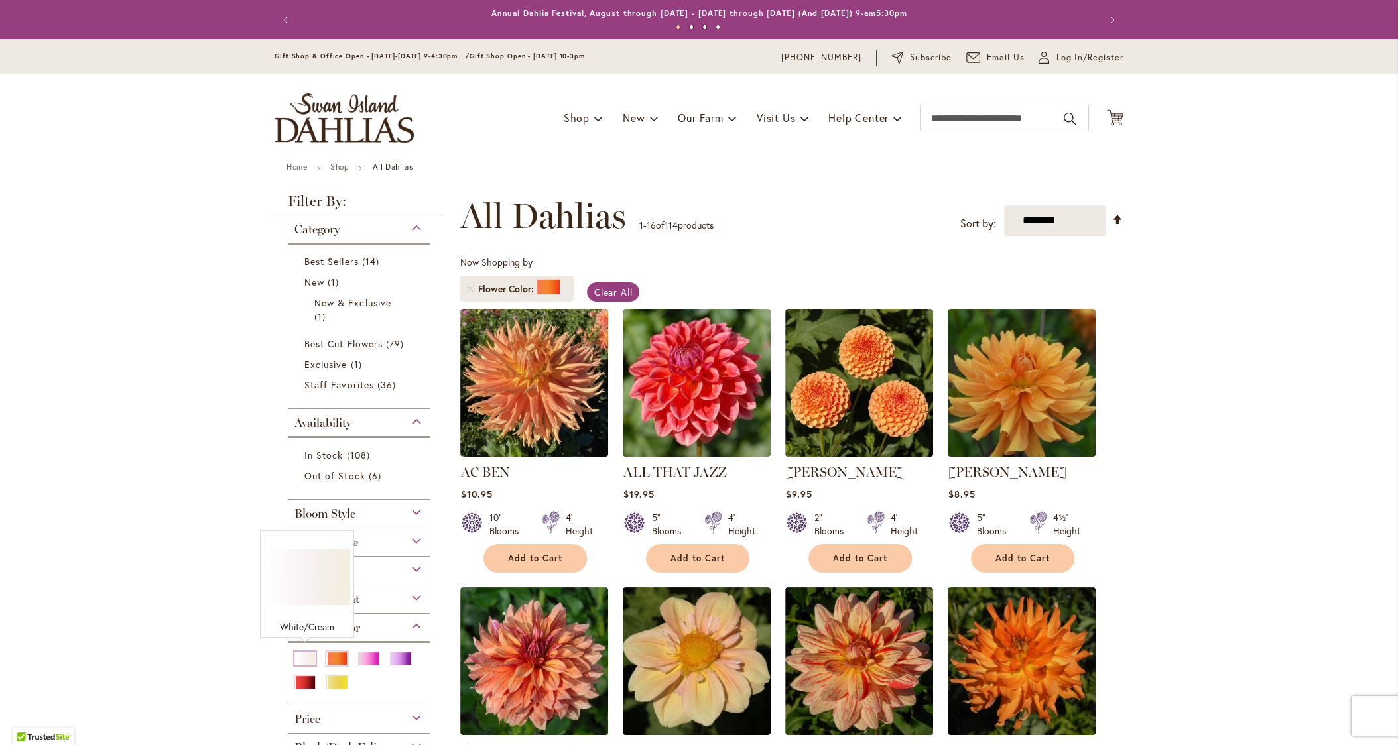
click at [305, 652] on div "White/Cream" at bounding box center [304, 659] width 21 height 14
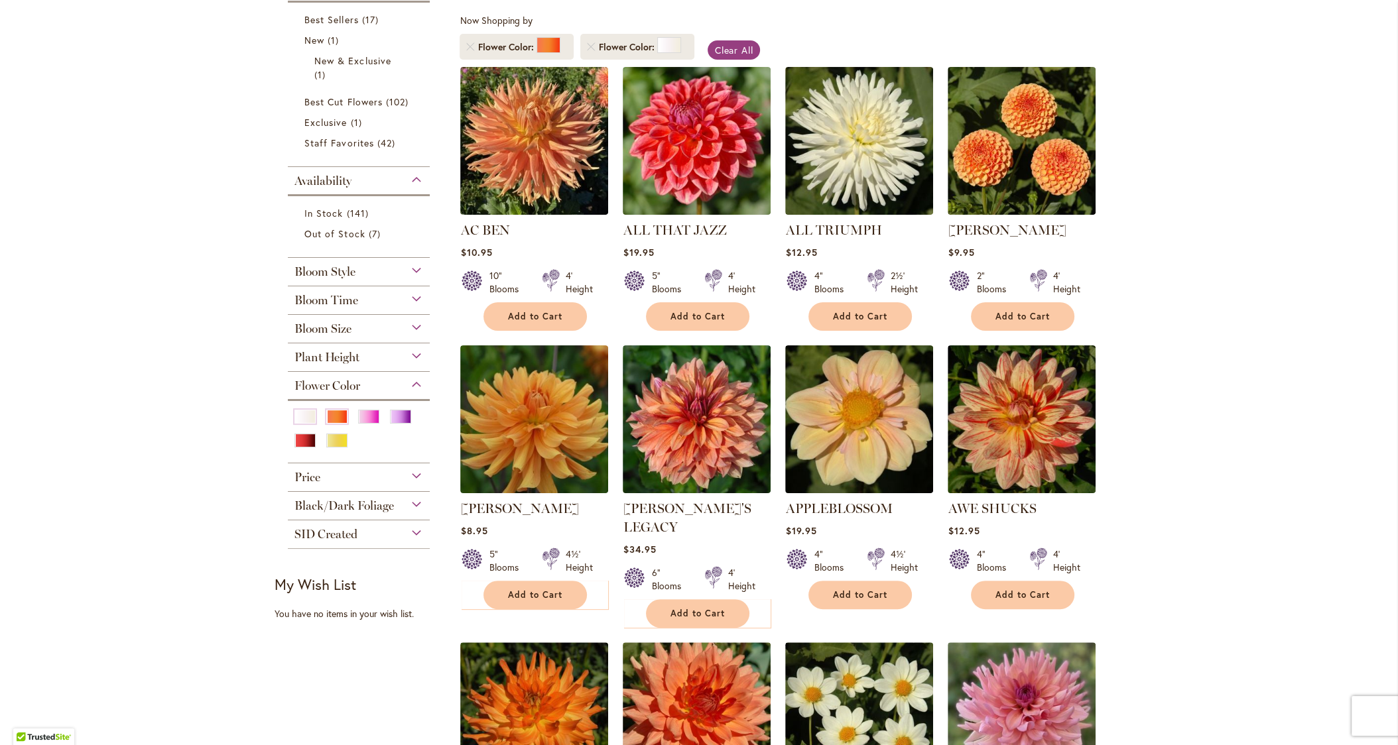
scroll to position [243, 0]
click at [303, 409] on div "White/Cream" at bounding box center [304, 416] width 21 height 14
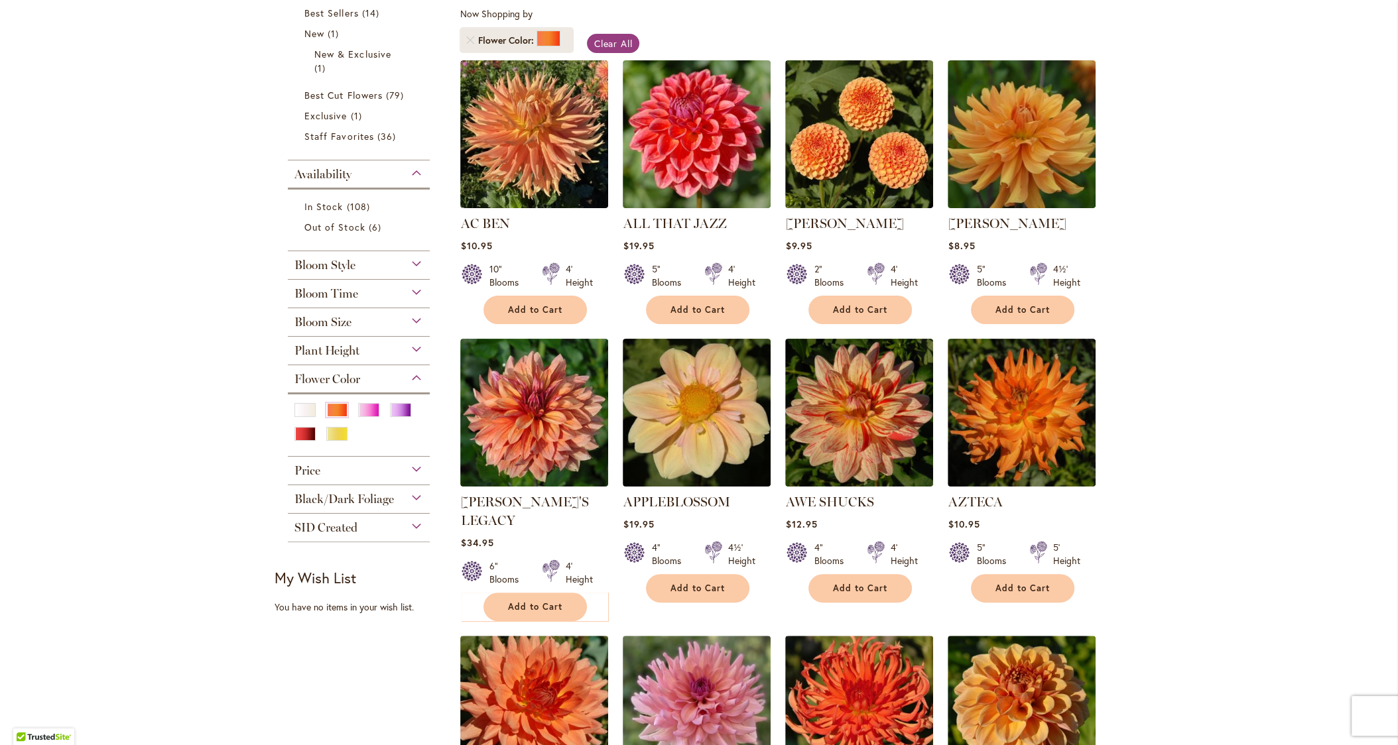
scroll to position [252, 0]
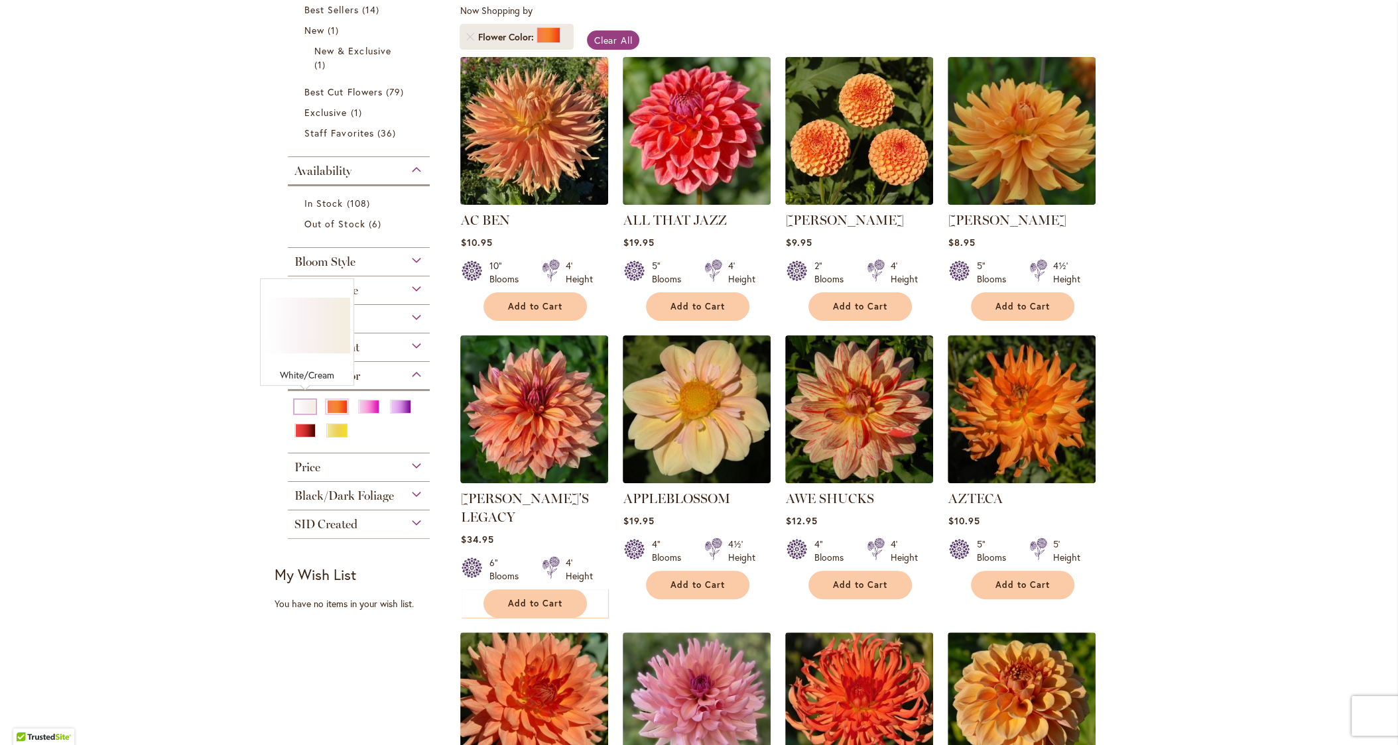
click at [305, 404] on div "White/Cream" at bounding box center [304, 407] width 21 height 14
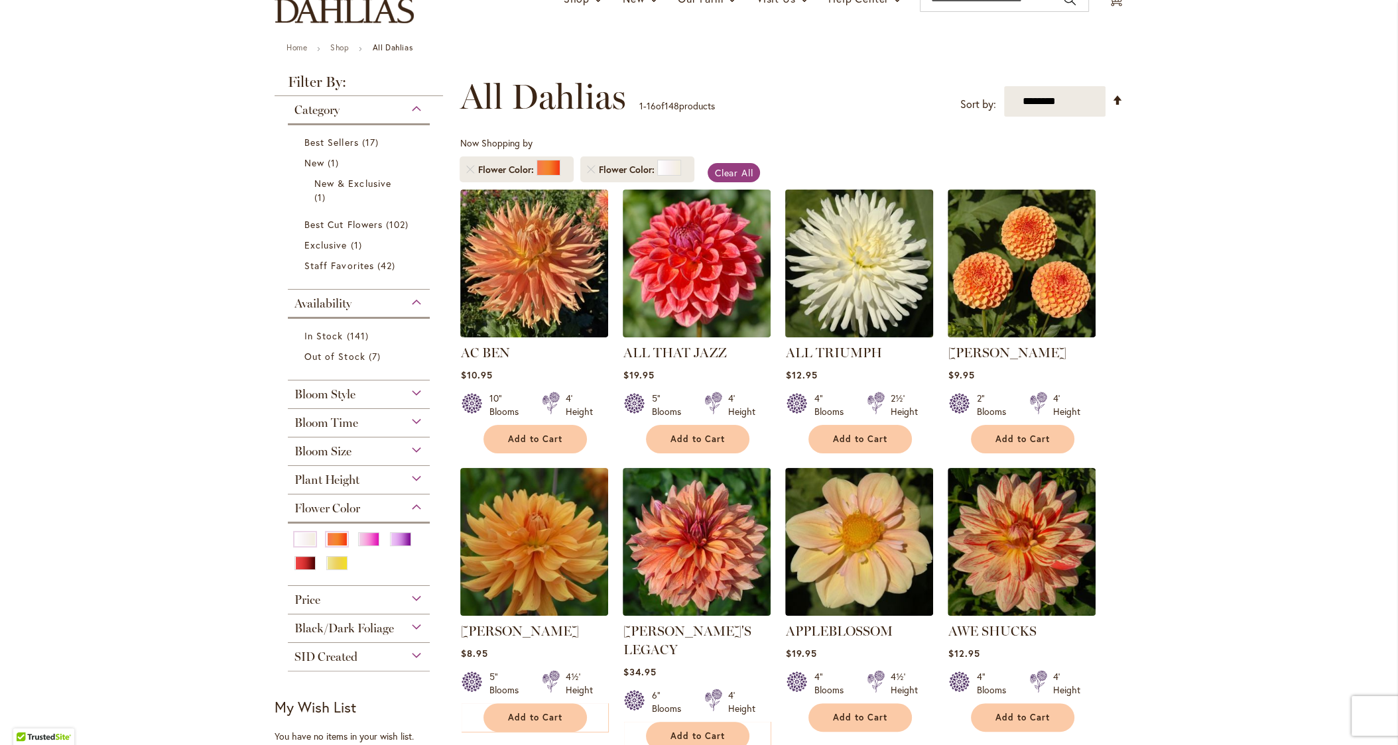
scroll to position [117, 0]
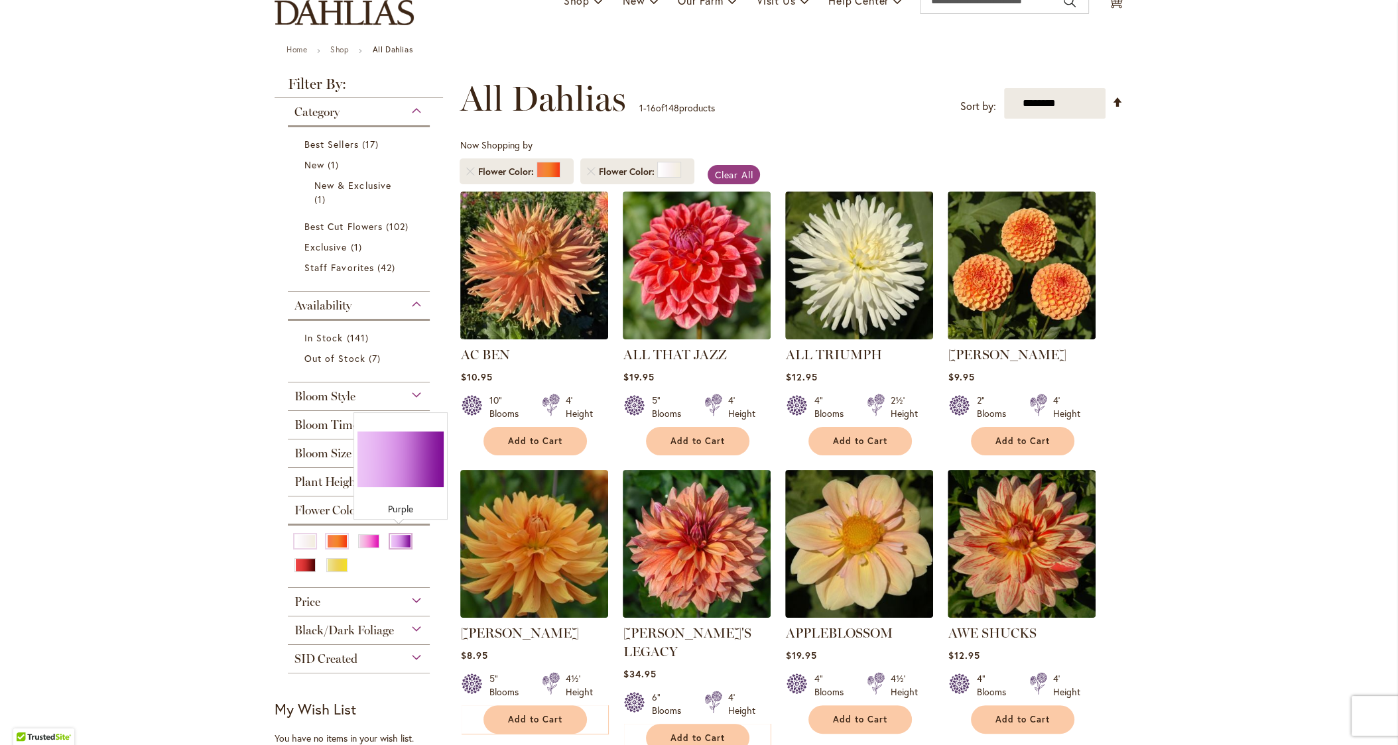
click at [397, 534] on div "Purple" at bounding box center [400, 541] width 21 height 14
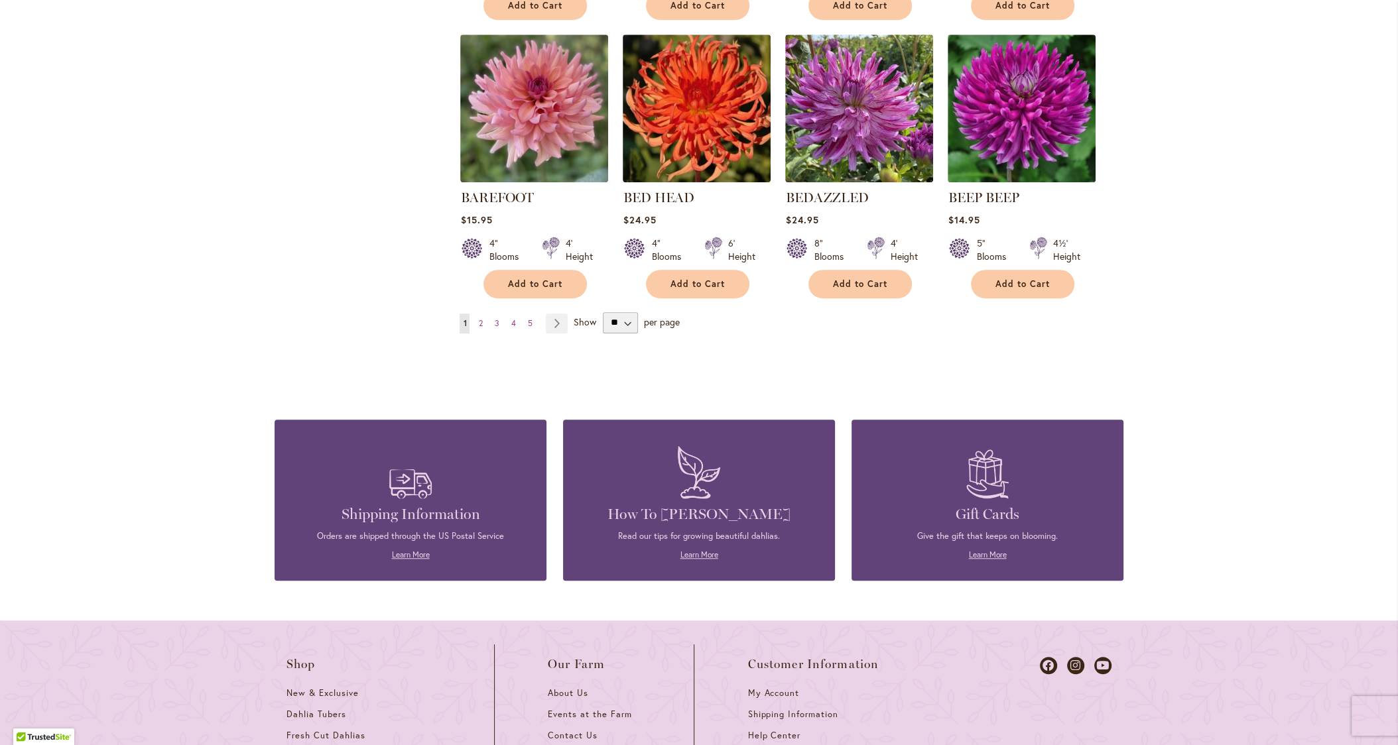
scroll to position [1284, 0]
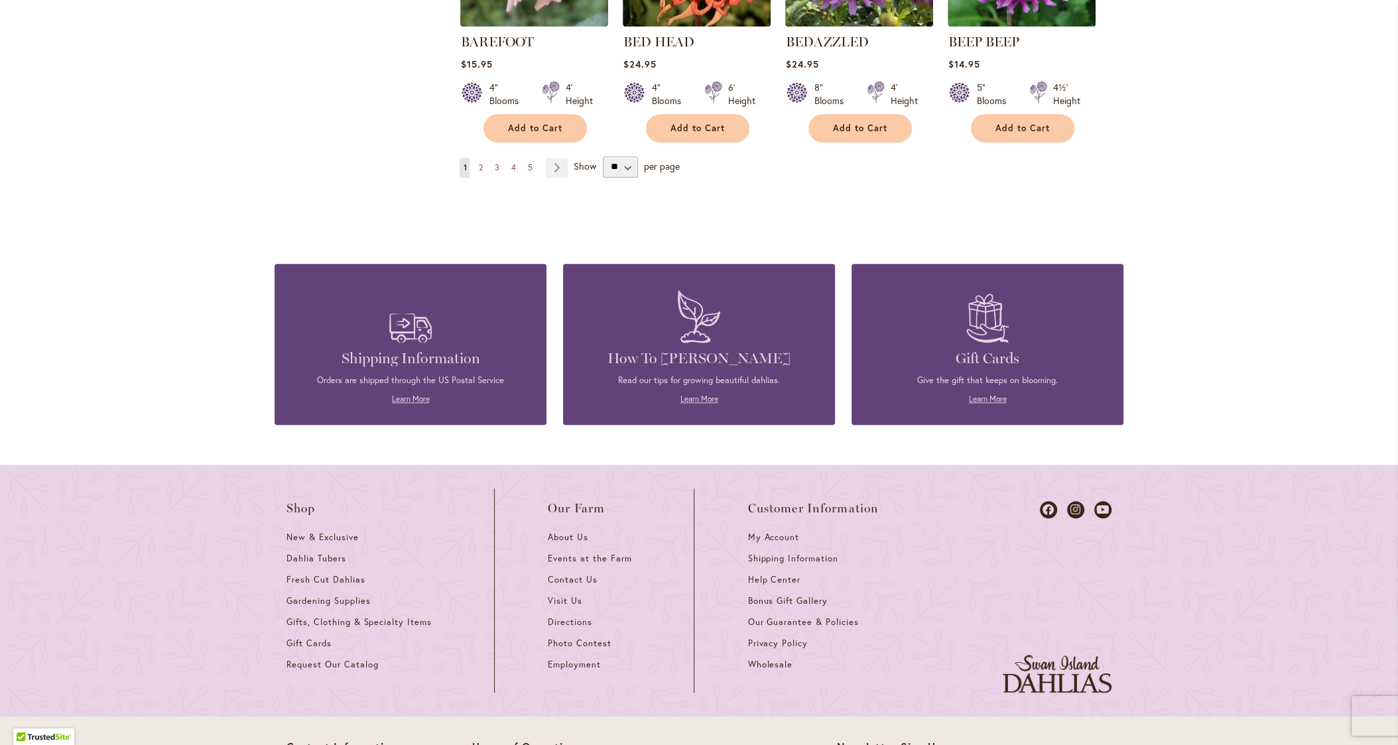
click at [525, 158] on link "Page 5" at bounding box center [529, 168] width 11 height 20
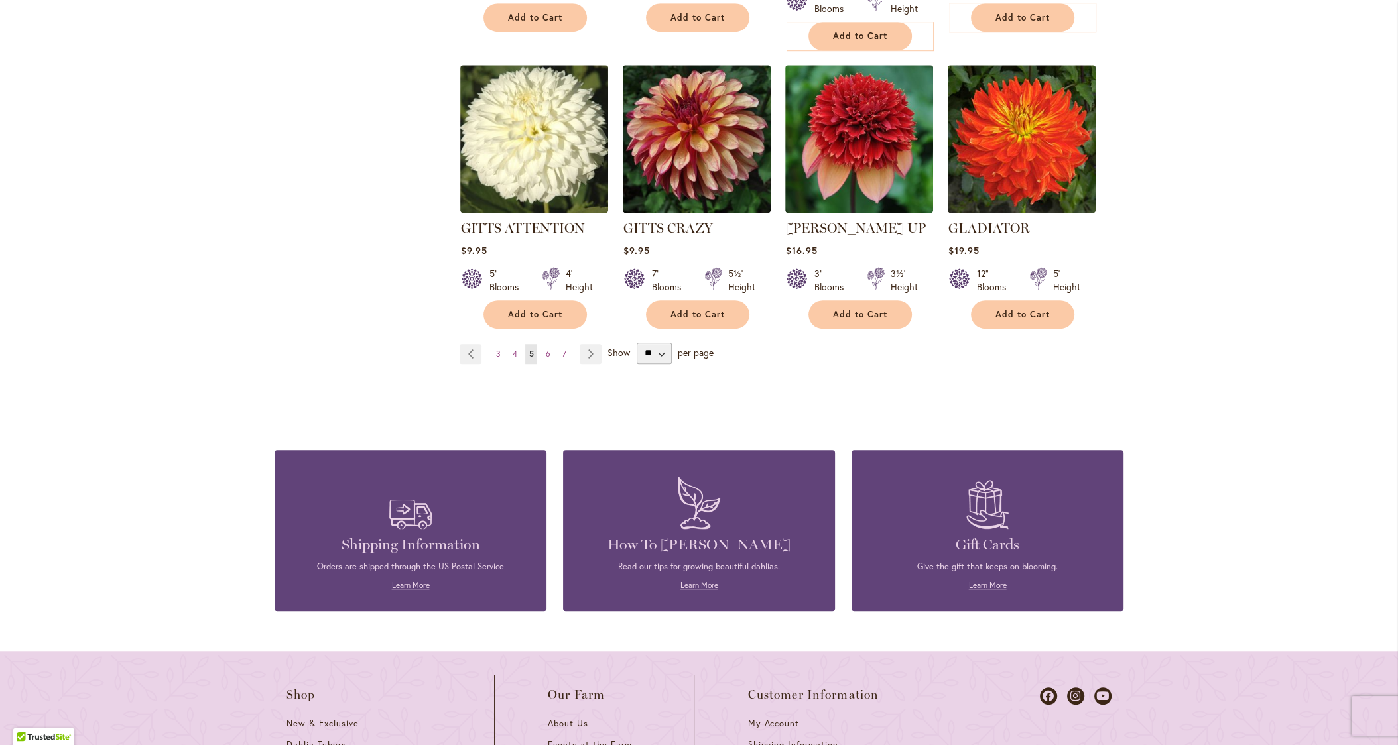
scroll to position [1168, 0]
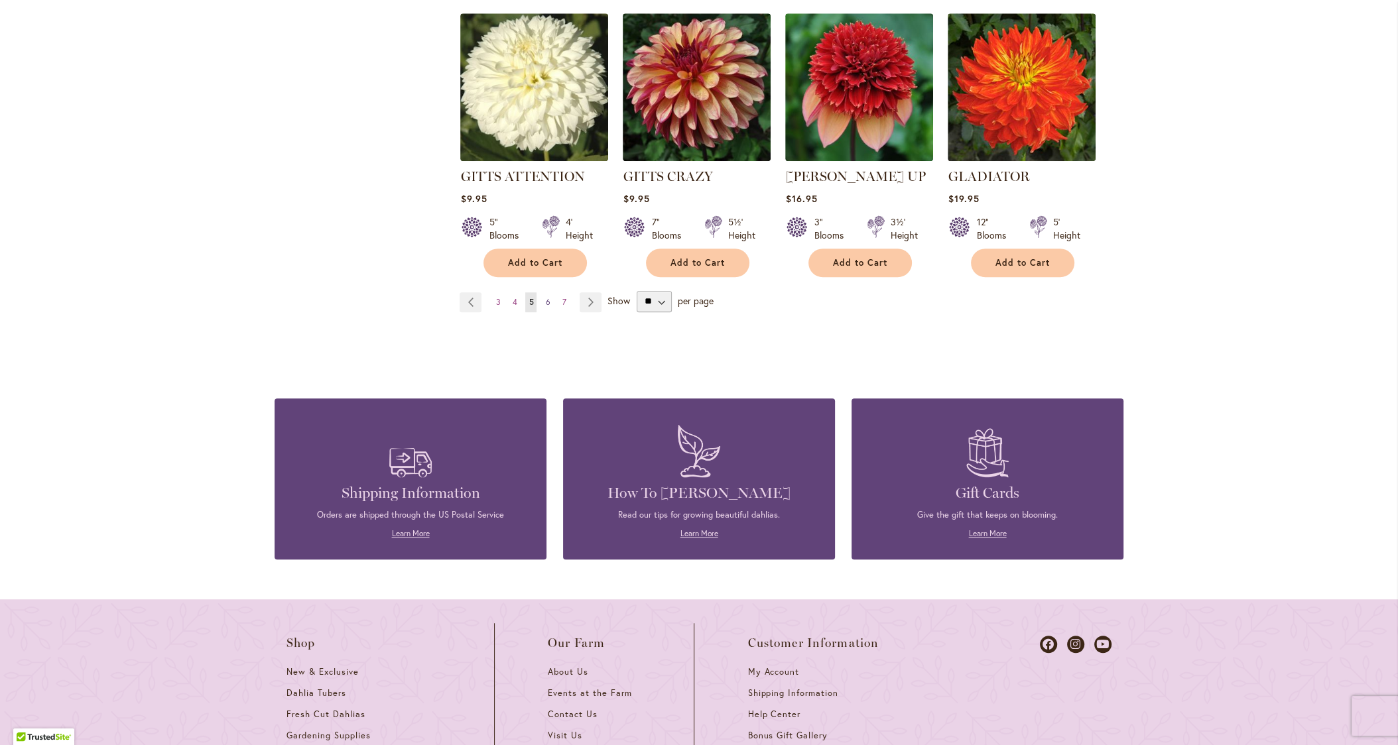
click at [545, 297] on span "6" at bounding box center [547, 302] width 5 height 10
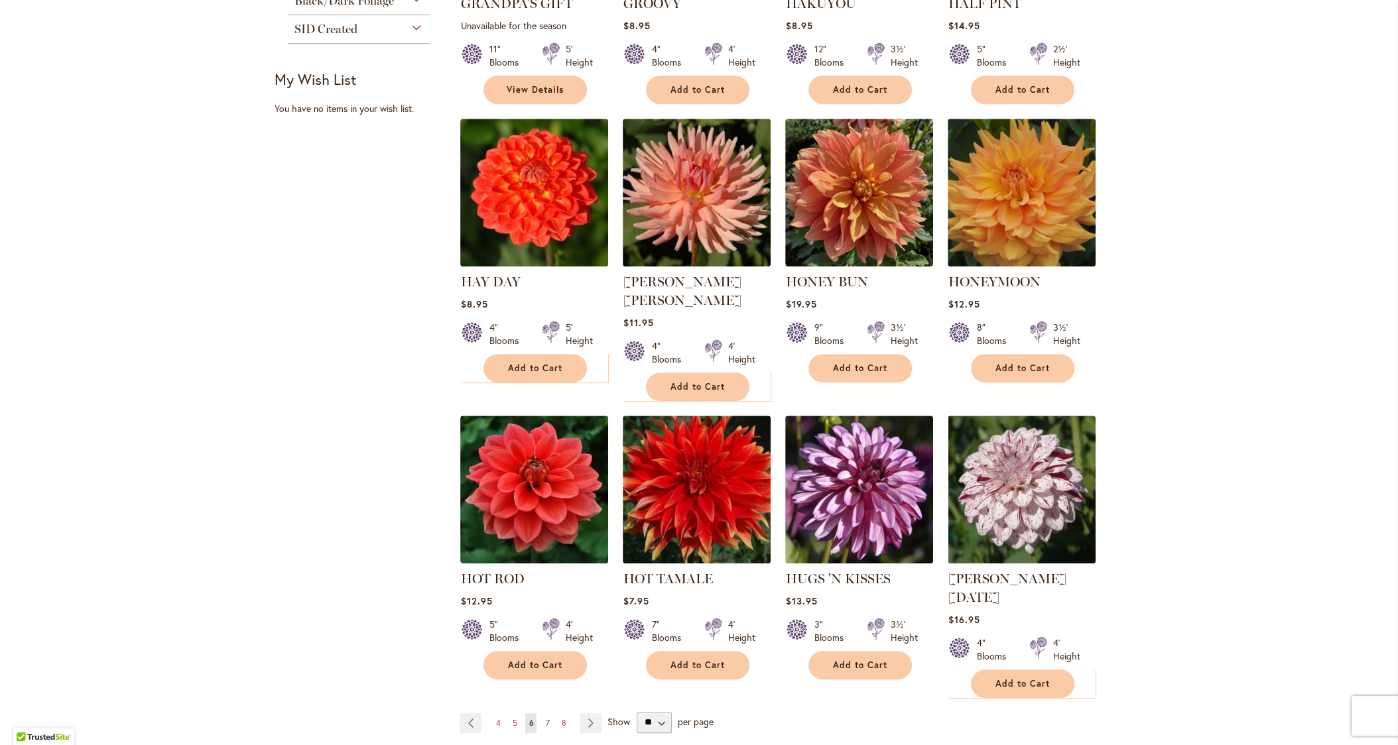
scroll to position [755, 0]
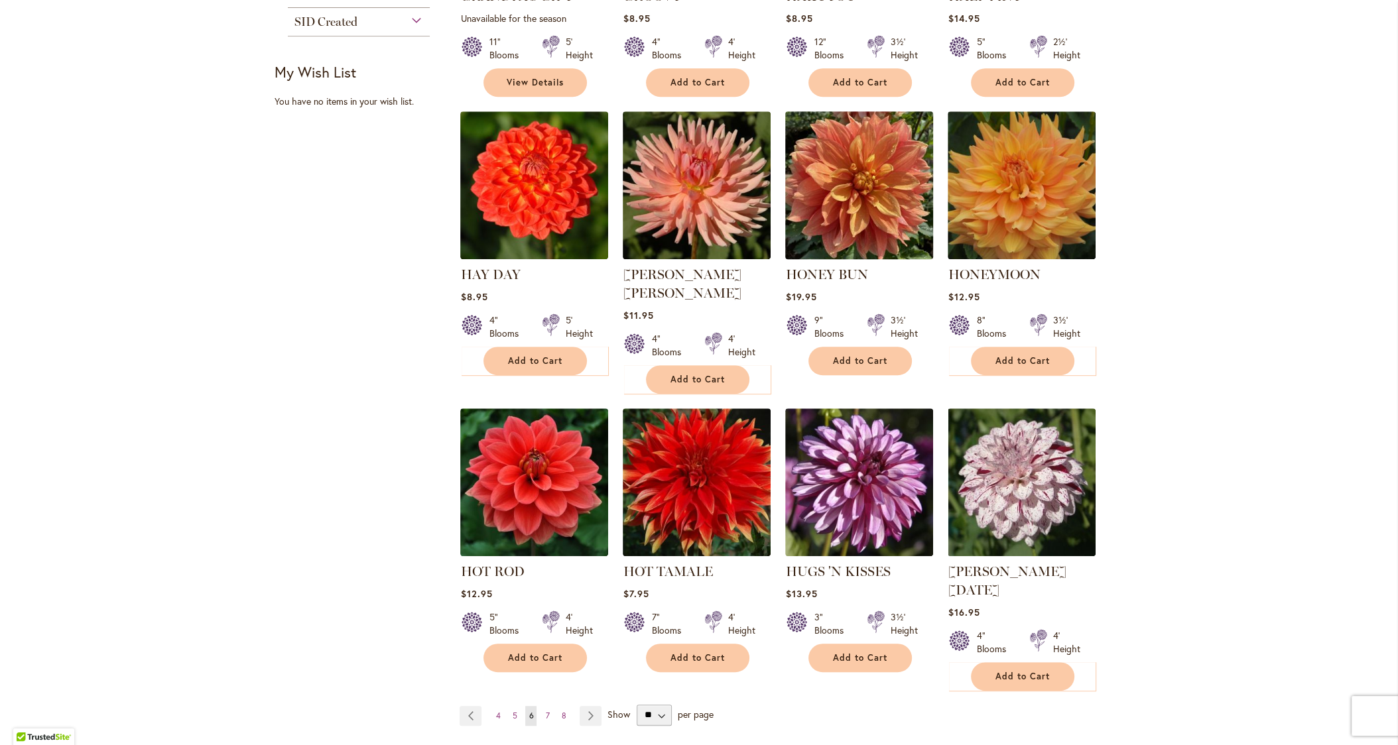
click at [855, 170] on img at bounding box center [859, 184] width 155 height 155
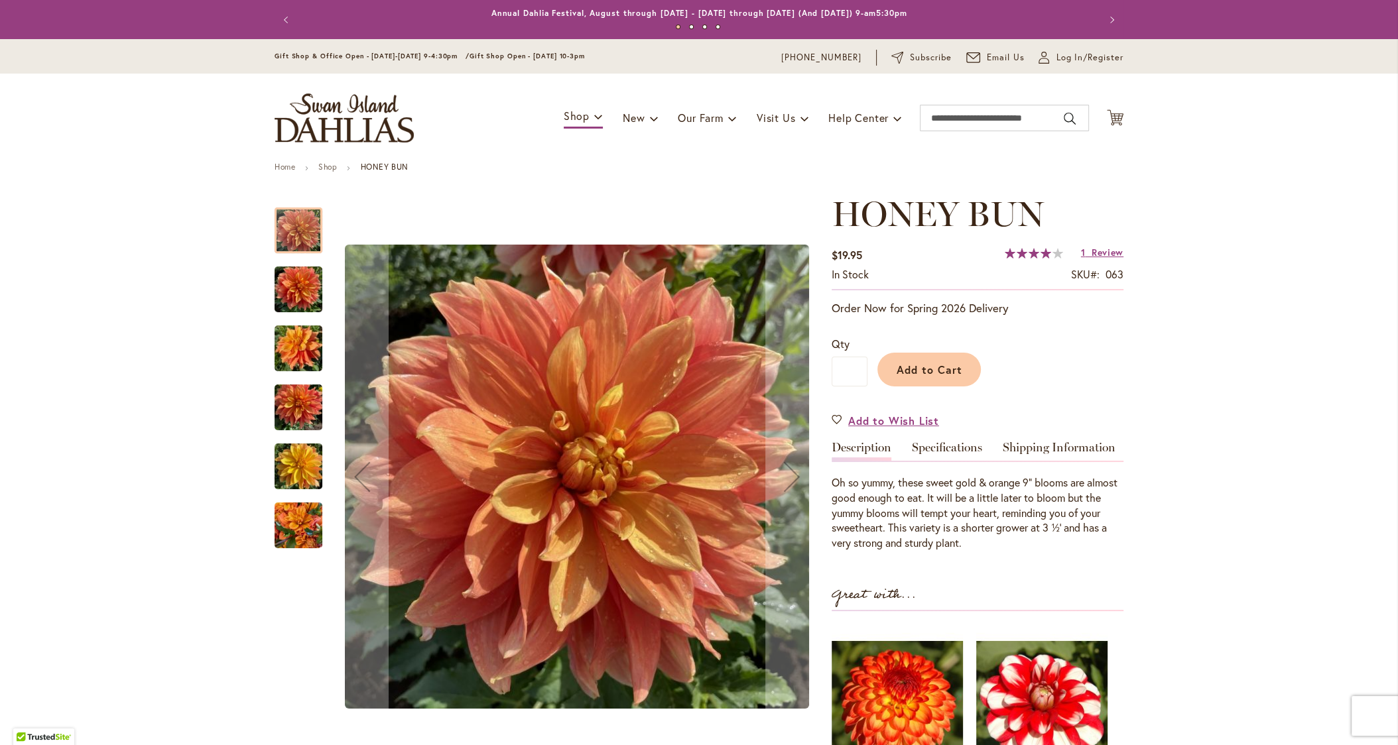
click at [306, 479] on img "Honey Bun" at bounding box center [298, 467] width 48 height 64
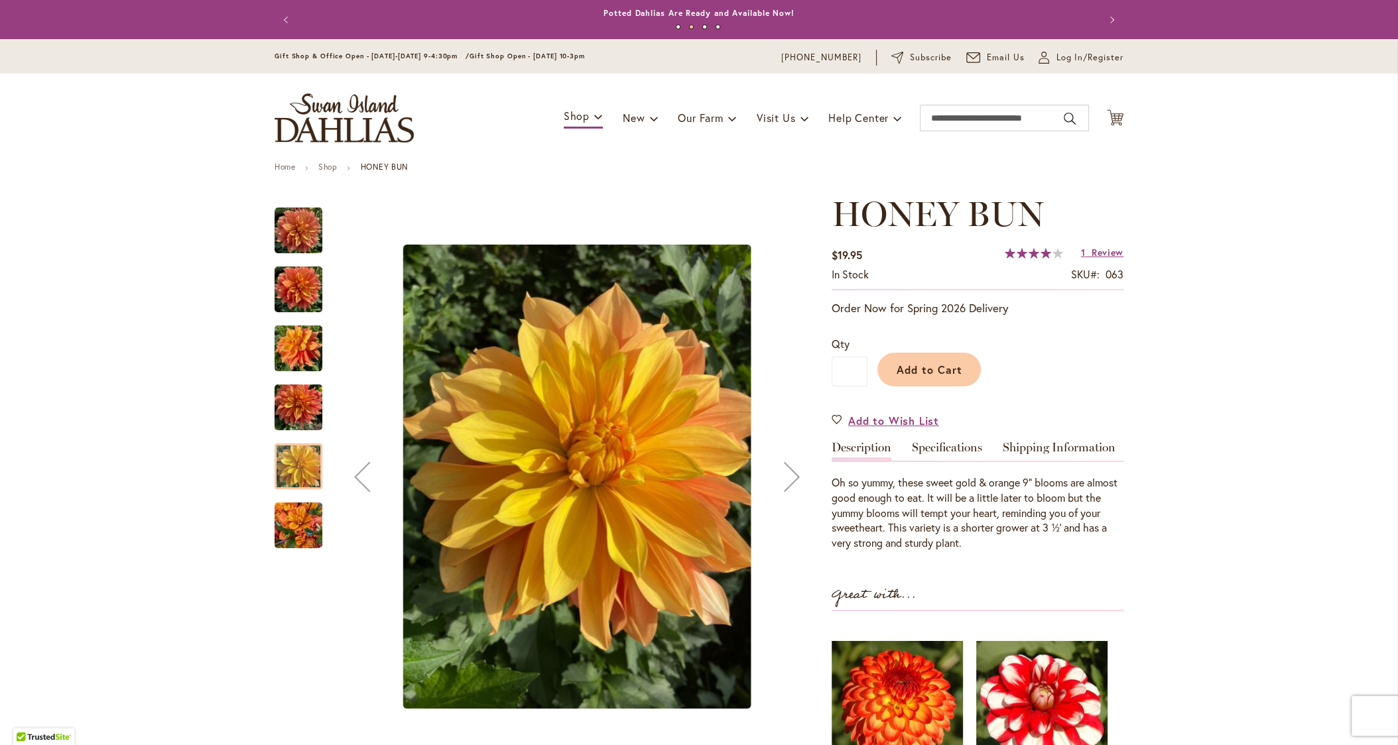
click at [290, 512] on img "Honey Bun" at bounding box center [298, 526] width 48 height 64
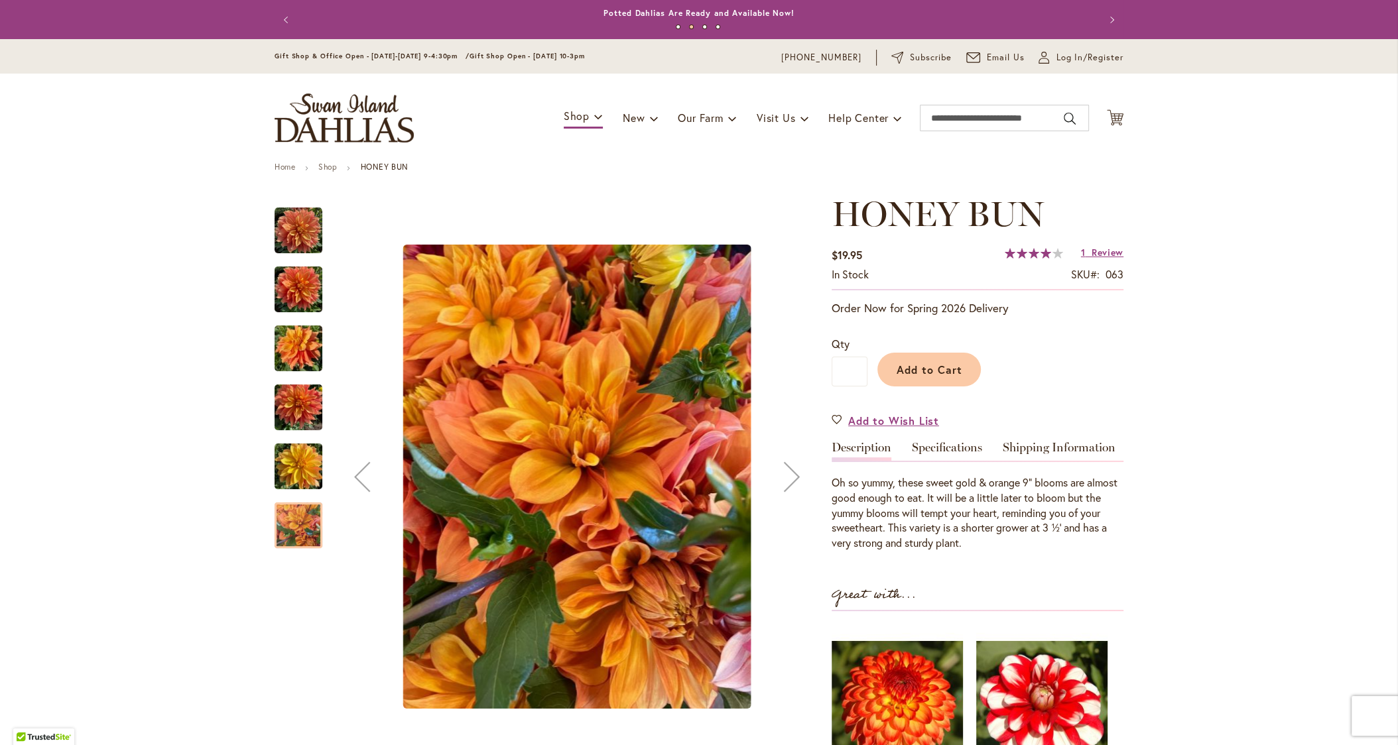
click at [300, 477] on img "Honey Bun" at bounding box center [298, 467] width 48 height 64
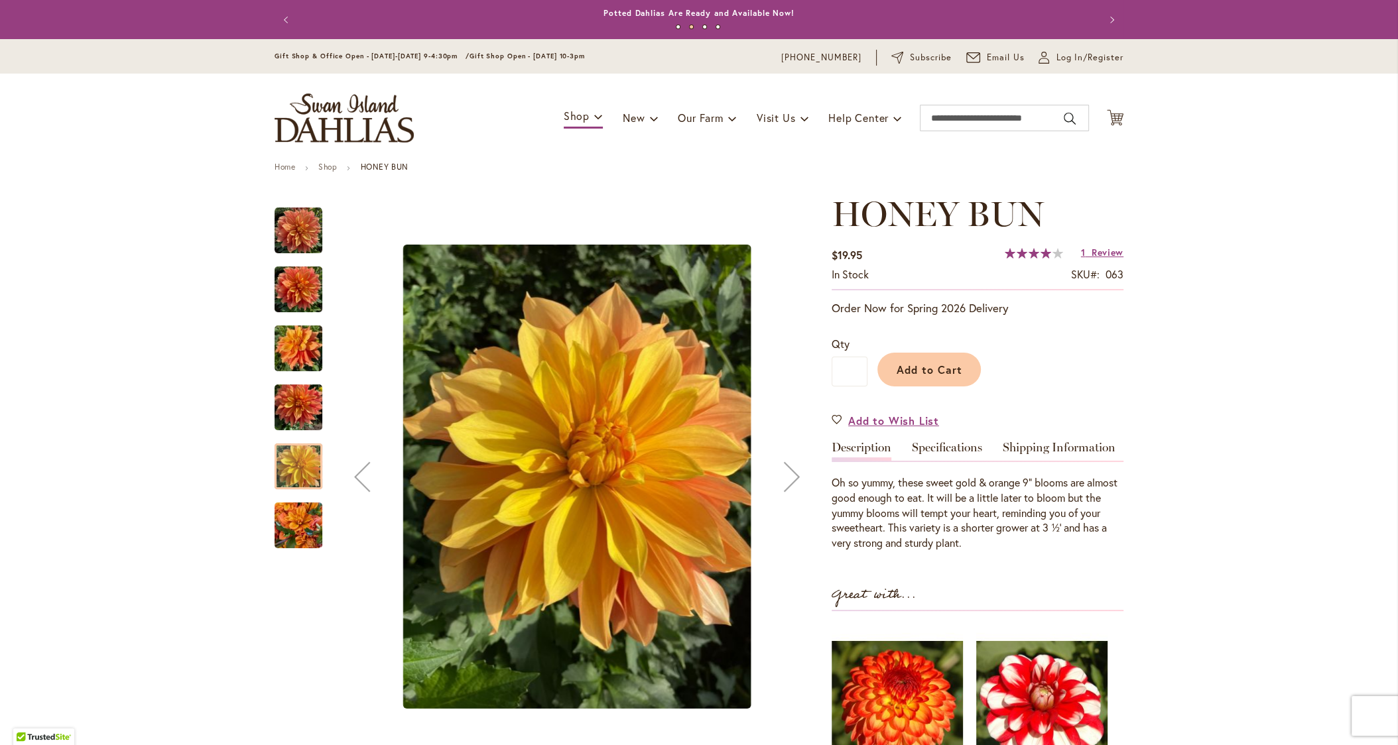
click at [300, 411] on img "Honey Bun" at bounding box center [298, 408] width 48 height 64
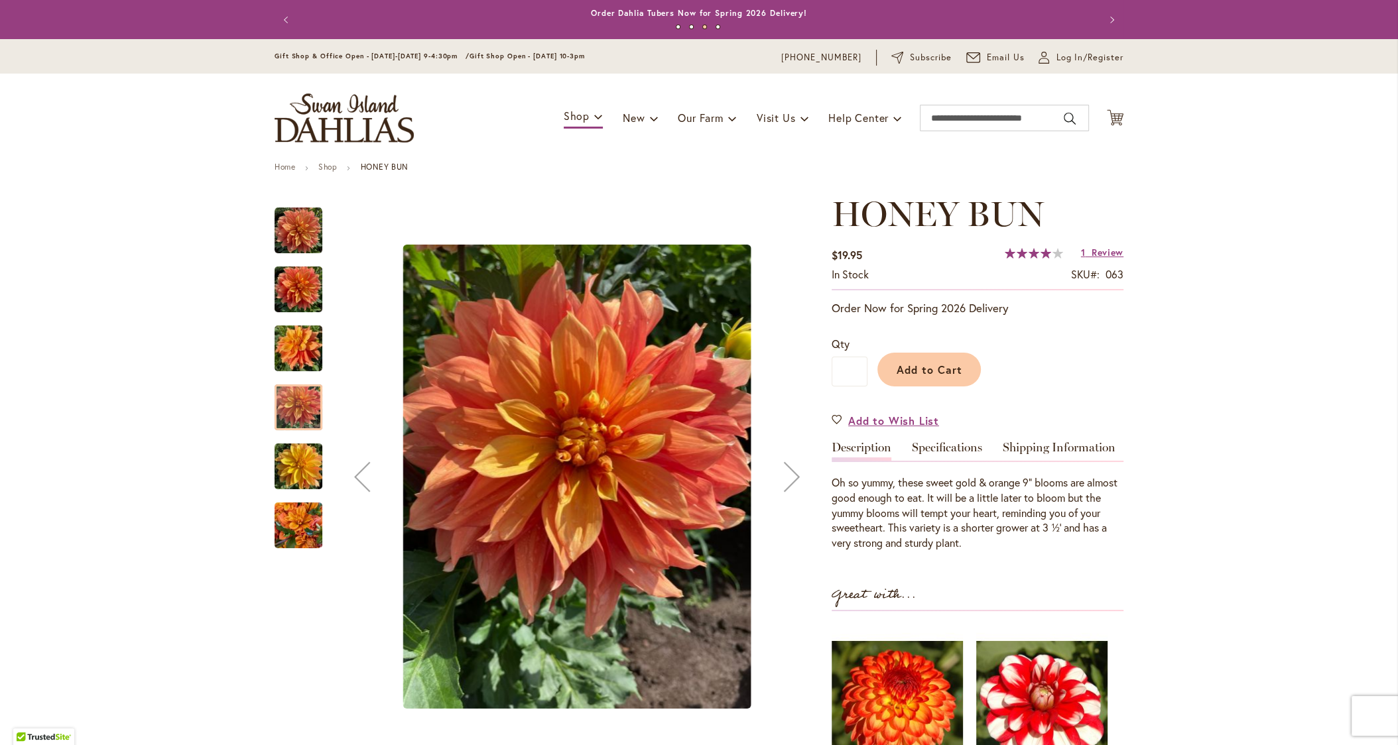
click at [292, 450] on img "Honey Bun" at bounding box center [298, 467] width 48 height 64
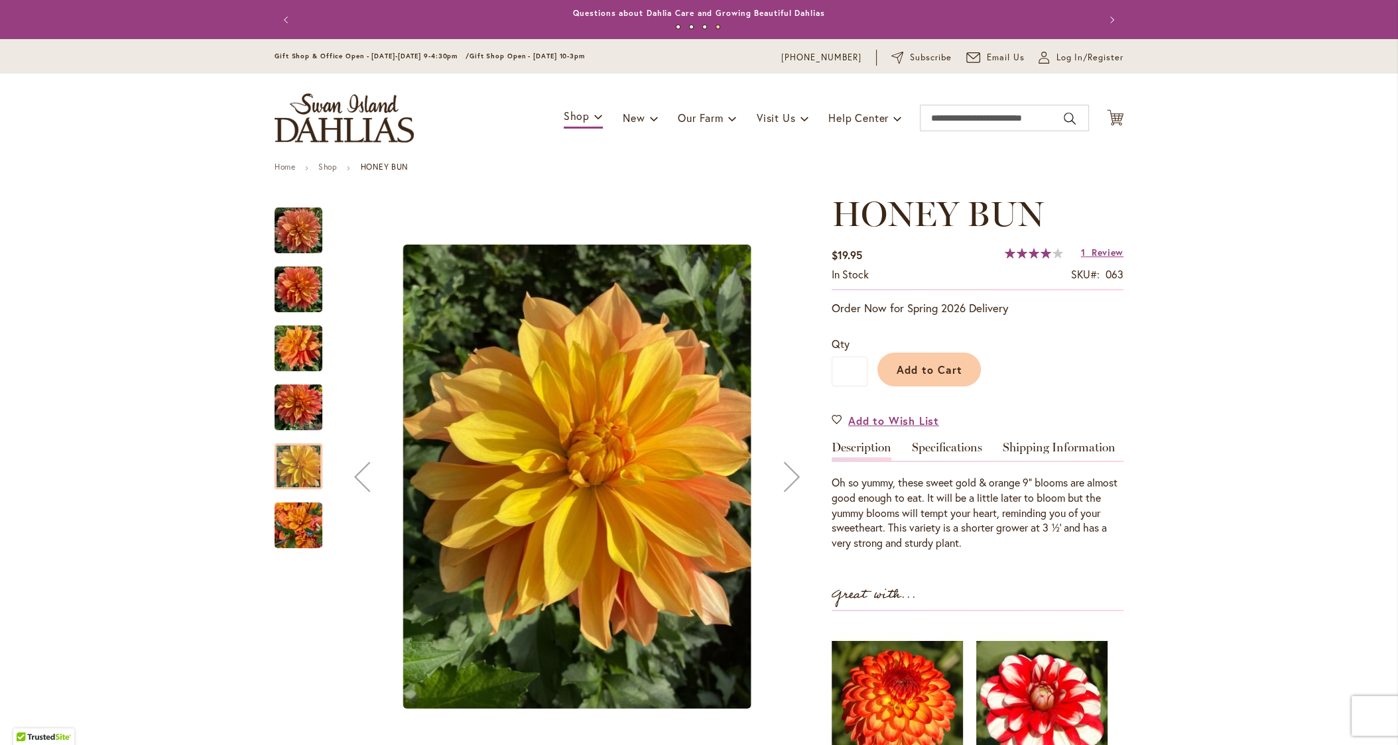
click at [298, 295] on img "Honey Bun" at bounding box center [298, 290] width 48 height 64
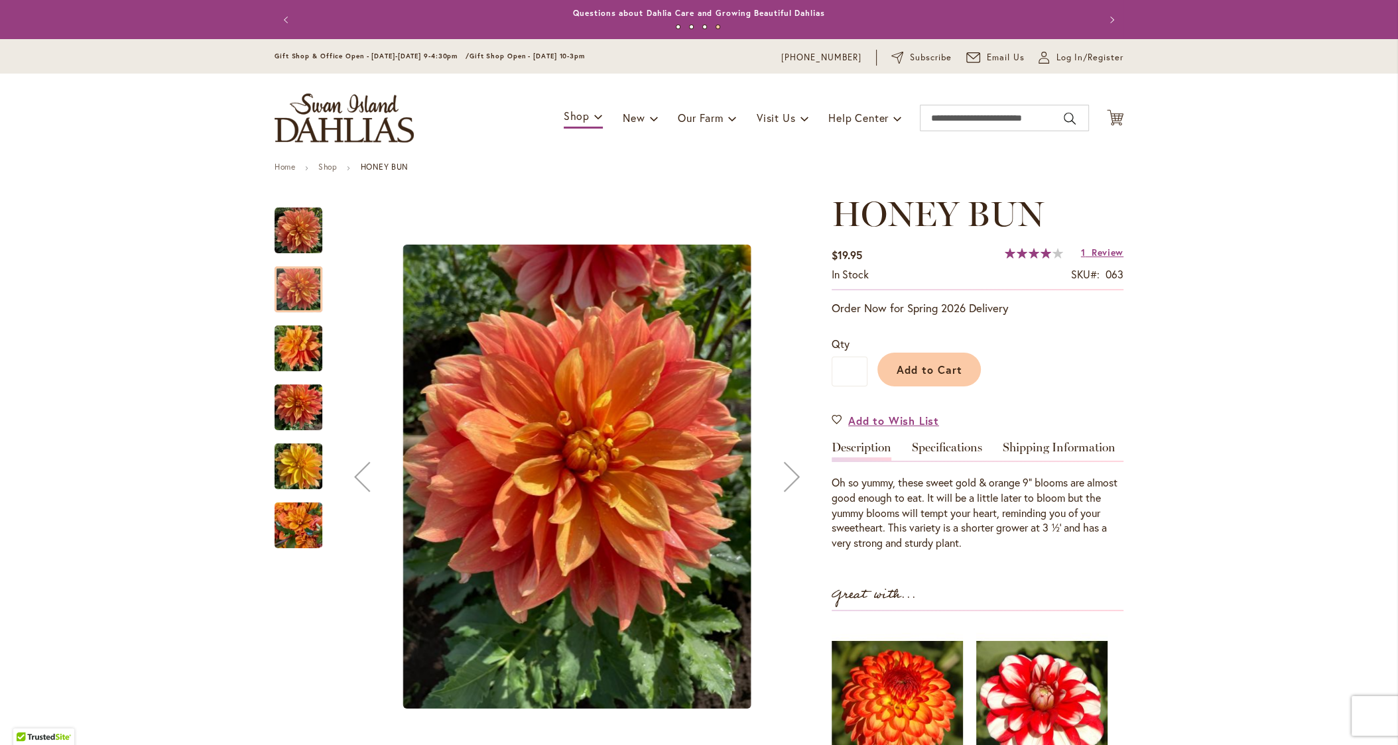
click at [296, 347] on img "Honey Bun" at bounding box center [298, 349] width 48 height 64
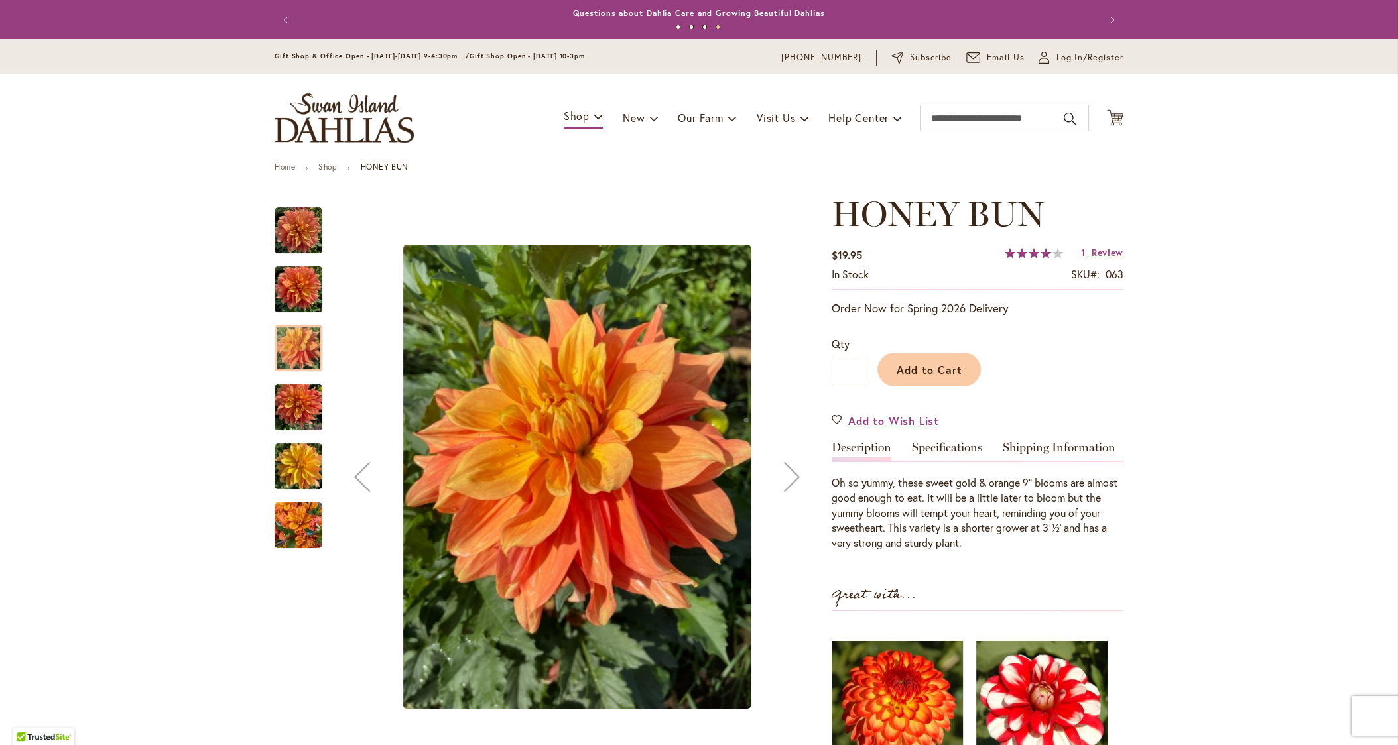
click at [305, 480] on img "Honey Bun" at bounding box center [298, 467] width 48 height 64
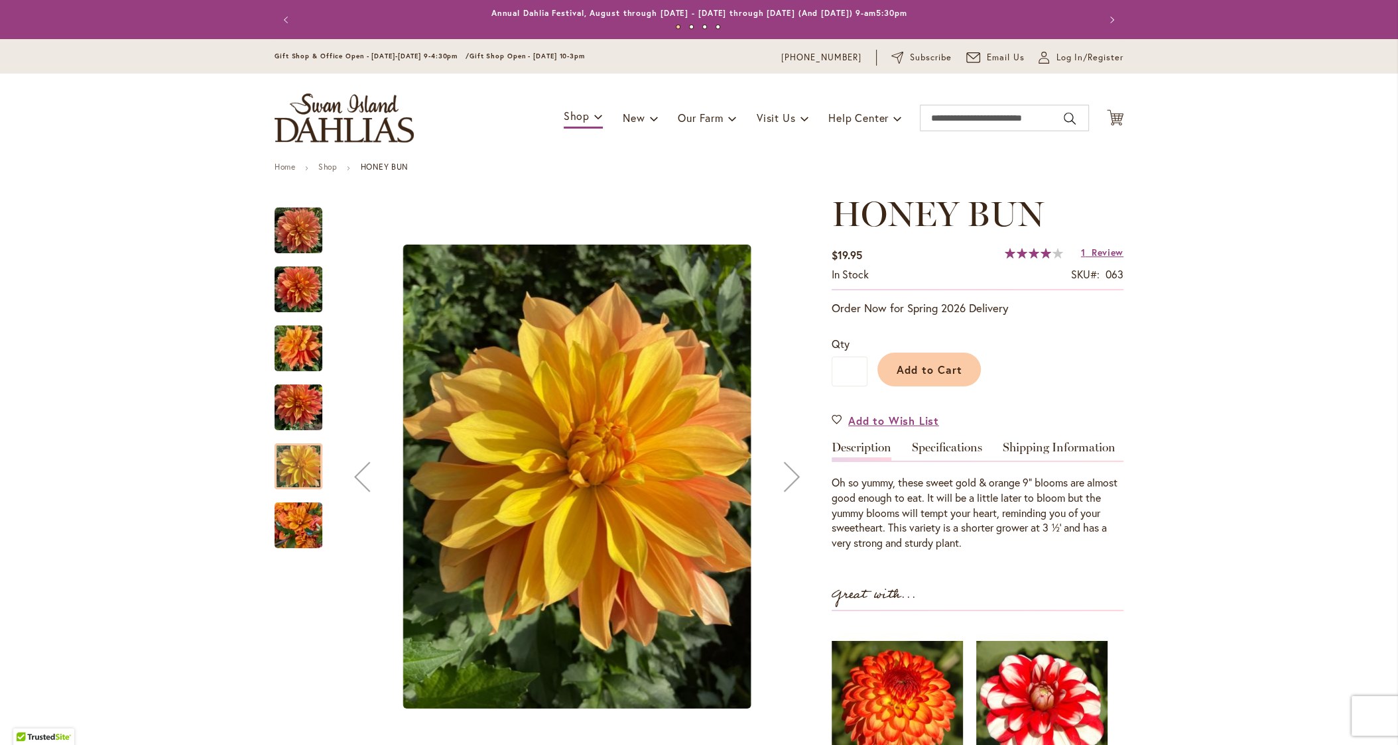
click at [309, 417] on img "Honey Bun" at bounding box center [298, 408] width 48 height 64
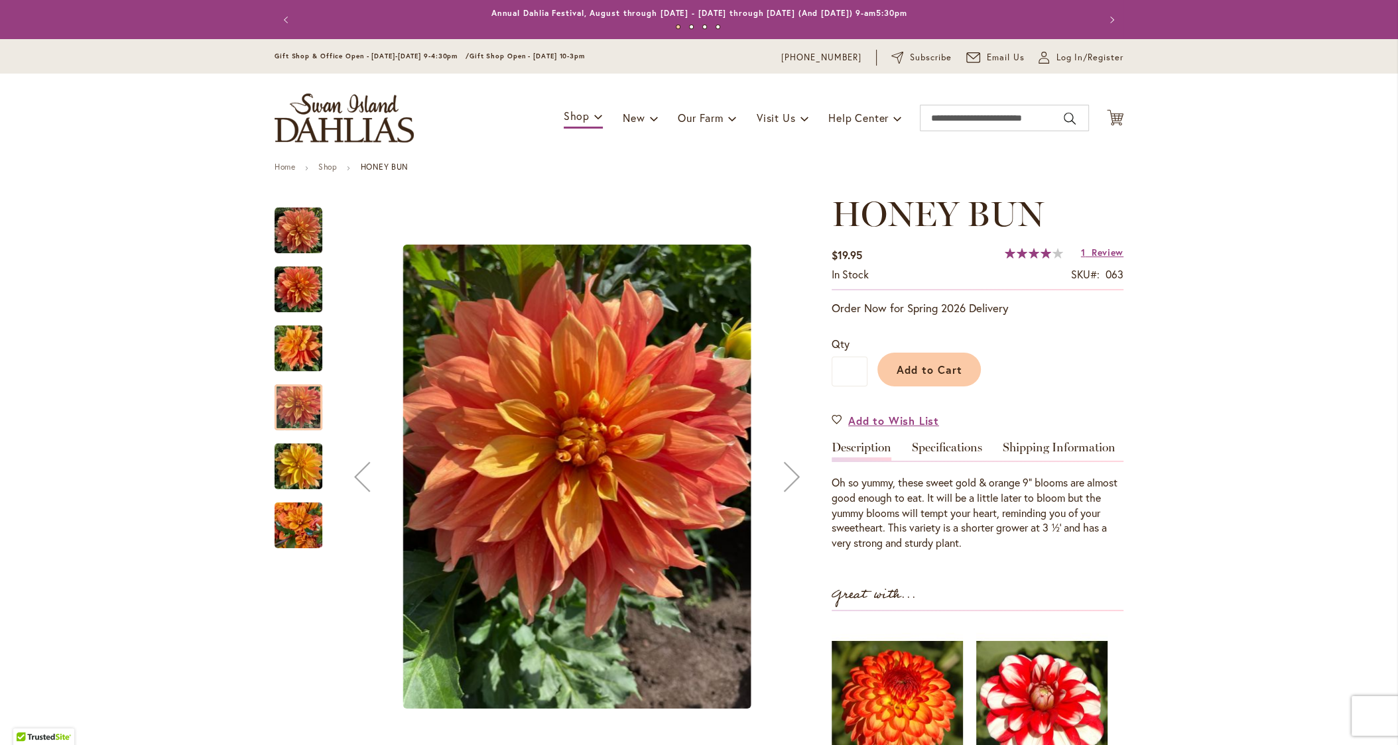
drag, startPoint x: 302, startPoint y: 467, endPoint x: 302, endPoint y: 475, distance: 8.6
click at [302, 466] on img "Honey Bun" at bounding box center [298, 467] width 48 height 64
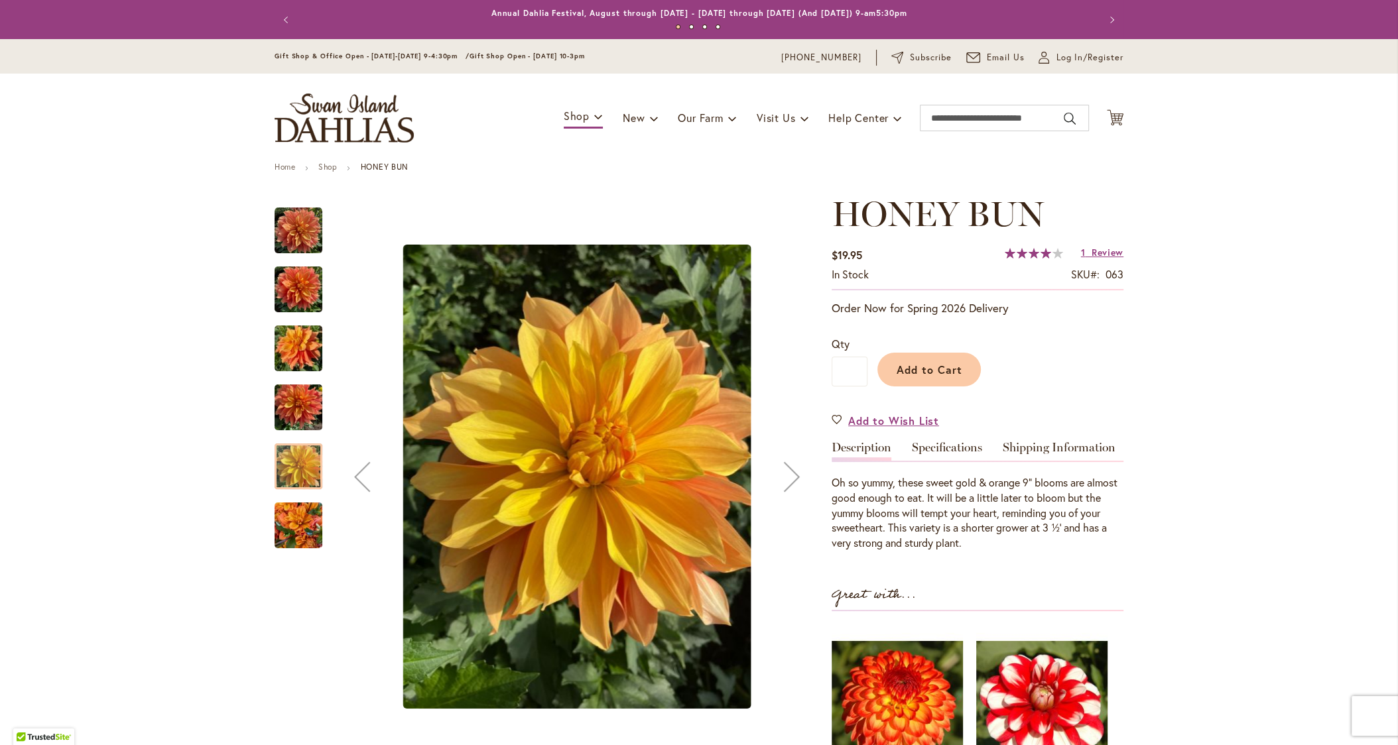
click at [295, 529] on img "Honey Bun" at bounding box center [298, 526] width 48 height 64
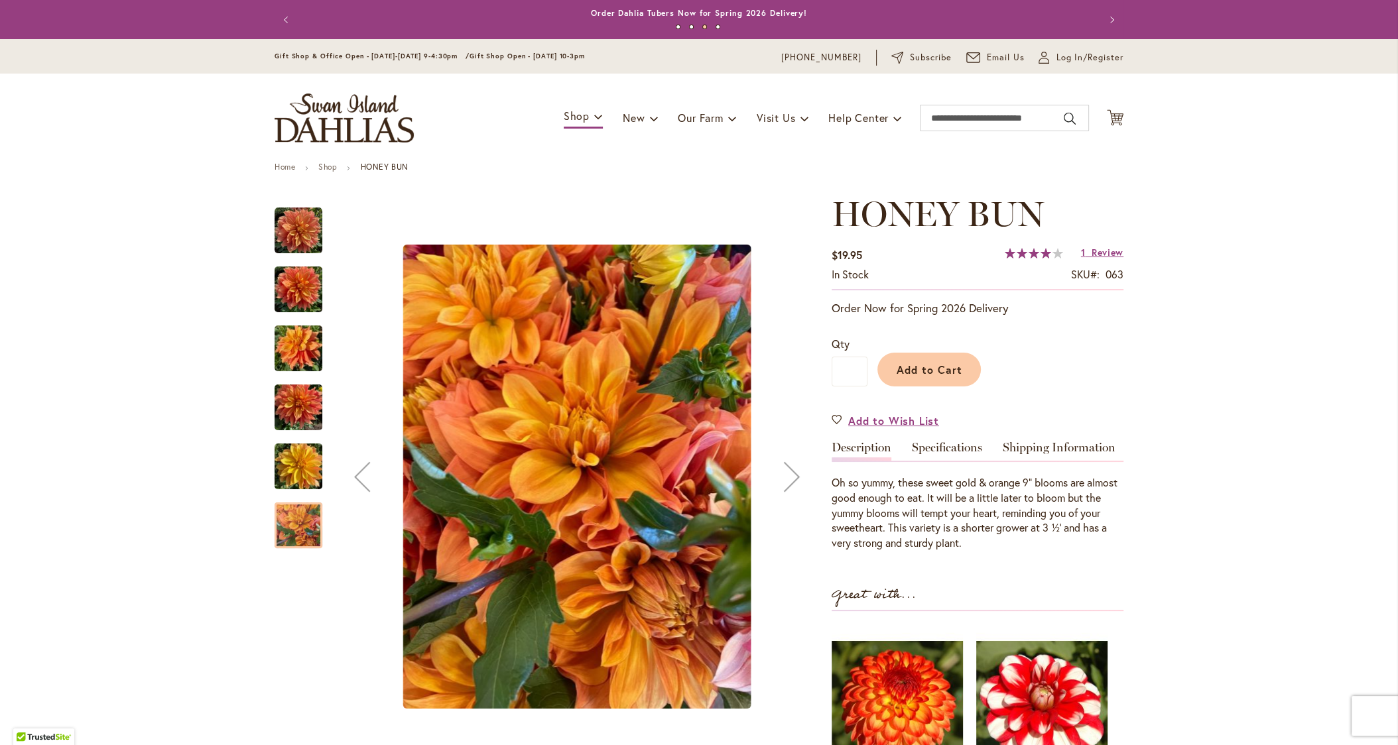
click at [306, 456] on img "Honey Bun" at bounding box center [298, 467] width 48 height 64
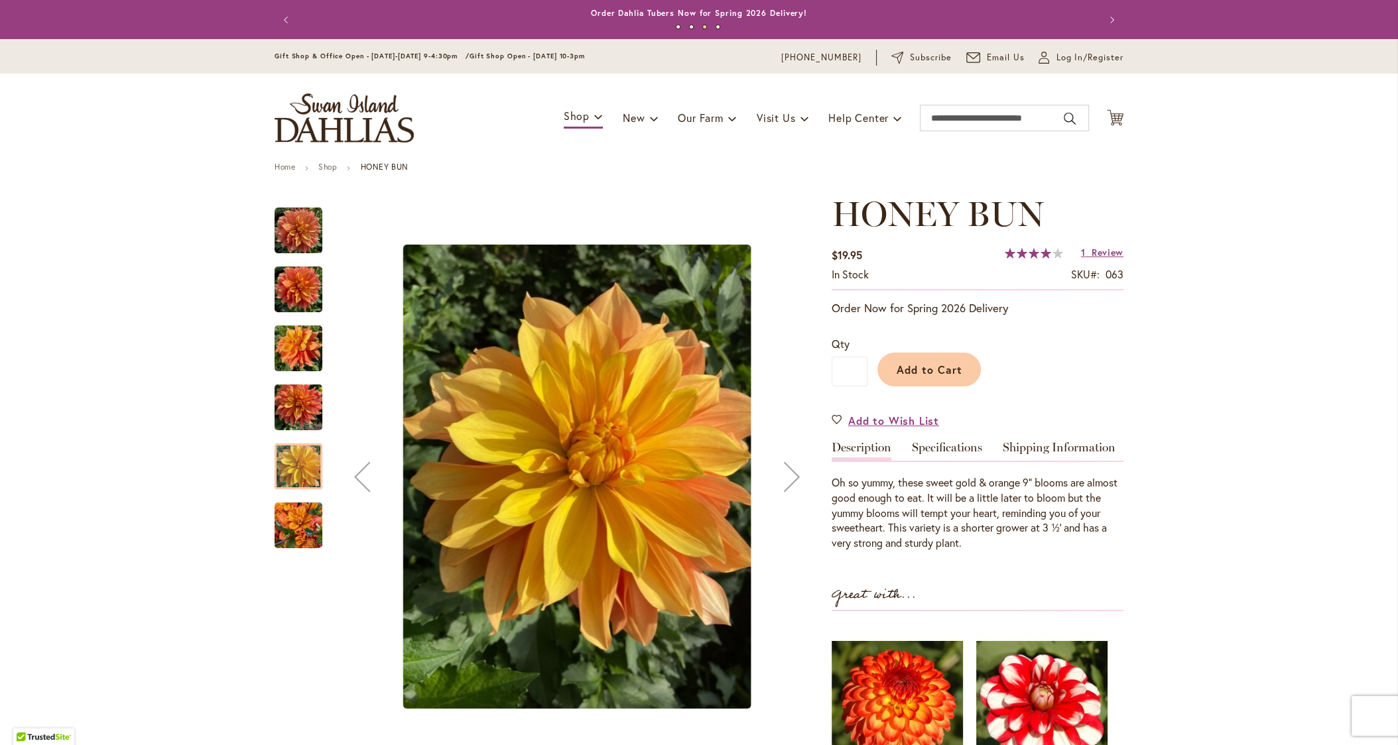
click at [297, 242] on img "Honey Bun" at bounding box center [298, 231] width 48 height 48
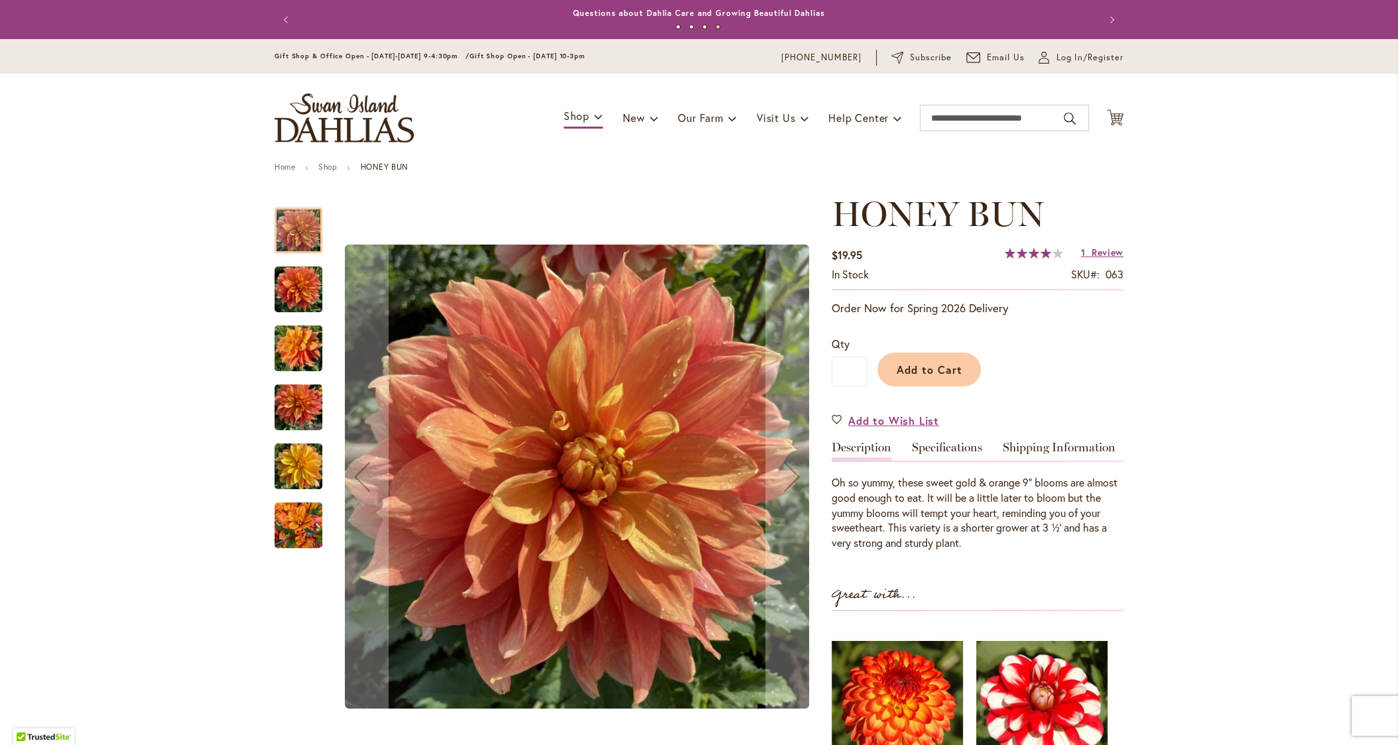
click at [300, 454] on img "Honey Bun" at bounding box center [298, 467] width 48 height 64
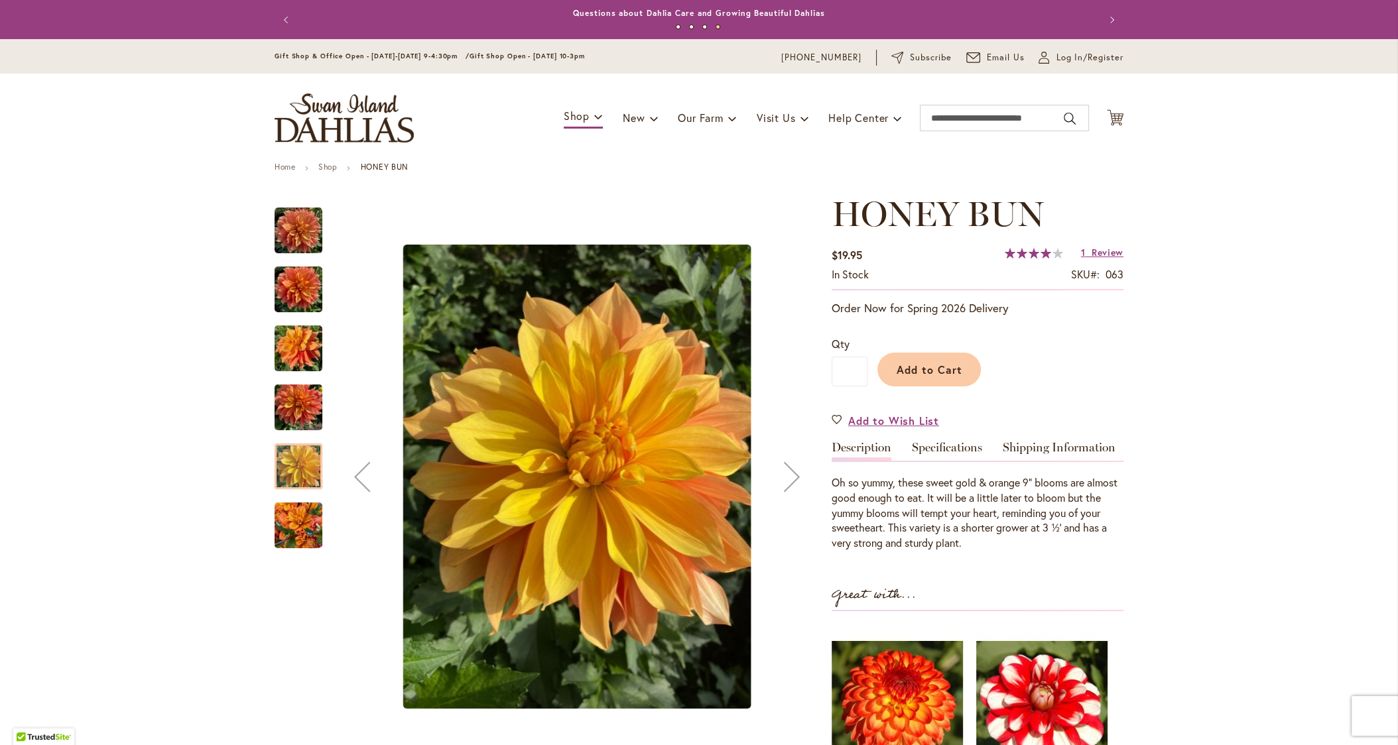
click at [316, 349] on img "Honey Bun" at bounding box center [298, 349] width 48 height 64
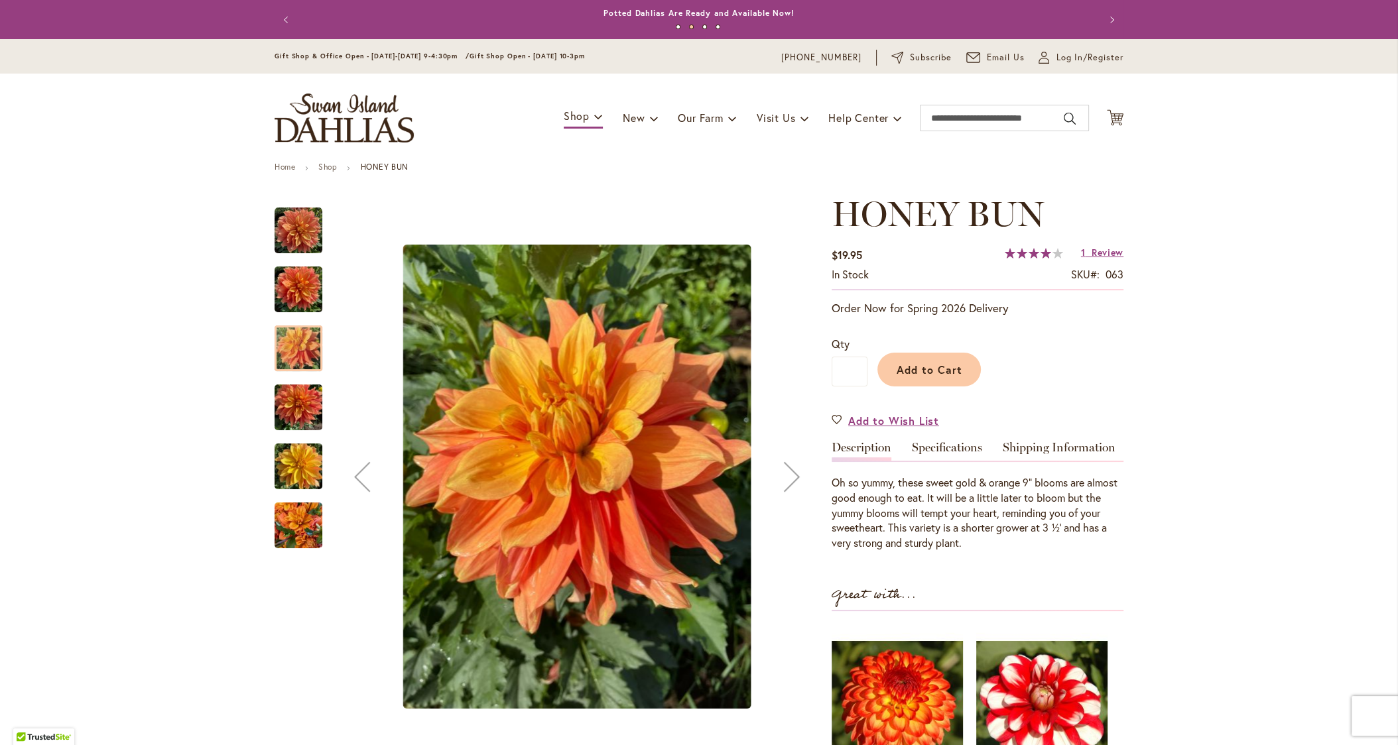
click at [286, 471] on img "Honey Bun" at bounding box center [298, 467] width 48 height 64
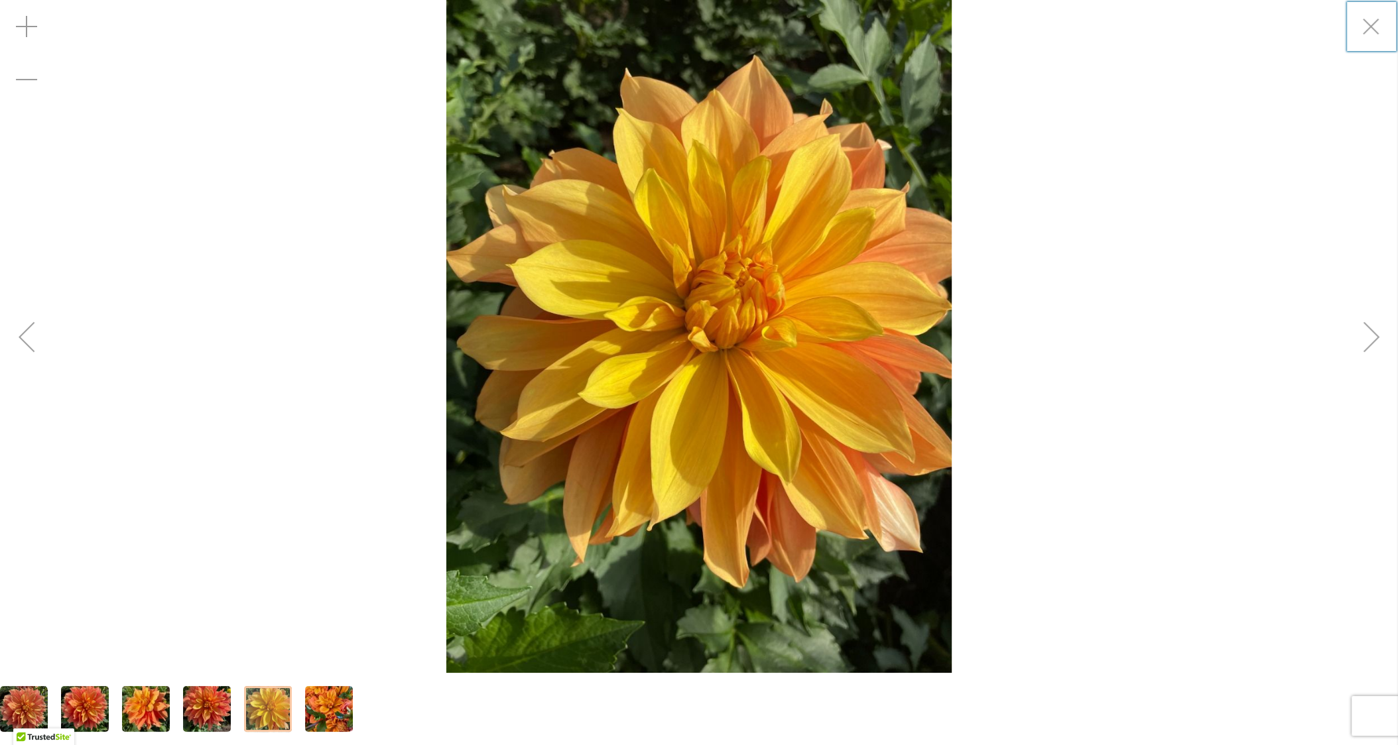
click at [27, 335] on div "Previous" at bounding box center [26, 336] width 53 height 53
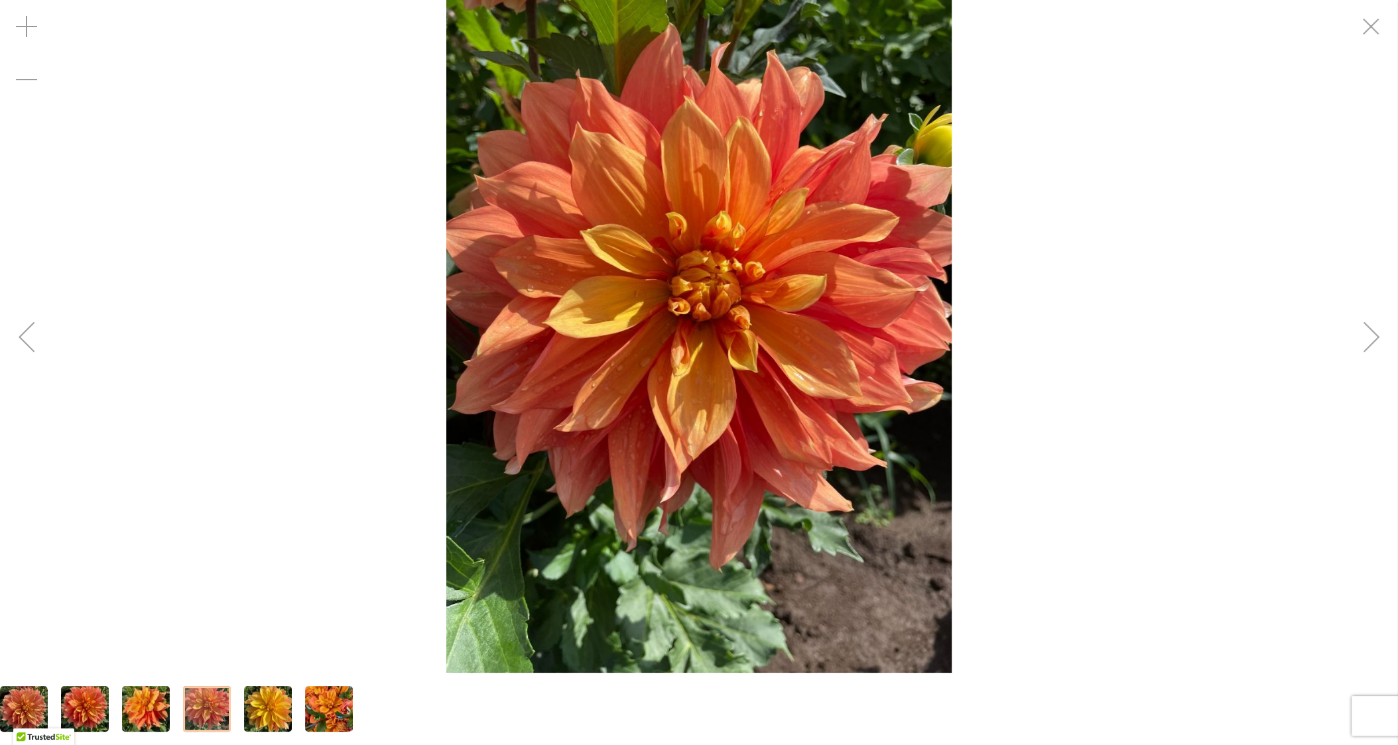
click at [27, 335] on div "Previous" at bounding box center [26, 336] width 53 height 53
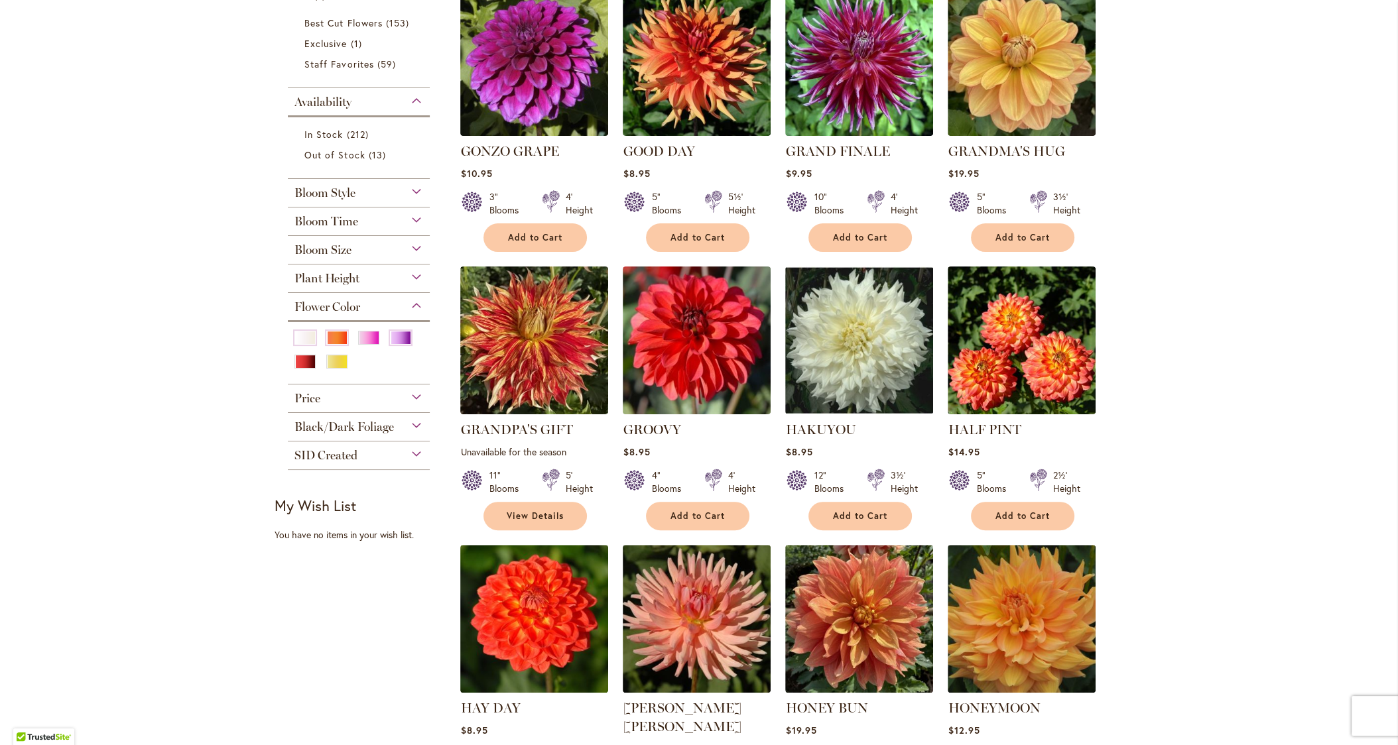
scroll to position [320, 0]
click at [855, 654] on img at bounding box center [859, 619] width 155 height 155
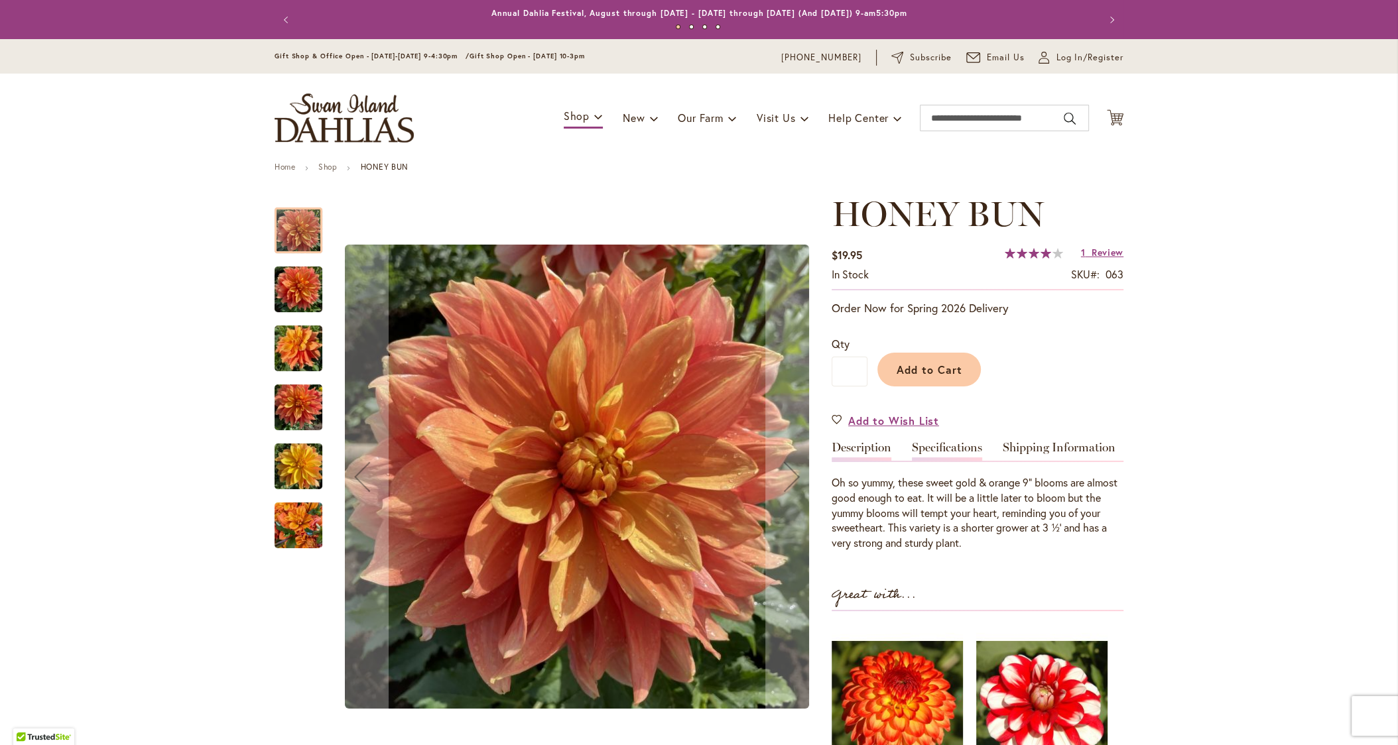
click at [959, 448] on link "Specifications" at bounding box center [947, 451] width 70 height 19
